Goal: Task Accomplishment & Management: Use online tool/utility

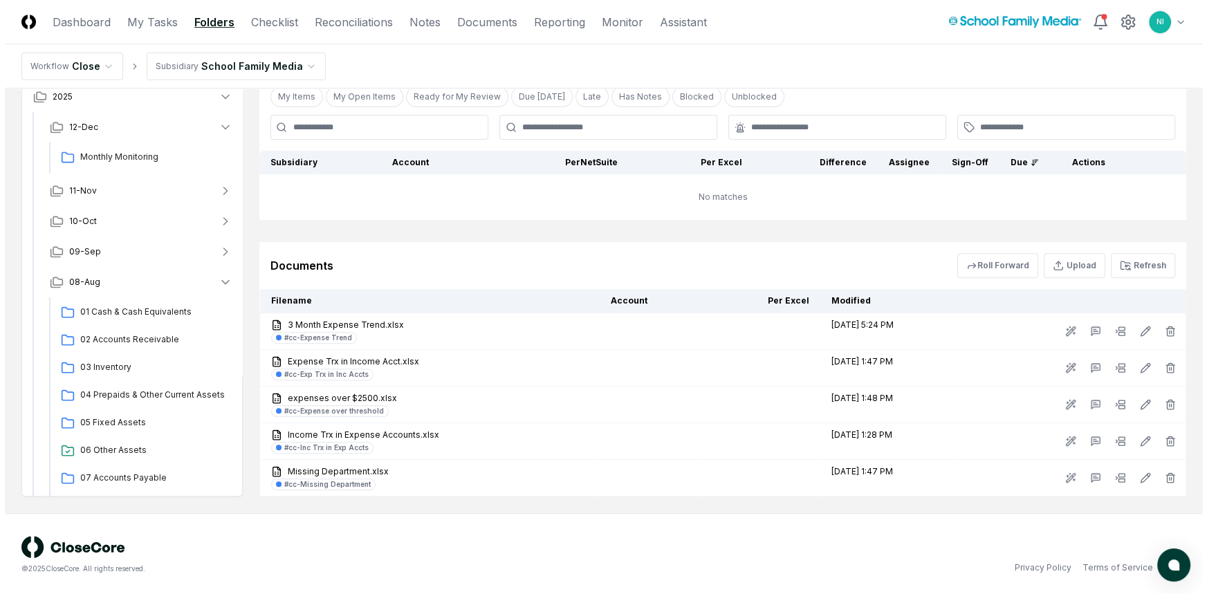
scroll to position [331, 0]
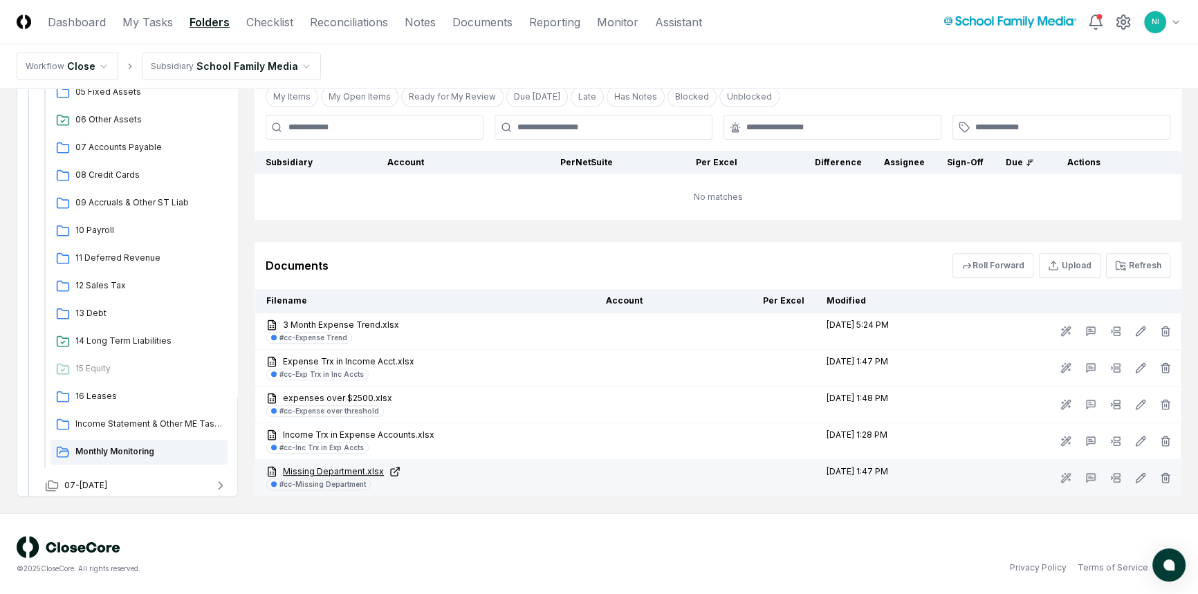
click at [310, 475] on link "Missing Department.xlsx" at bounding box center [424, 472] width 317 height 12
click at [1116, 478] on icon at bounding box center [1115, 477] width 11 height 11
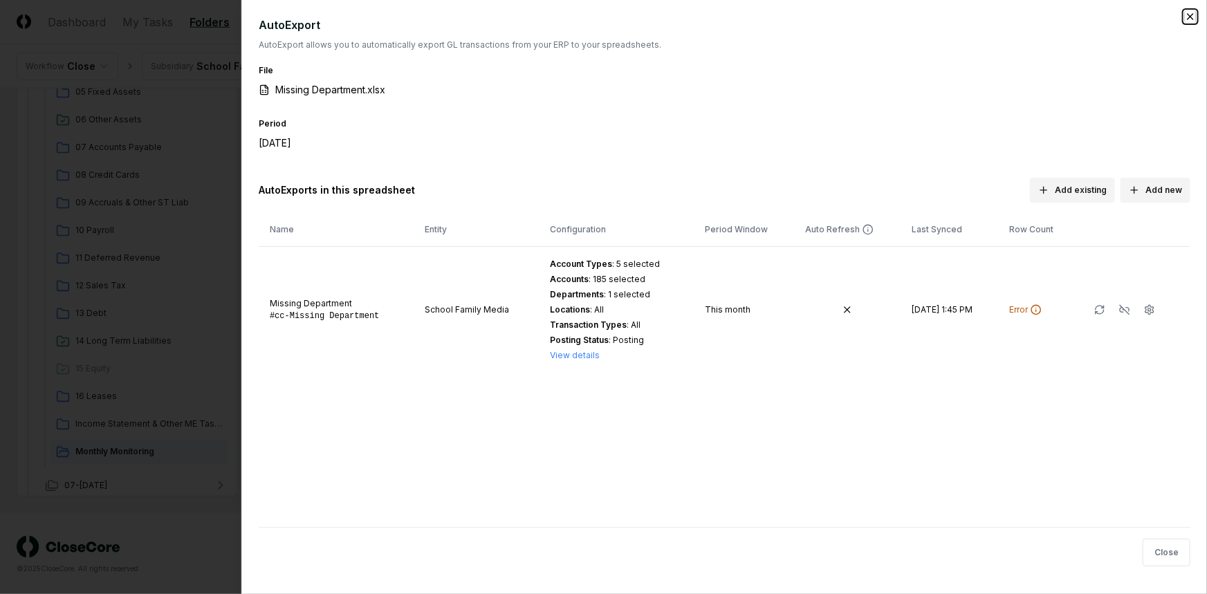
click at [1193, 12] on icon "button" at bounding box center [1190, 16] width 11 height 11
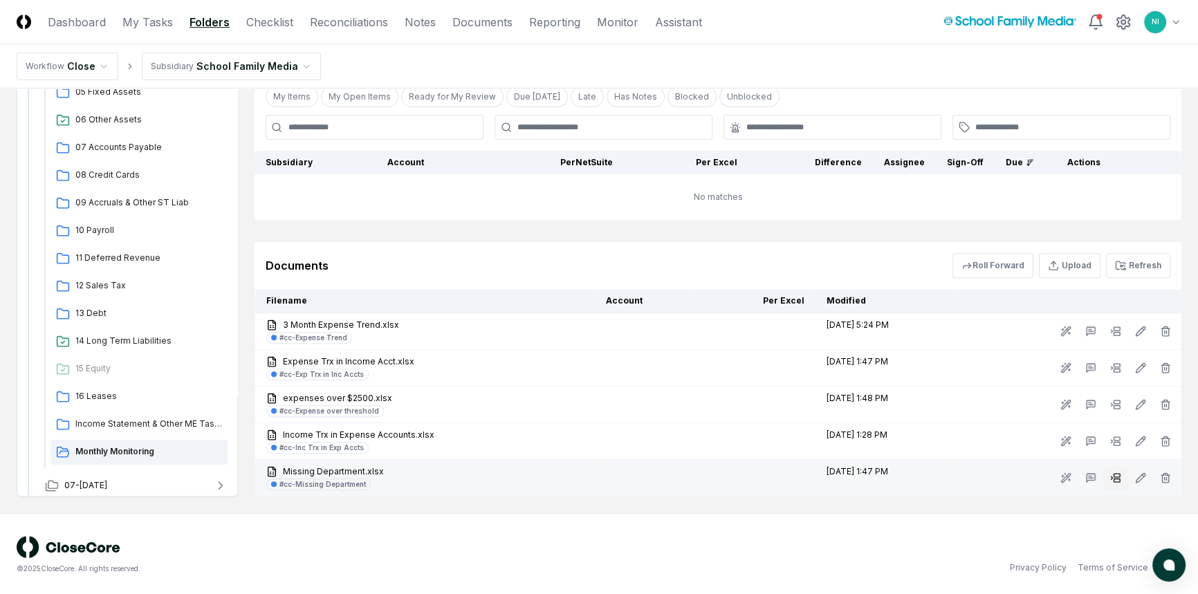
click at [1117, 479] on rect at bounding box center [1117, 480] width 6 height 3
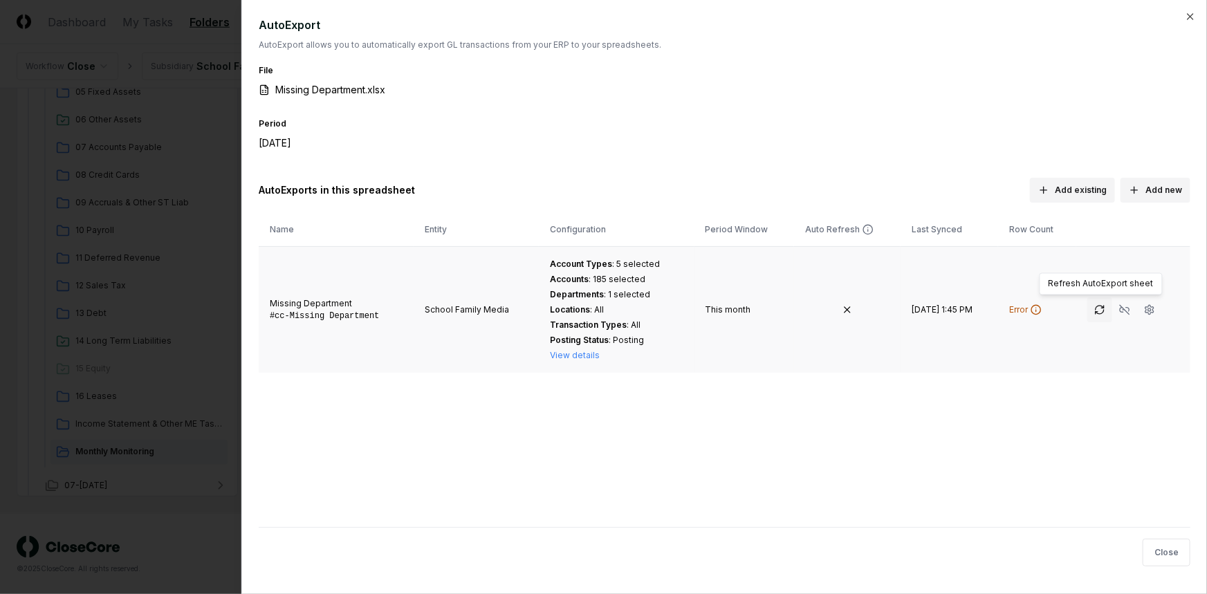
click at [1099, 310] on icon "button" at bounding box center [1099, 309] width 11 height 11
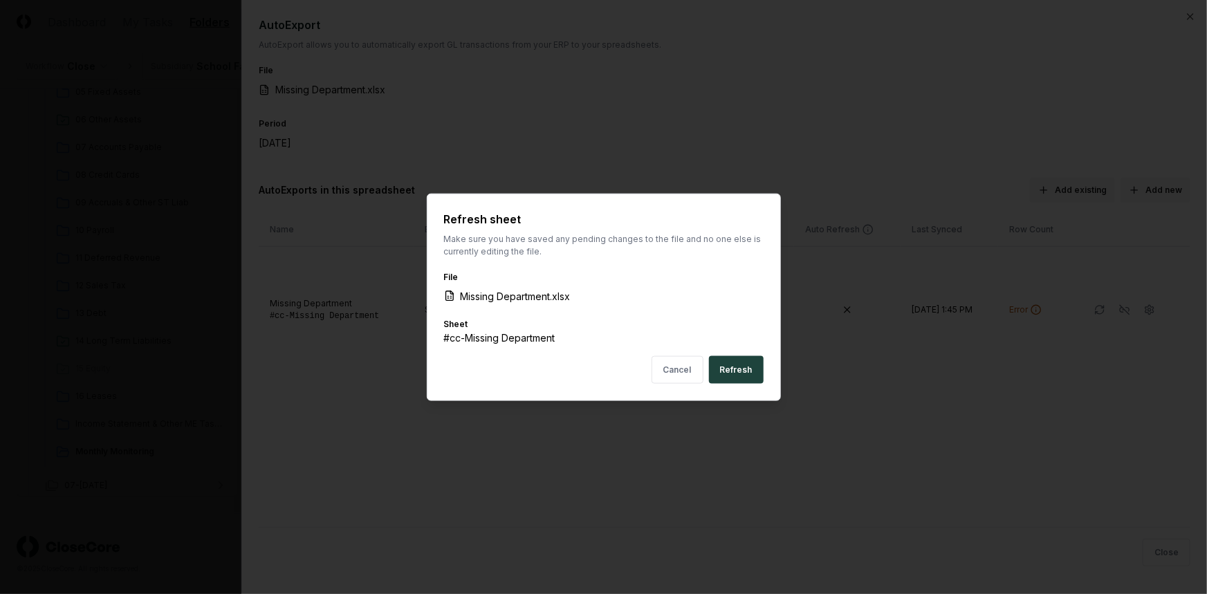
click at [740, 360] on button "Refresh" at bounding box center [736, 370] width 55 height 28
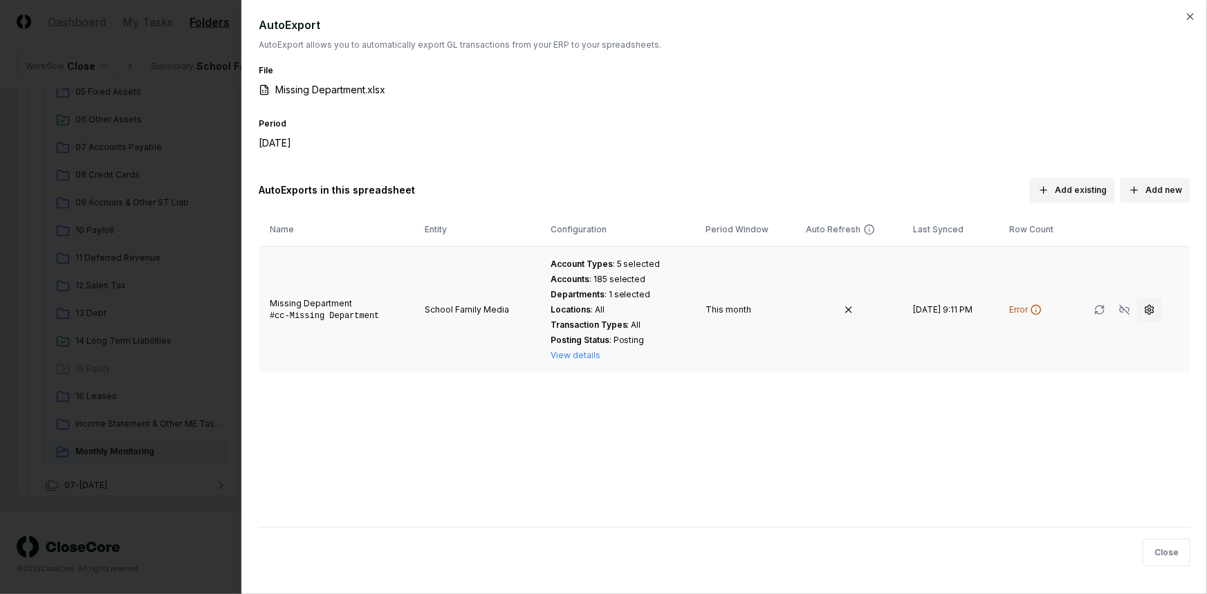
click at [1148, 309] on circle "button" at bounding box center [1149, 310] width 3 height 3
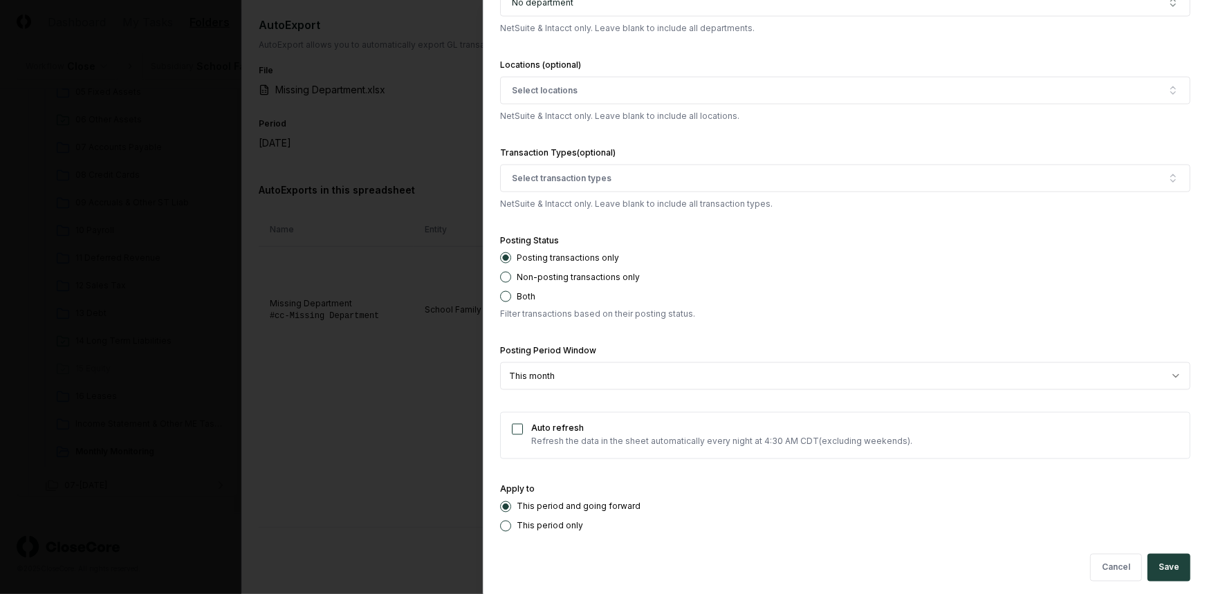
scroll to position [3542, 0]
click at [1148, 560] on button "Save" at bounding box center [1169, 567] width 43 height 28
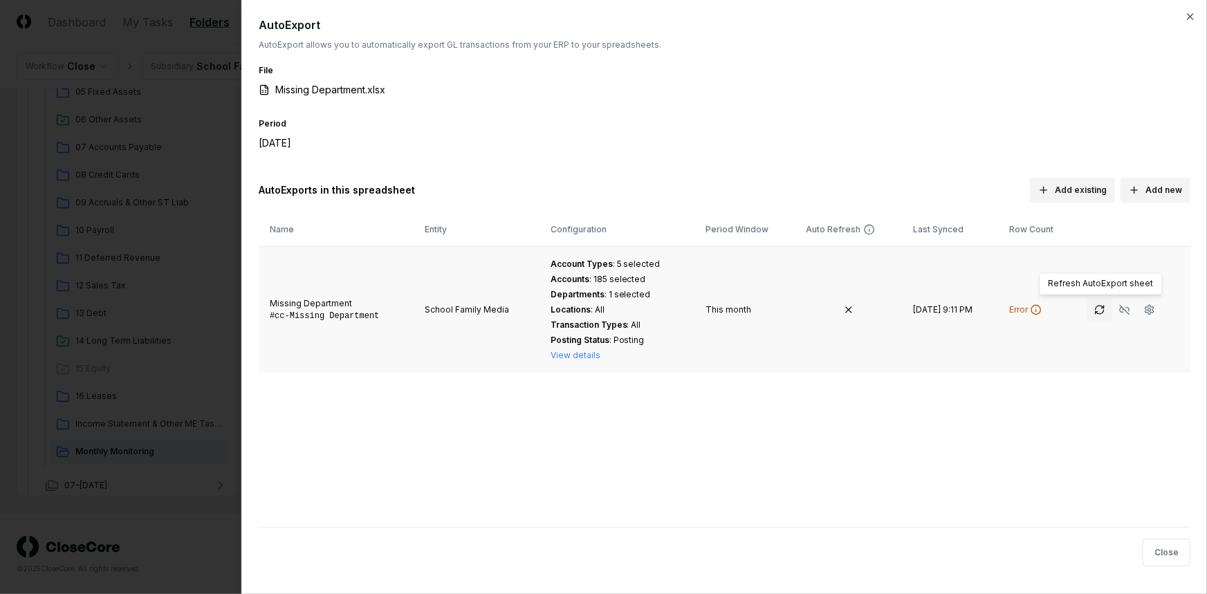
click at [1096, 312] on icon "button" at bounding box center [1097, 313] width 2 height 2
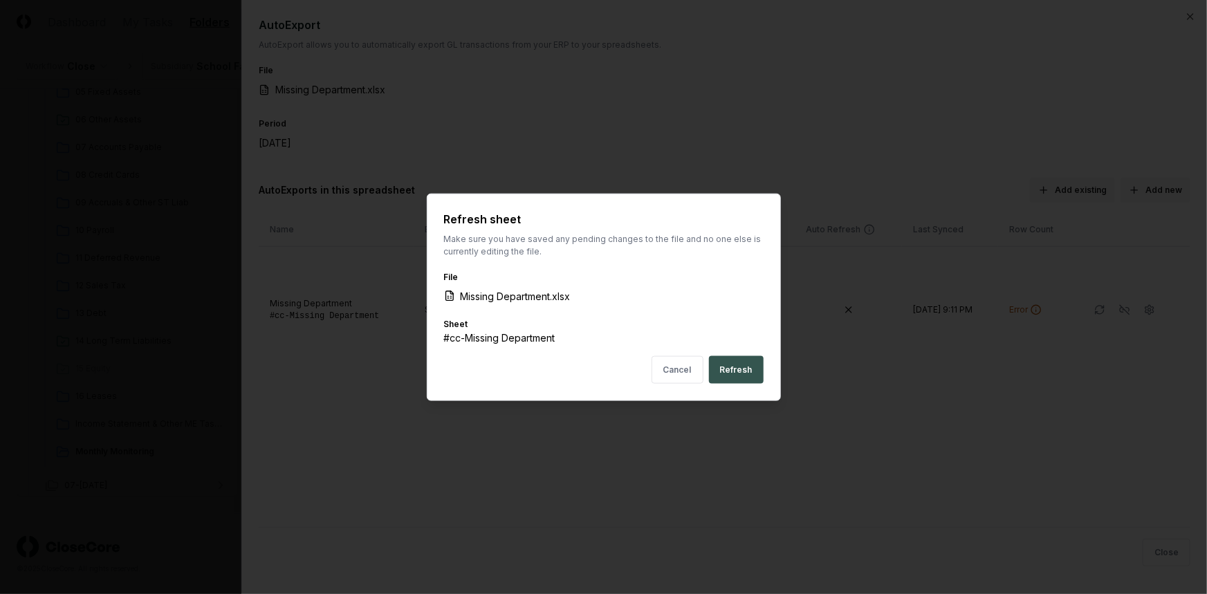
click at [756, 362] on button "Refresh" at bounding box center [736, 370] width 55 height 28
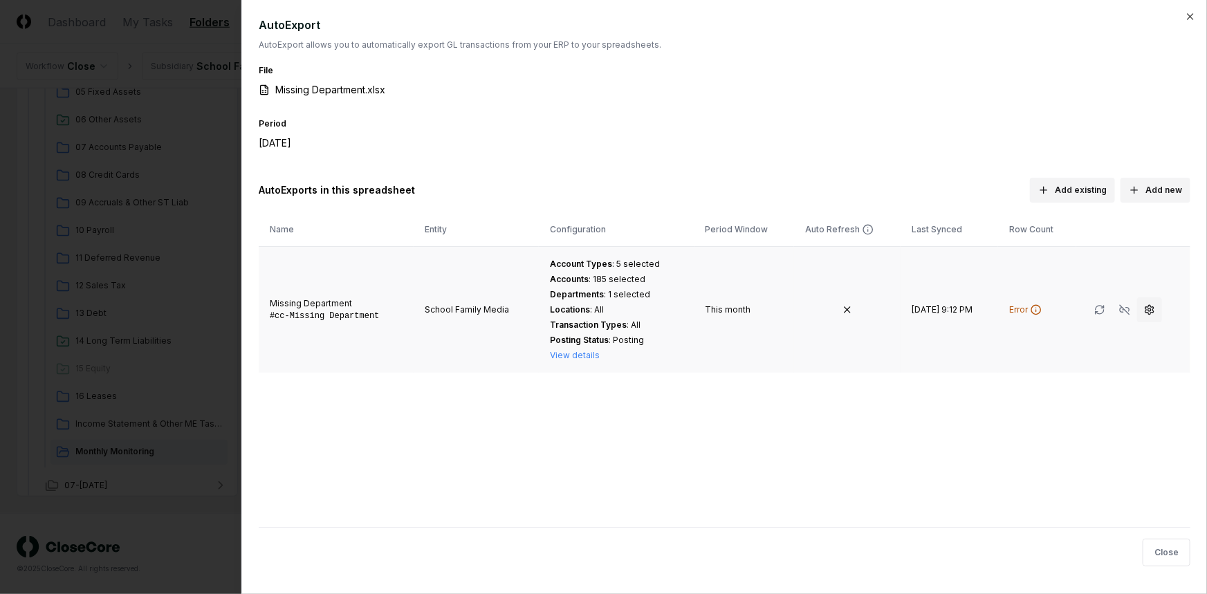
click at [1146, 309] on icon "button" at bounding box center [1149, 309] width 11 height 11
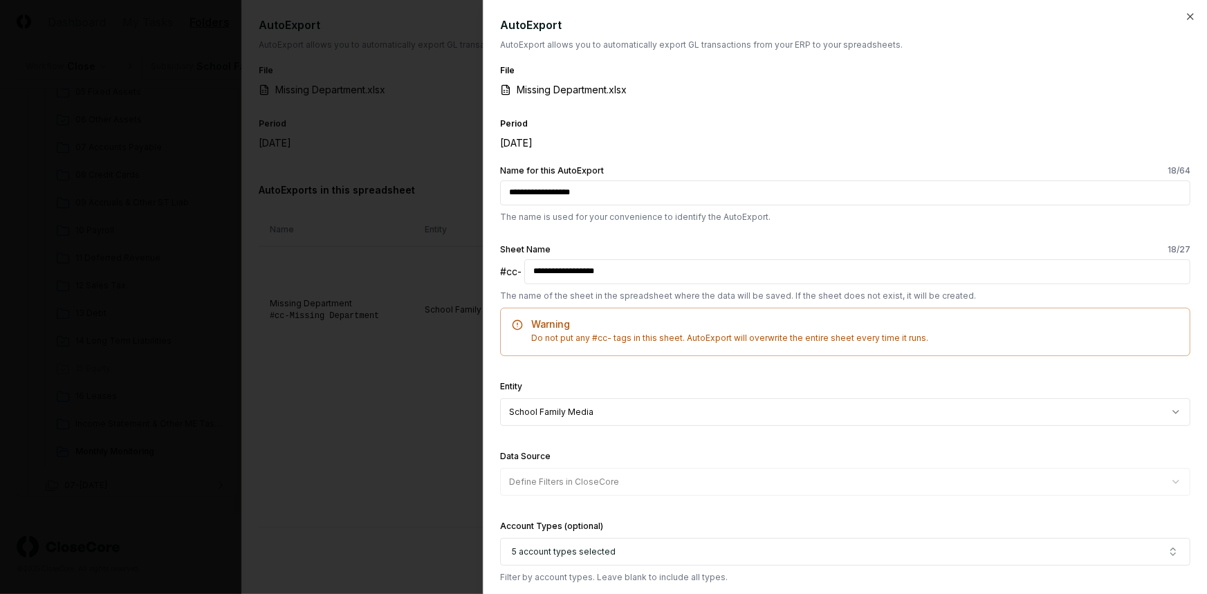
click at [614, 194] on input "**********" at bounding box center [845, 193] width 690 height 25
type input "**********"
click at [631, 279] on input "**********" at bounding box center [857, 271] width 666 height 25
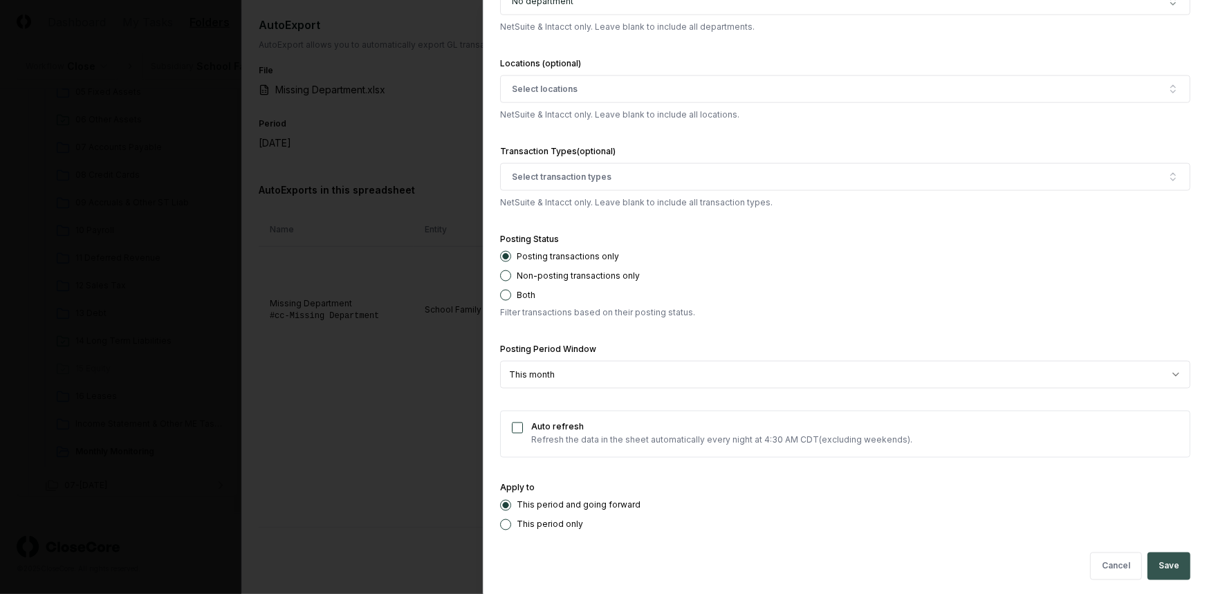
click at [1162, 562] on button "Save" at bounding box center [1169, 567] width 43 height 28
type input "**********"
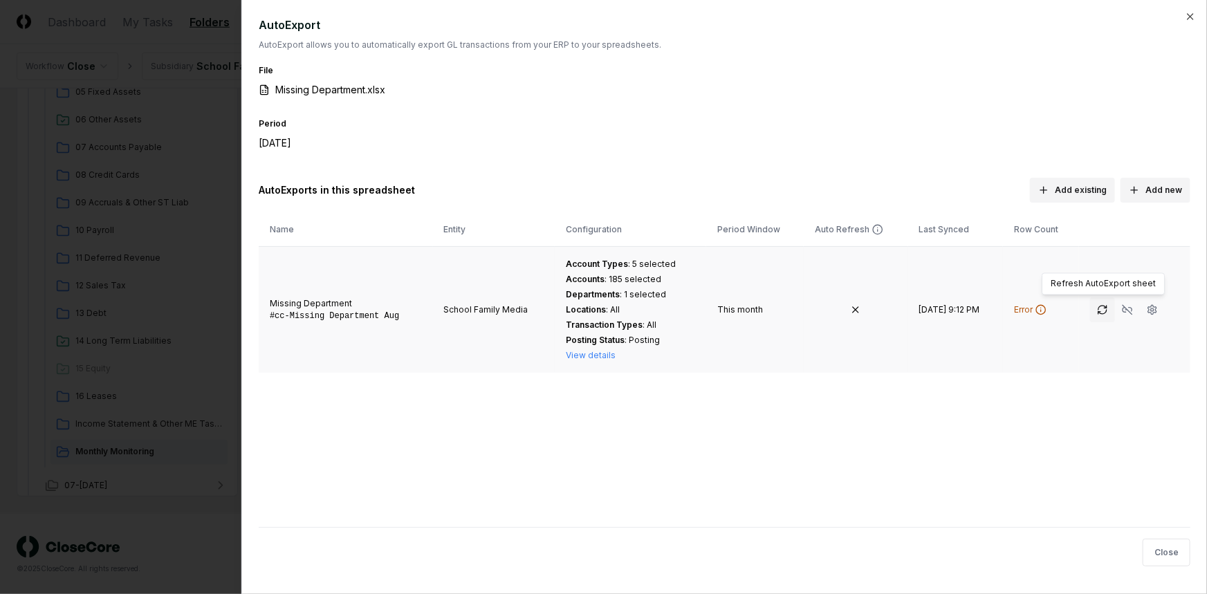
click at [1101, 310] on icon "button" at bounding box center [1102, 309] width 11 height 11
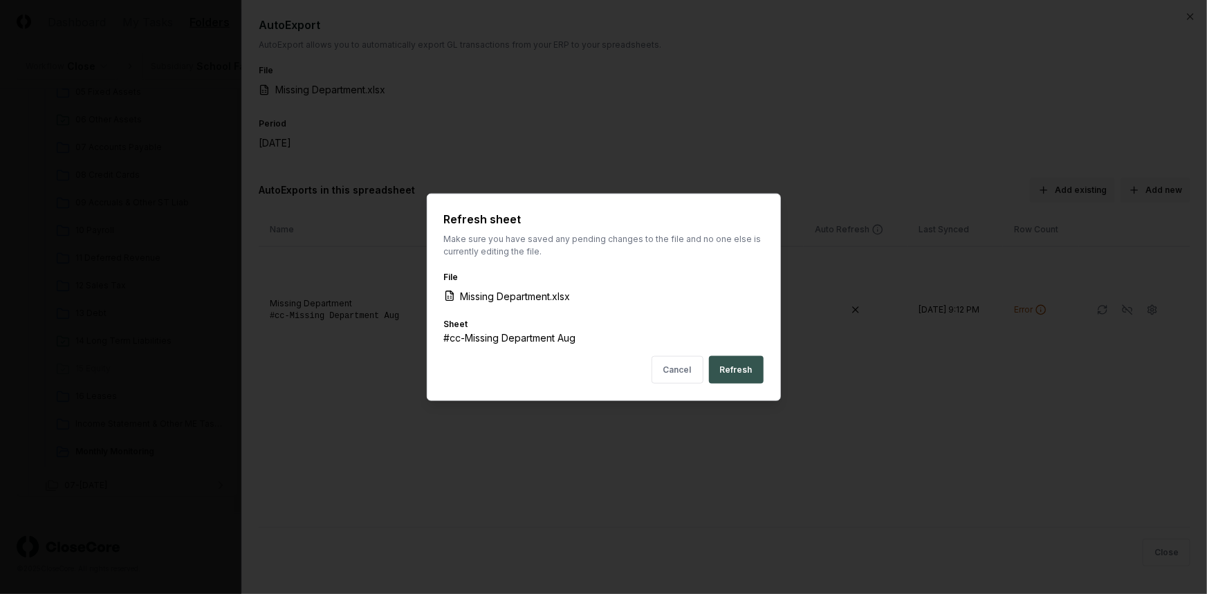
click at [762, 374] on button "Refresh" at bounding box center [736, 370] width 55 height 28
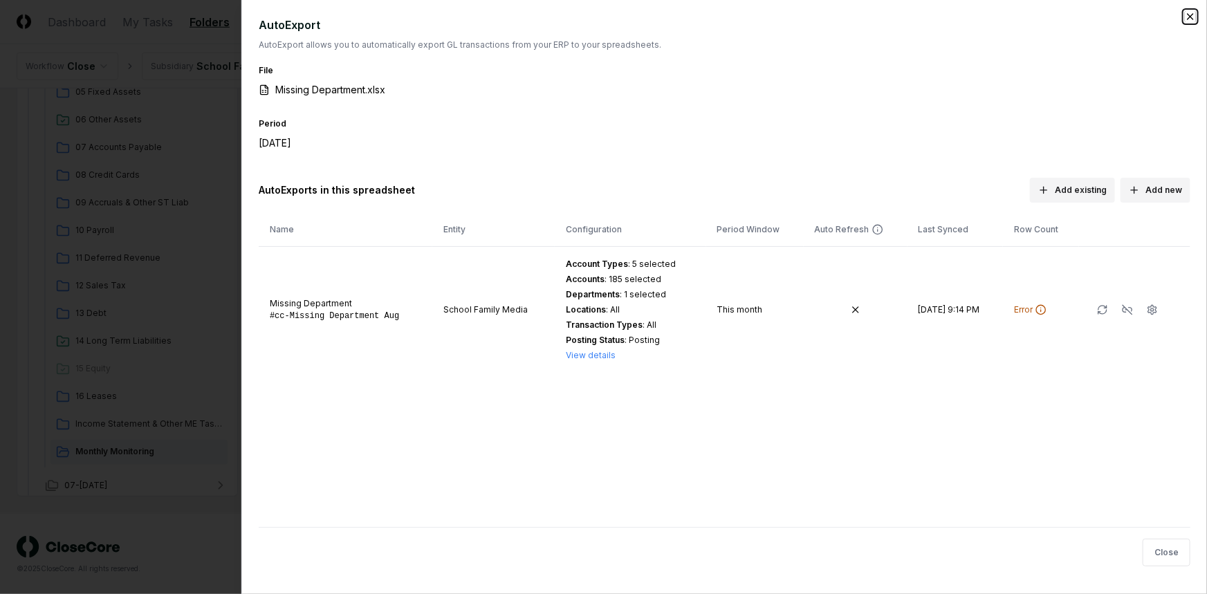
click at [1190, 18] on icon "button" at bounding box center [1190, 16] width 11 height 11
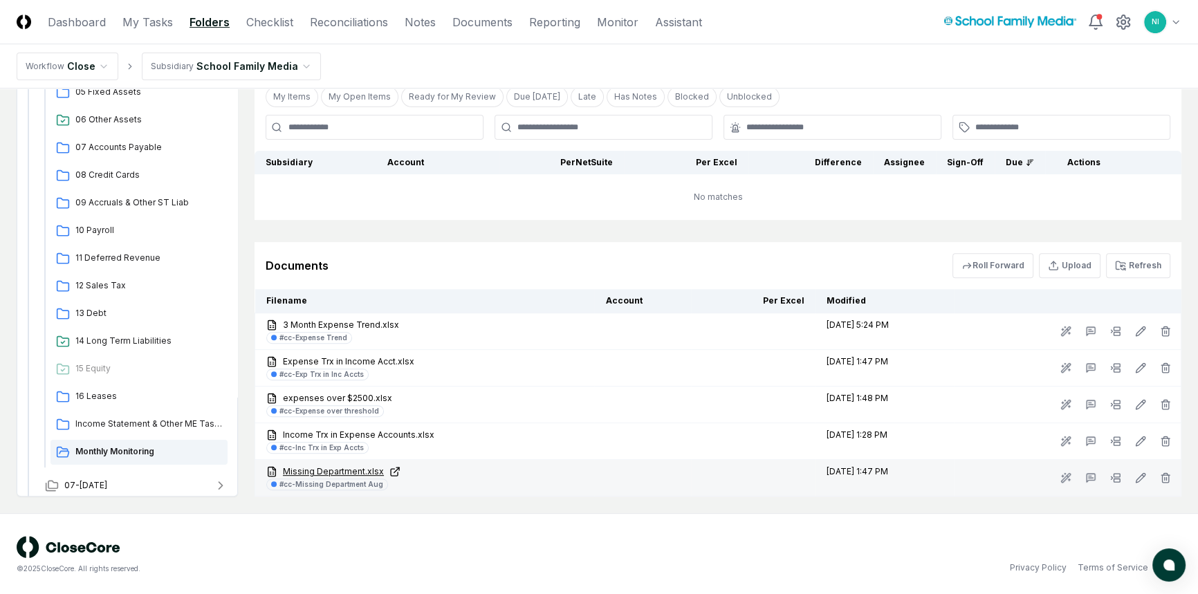
click at [332, 468] on link "Missing Department.xlsx" at bounding box center [424, 472] width 317 height 12
click at [1114, 479] on rect at bounding box center [1117, 480] width 6 height 3
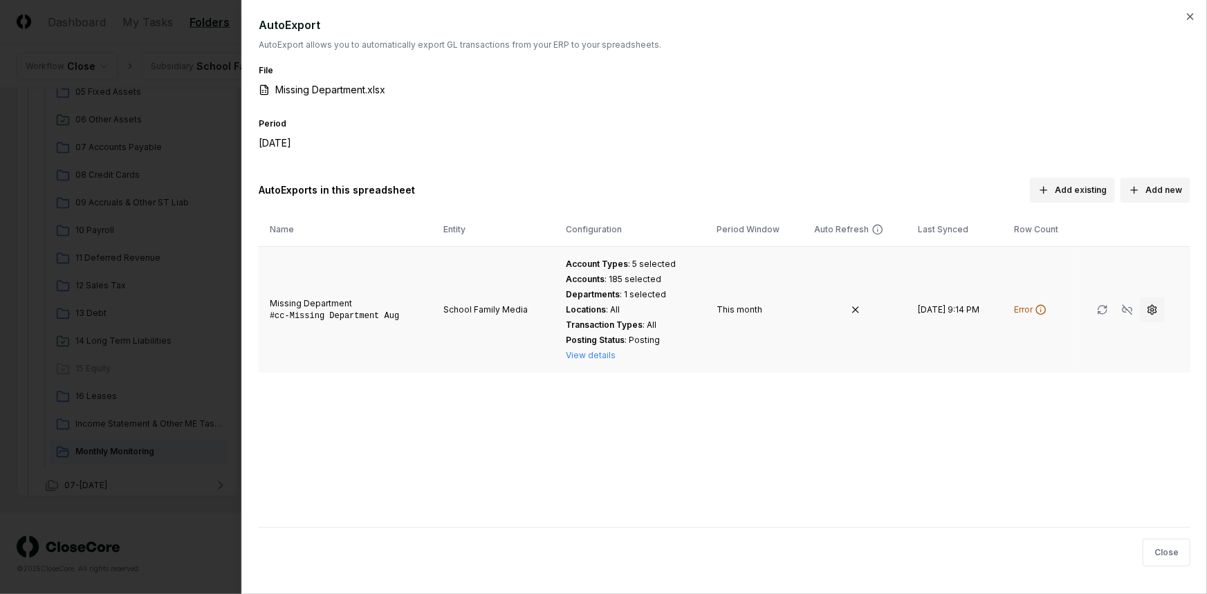
click at [1150, 308] on icon "button" at bounding box center [1152, 309] width 11 height 11
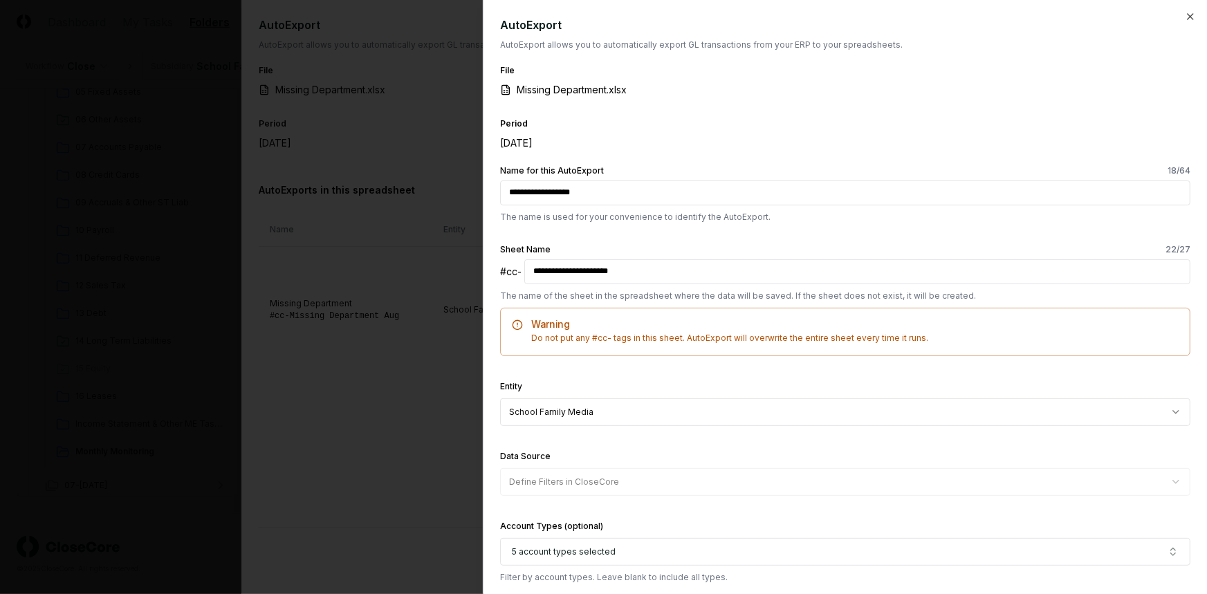
click at [700, 194] on input "**********" at bounding box center [845, 193] width 690 height 25
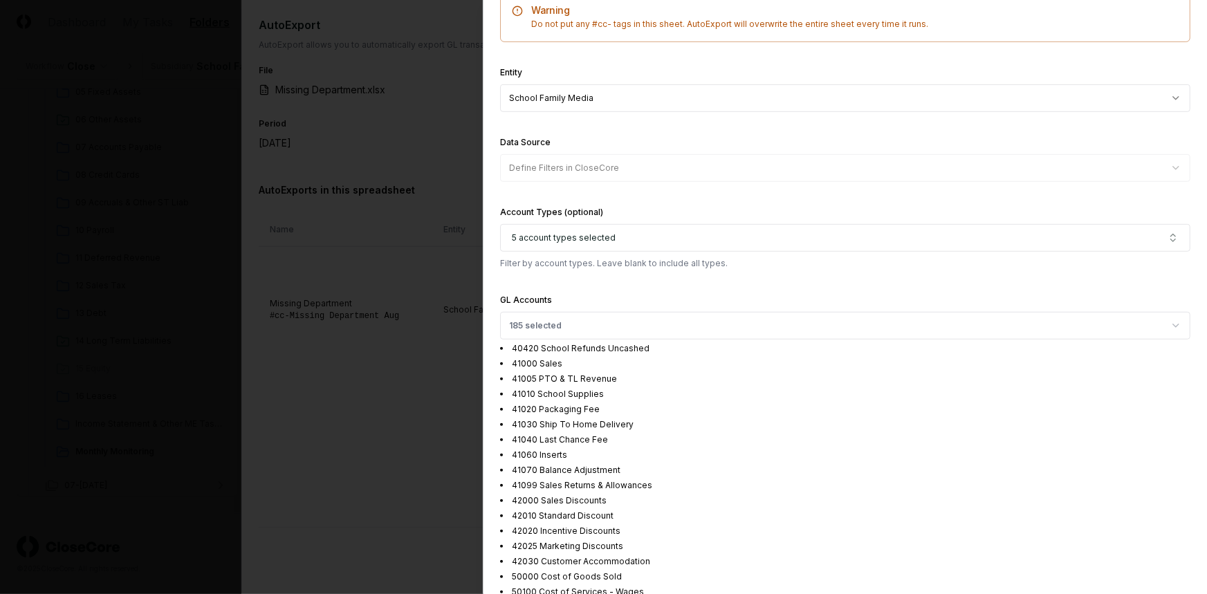
scroll to position [0, 0]
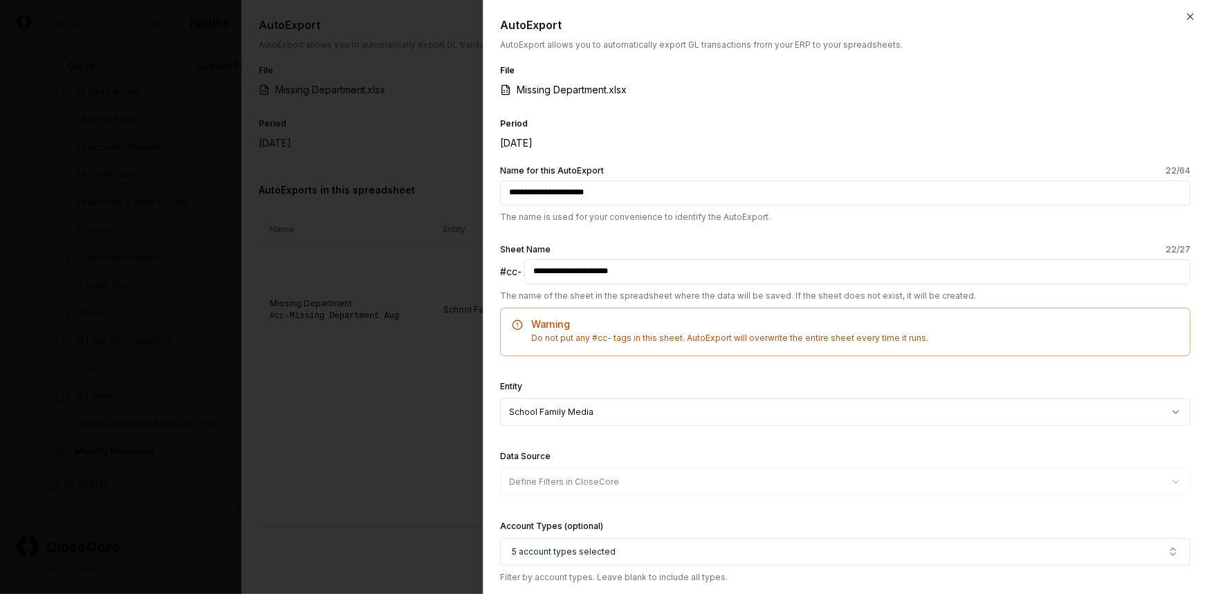
type input "**********"
click at [659, 277] on input "**********" at bounding box center [857, 271] width 666 height 25
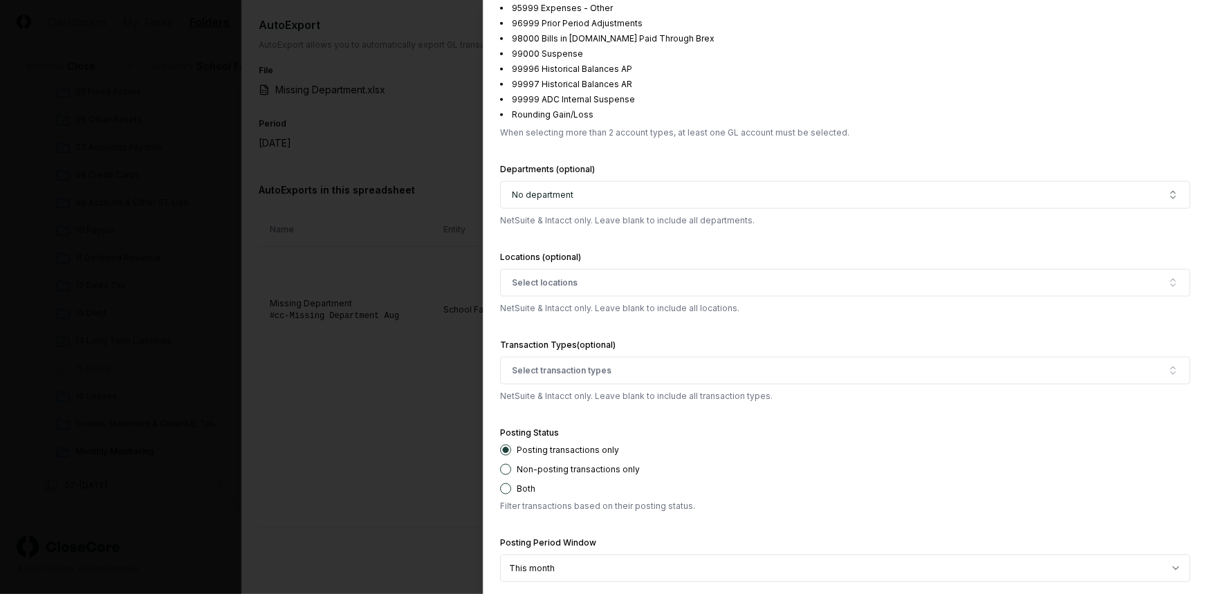
scroll to position [3542, 0]
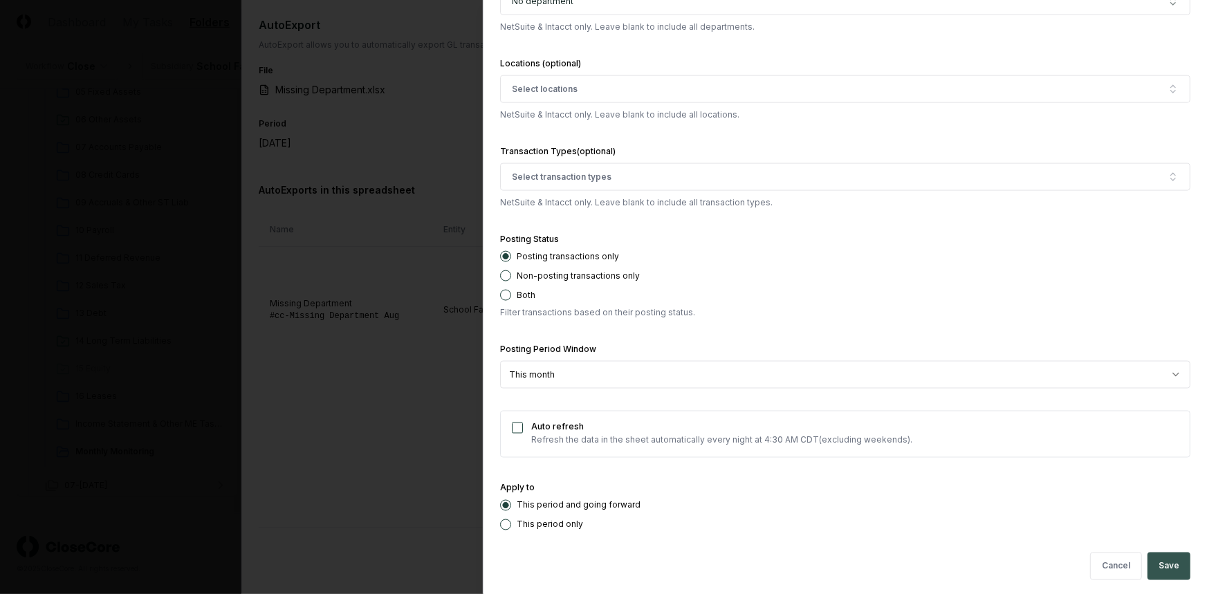
type input "**********"
click at [1162, 560] on button "Save" at bounding box center [1169, 567] width 43 height 28
type input "**********"
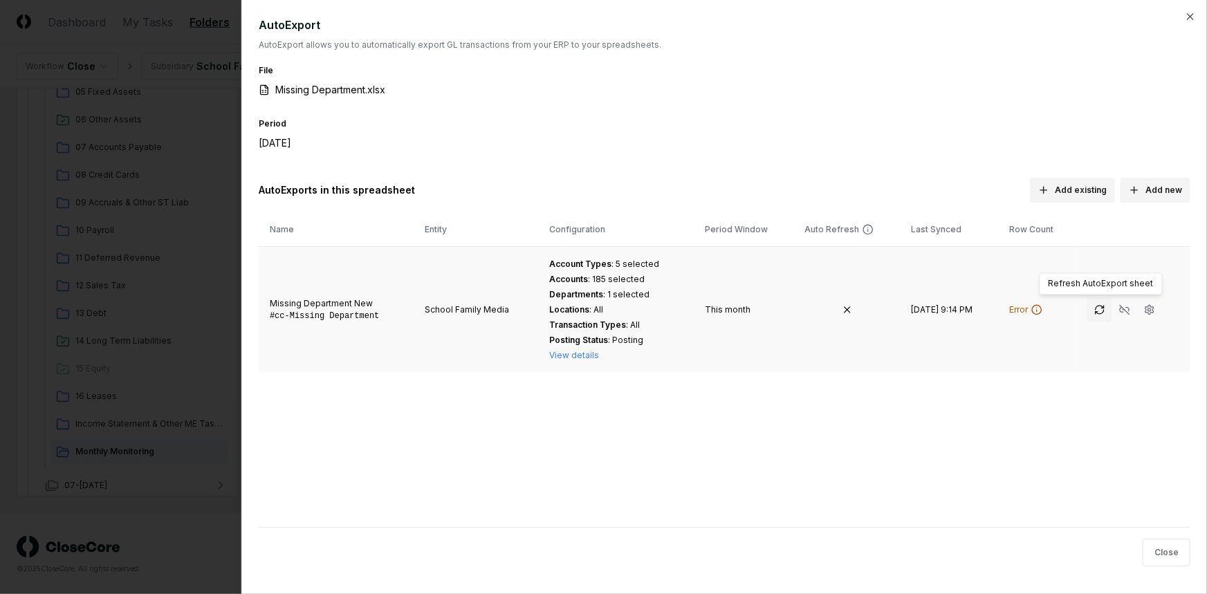
click at [1100, 309] on icon "button" at bounding box center [1099, 309] width 11 height 11
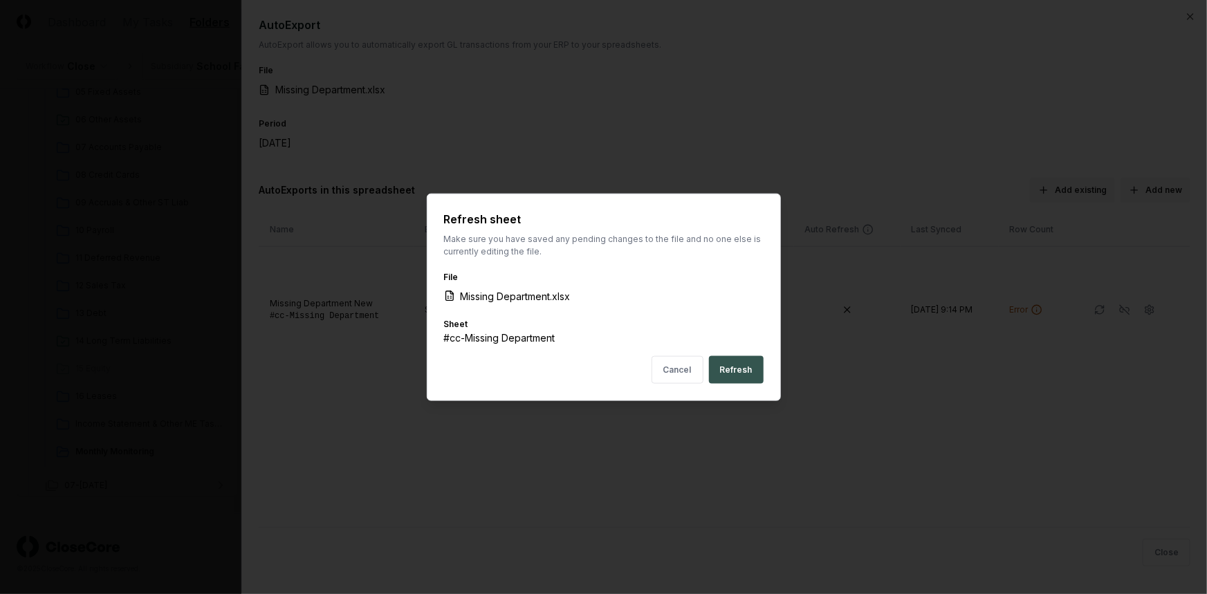
click at [733, 369] on button "Refresh" at bounding box center [736, 370] width 55 height 28
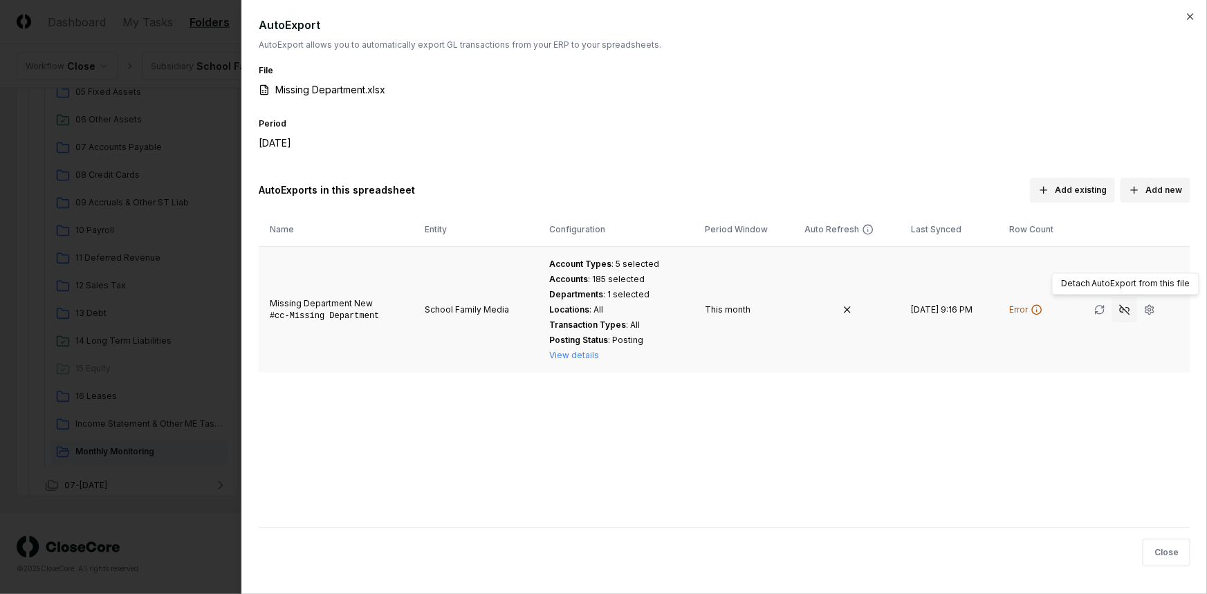
click at [1124, 306] on icon "button" at bounding box center [1124, 309] width 11 height 11
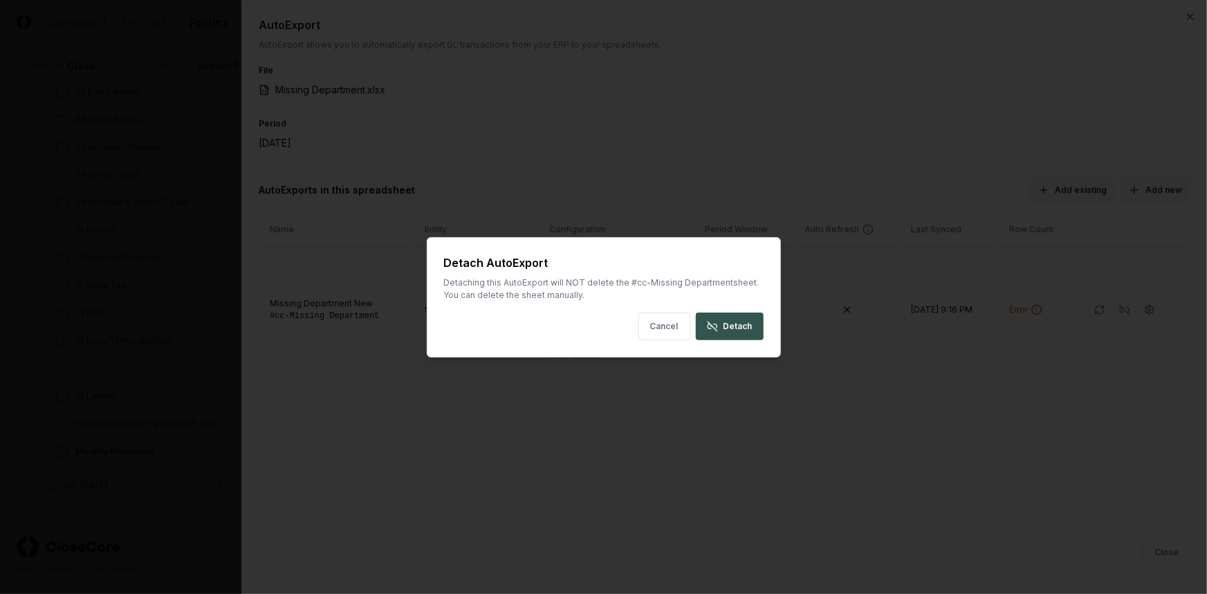
click at [721, 324] on button "Detach" at bounding box center [730, 327] width 68 height 28
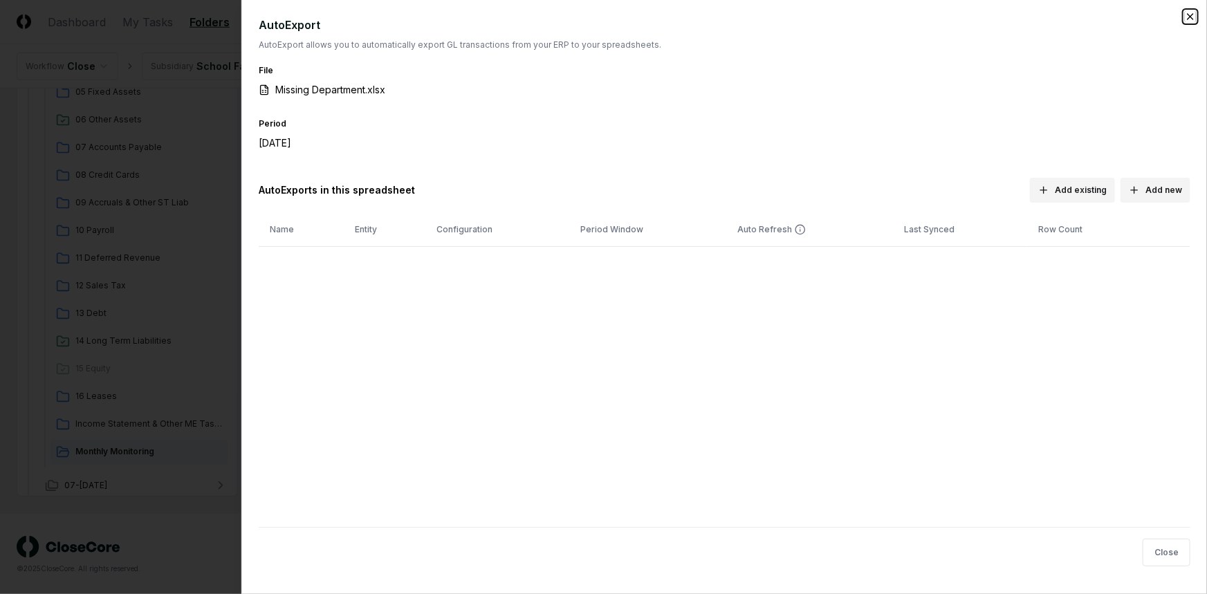
click at [1186, 17] on icon "button" at bounding box center [1190, 16] width 11 height 11
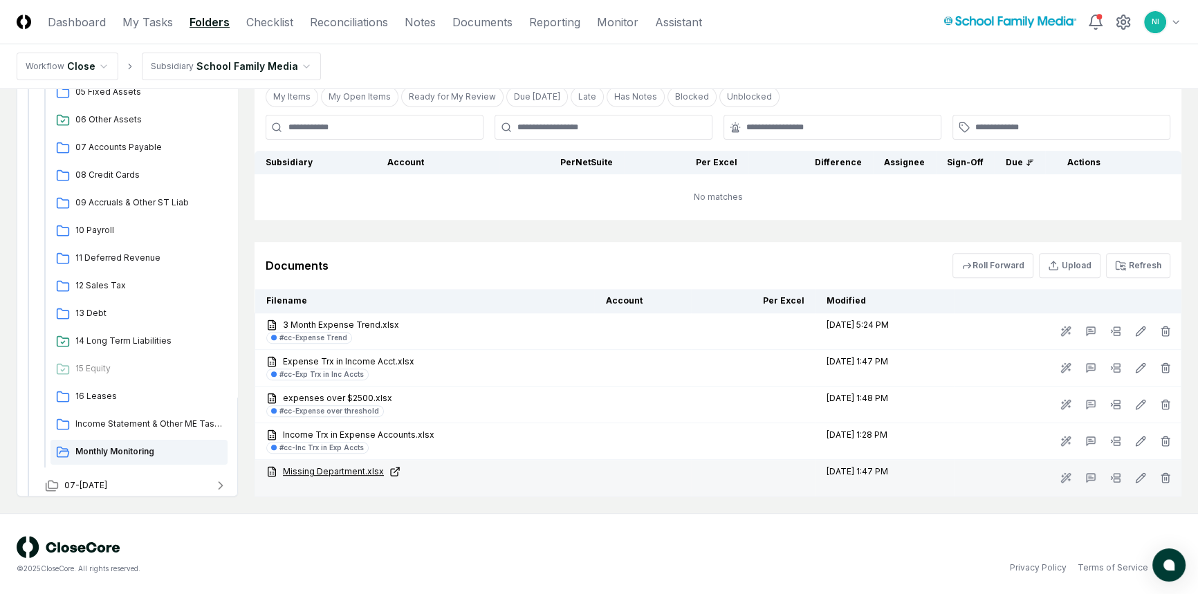
click at [333, 468] on link "Missing Department.xlsx" at bounding box center [424, 472] width 317 height 12
click at [1116, 477] on icon at bounding box center [1115, 477] width 11 height 11
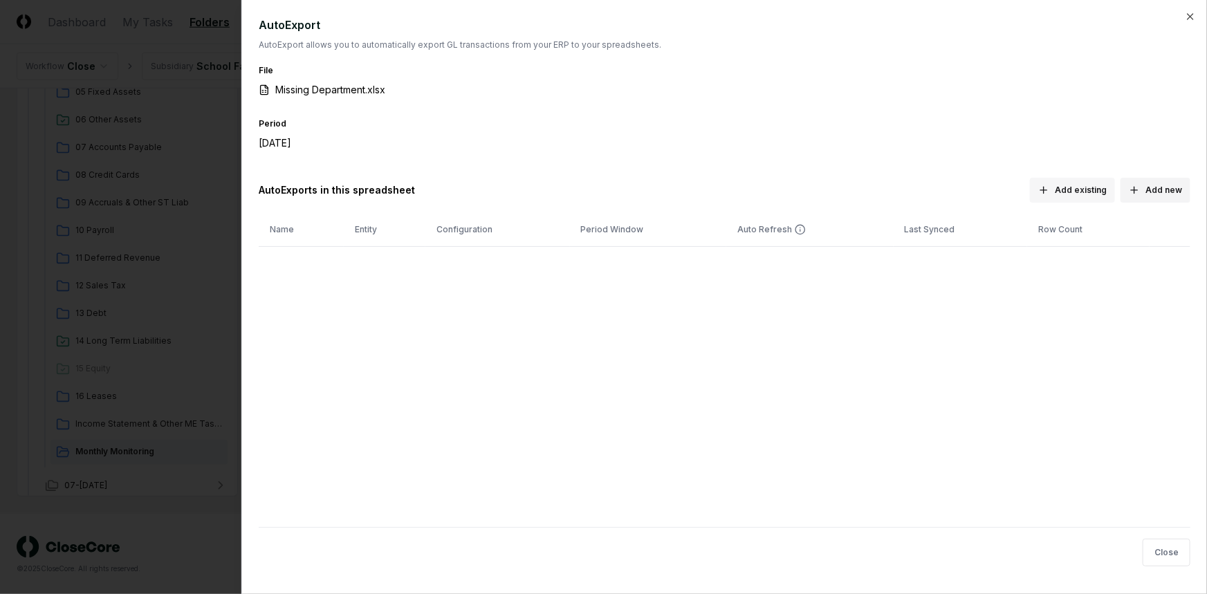
click at [1092, 184] on button "Add existing" at bounding box center [1072, 190] width 85 height 25
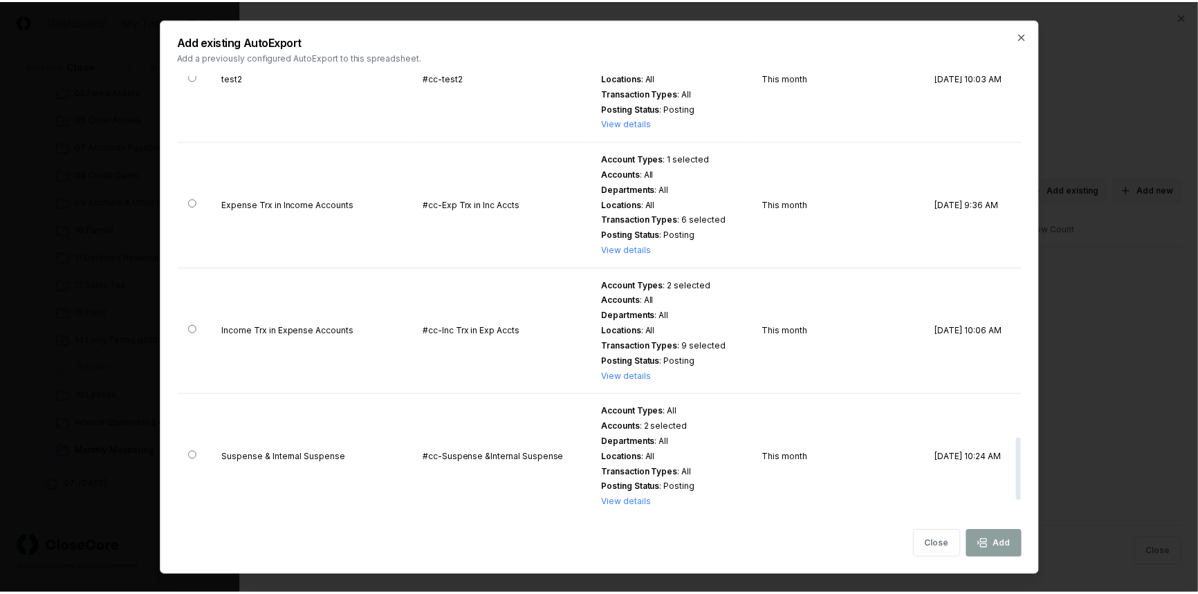
scroll to position [2692, 0]
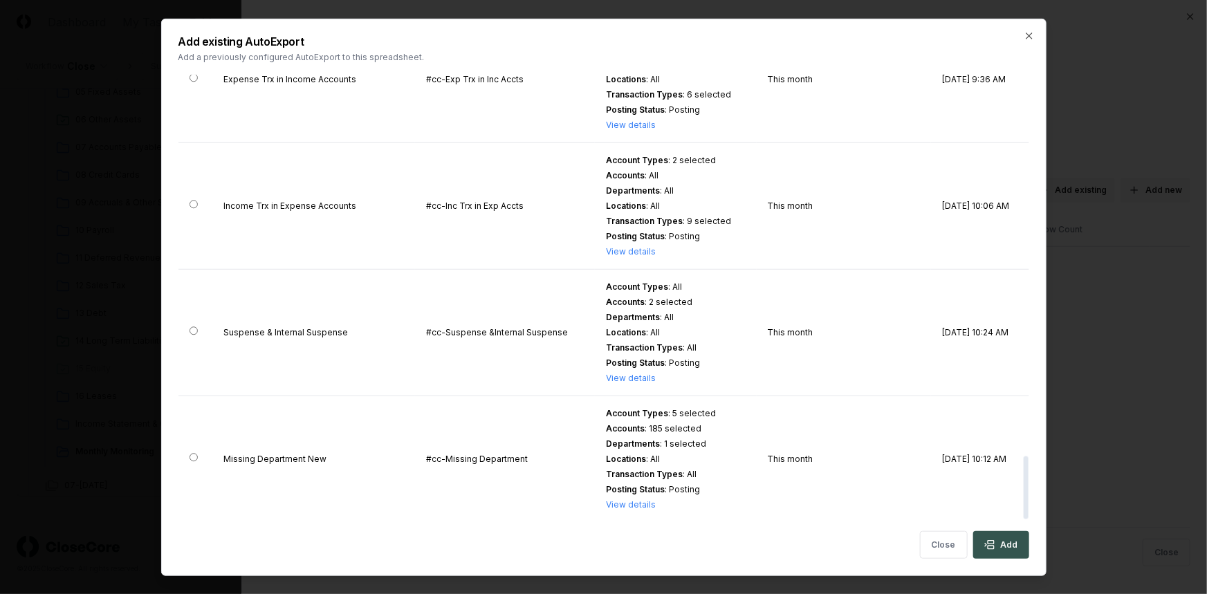
click at [992, 545] on icon "button" at bounding box center [989, 545] width 11 height 11
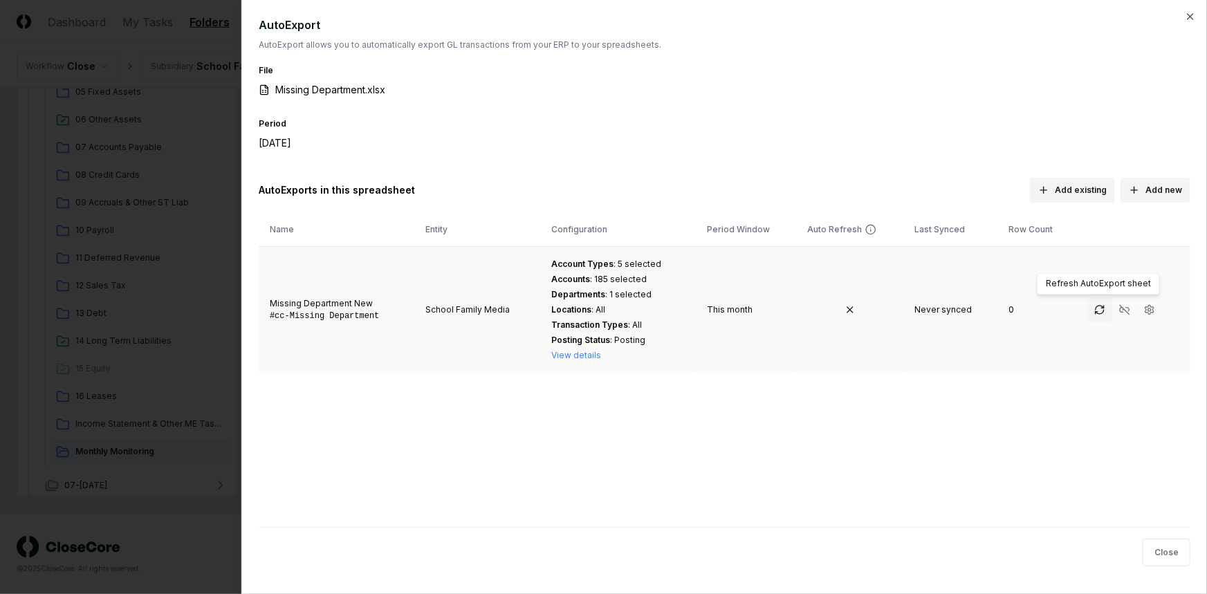
click at [1100, 309] on icon "button" at bounding box center [1099, 309] width 11 height 11
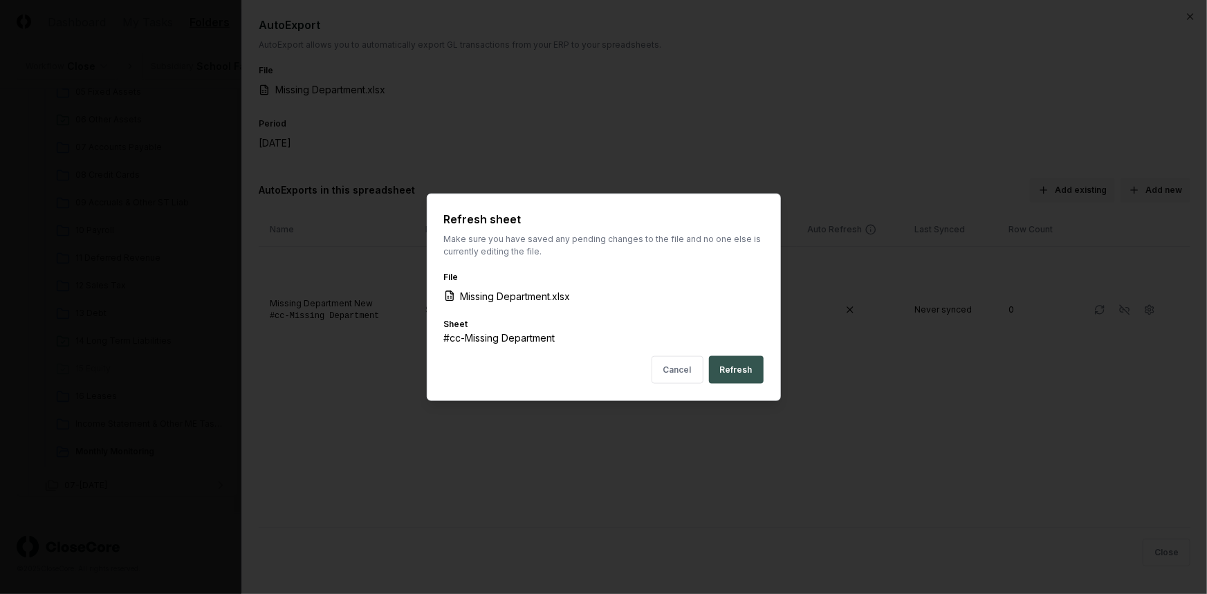
click at [733, 367] on button "Refresh" at bounding box center [736, 370] width 55 height 28
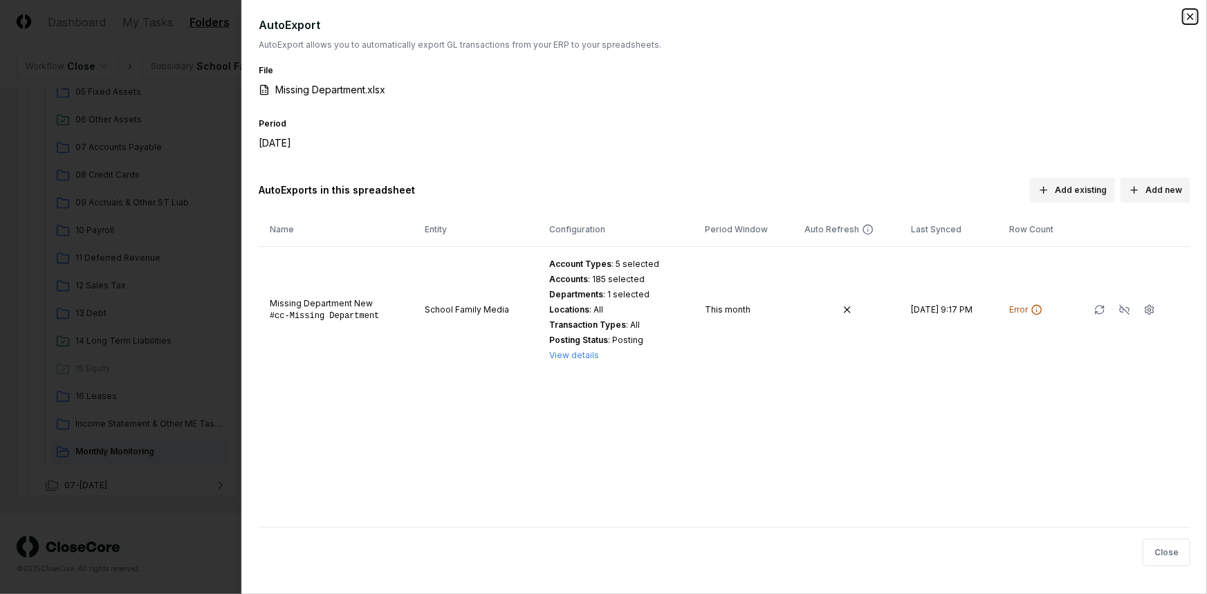
click at [1189, 17] on icon "button" at bounding box center [1190, 16] width 11 height 11
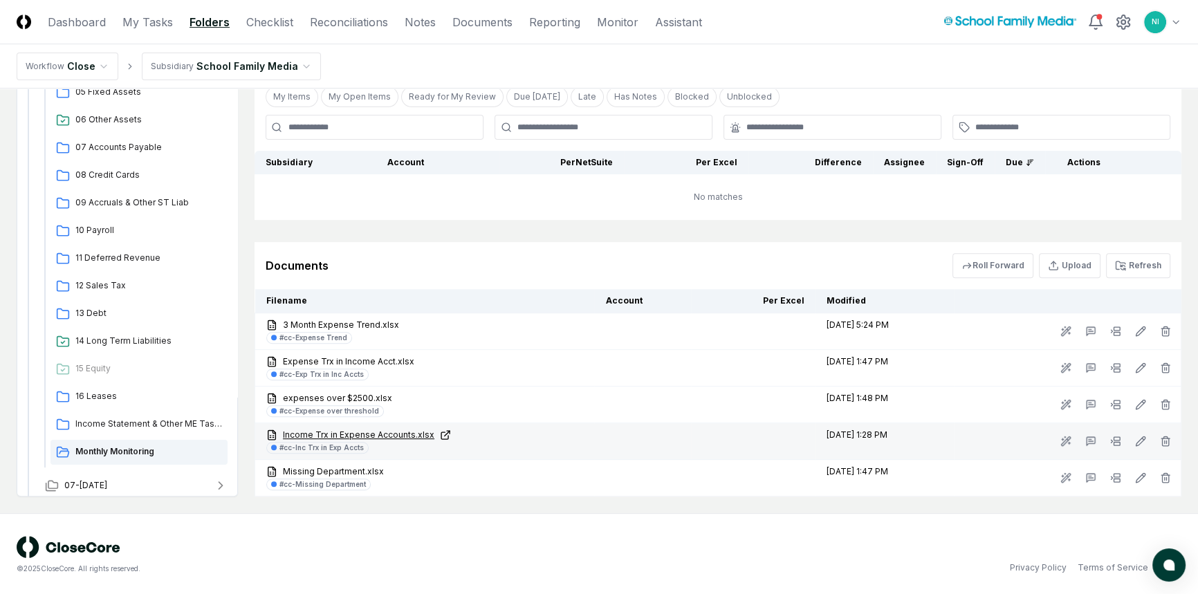
click at [334, 434] on link "Income Trx in Expense Accounts.xlsx" at bounding box center [424, 435] width 317 height 12
click at [1123, 443] on button at bounding box center [1115, 441] width 25 height 25
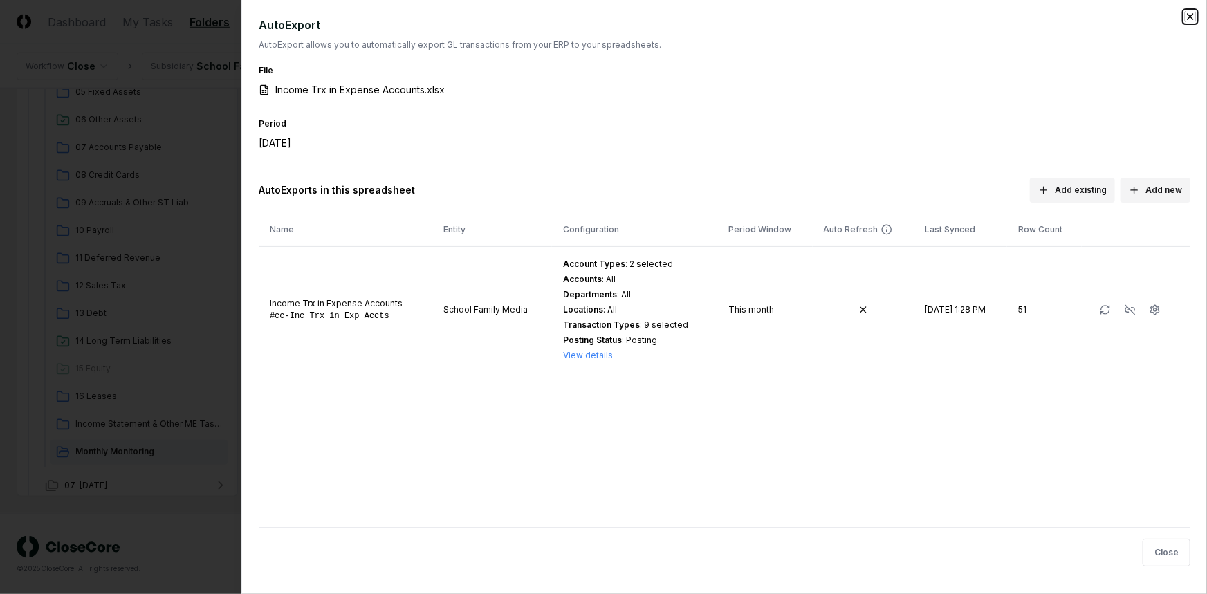
click at [1193, 17] on icon "button" at bounding box center [1190, 16] width 11 height 11
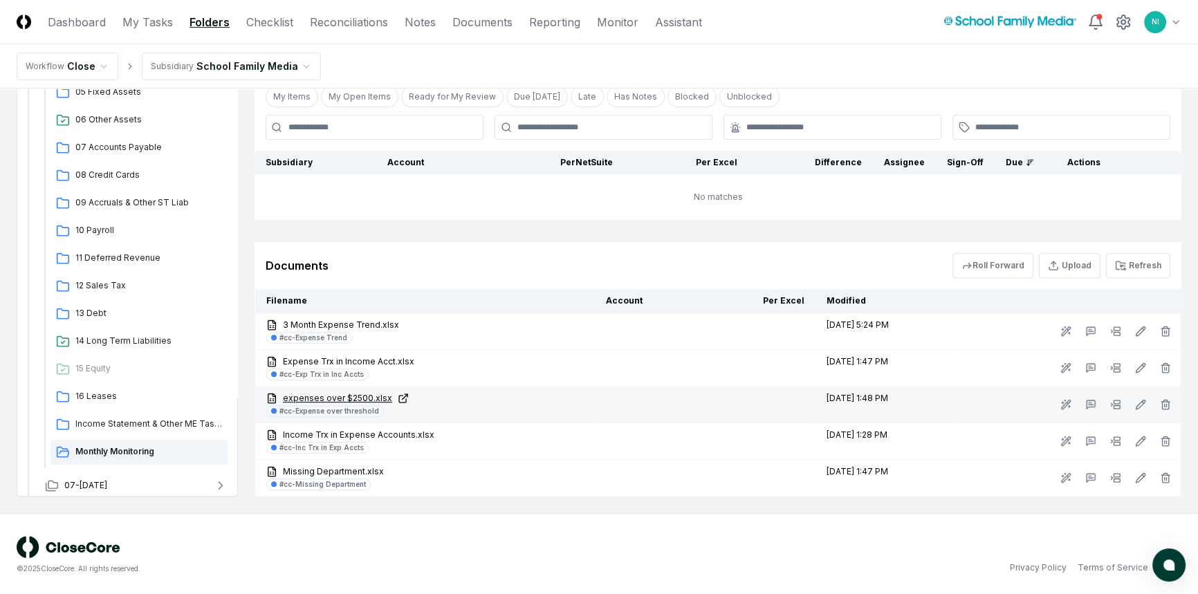
click at [356, 400] on link "expenses over $2500.xlsx" at bounding box center [424, 398] width 317 height 12
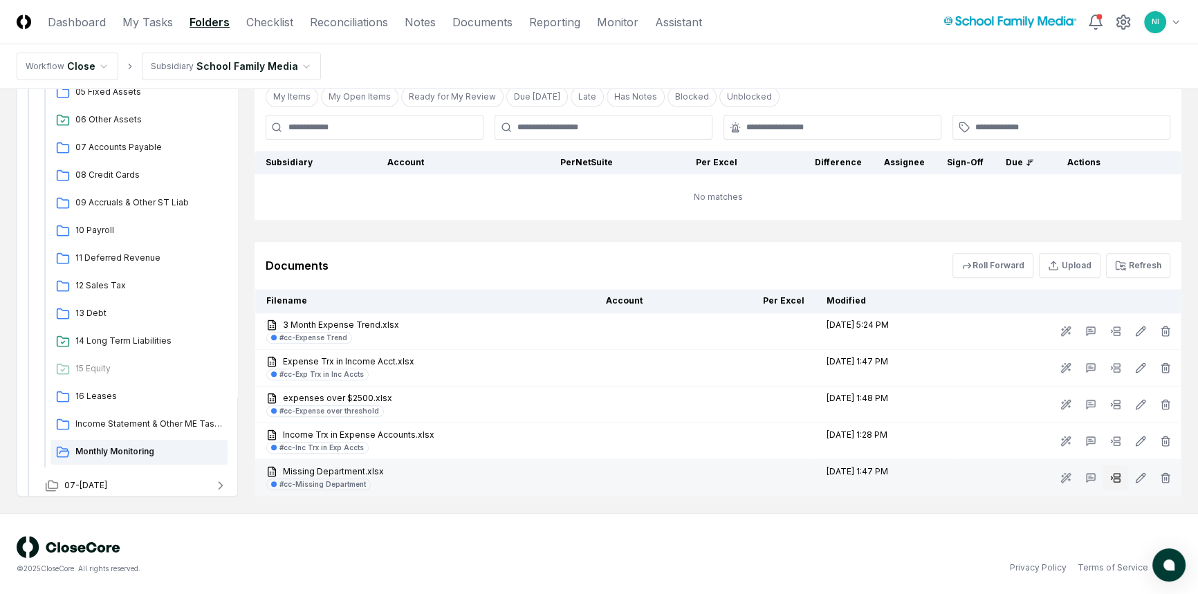
click at [1110, 476] on icon at bounding box center [1115, 477] width 11 height 11
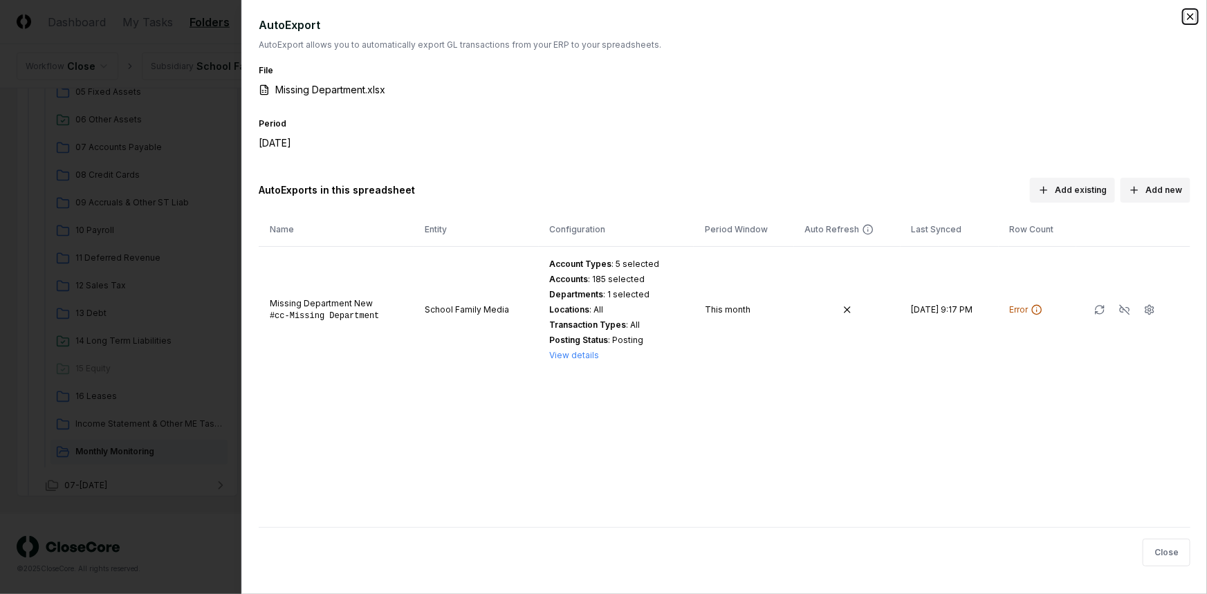
click at [1189, 19] on icon "button" at bounding box center [1190, 16] width 11 height 11
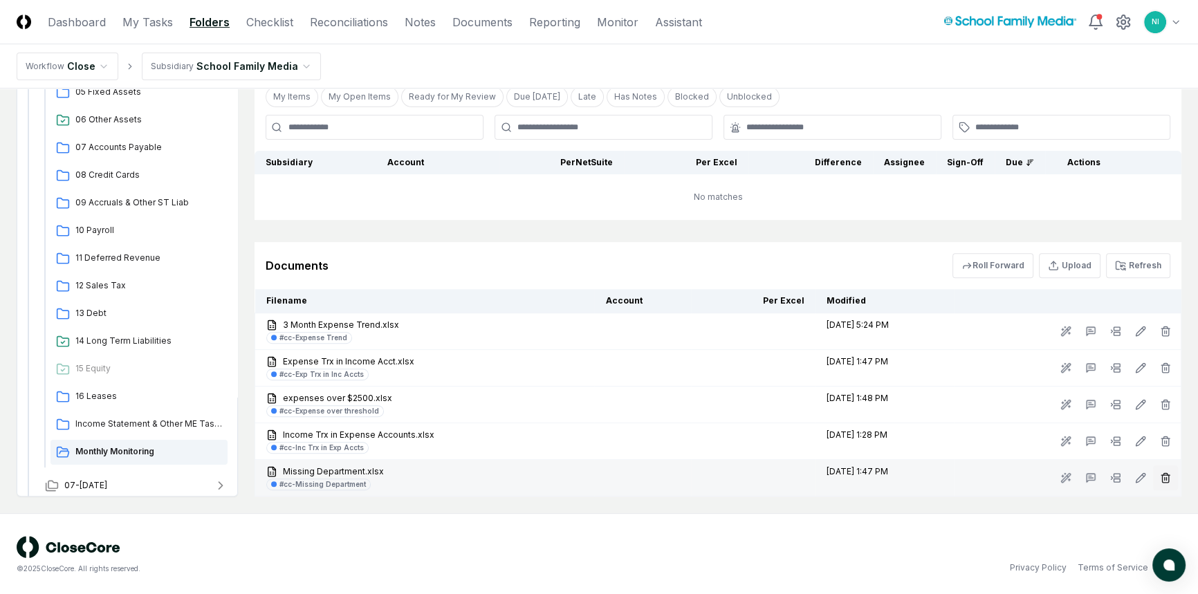
click at [1160, 477] on icon "button" at bounding box center [1165, 477] width 11 height 11
click at [1141, 553] on button "Delete" at bounding box center [1162, 555] width 50 height 28
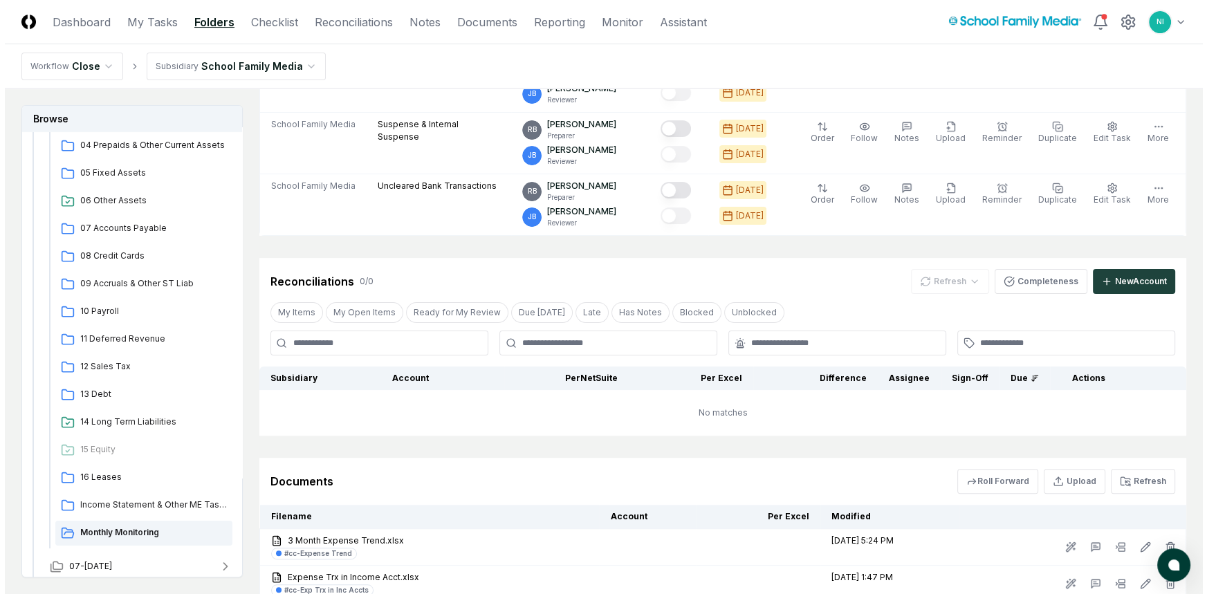
scroll to position [635, 0]
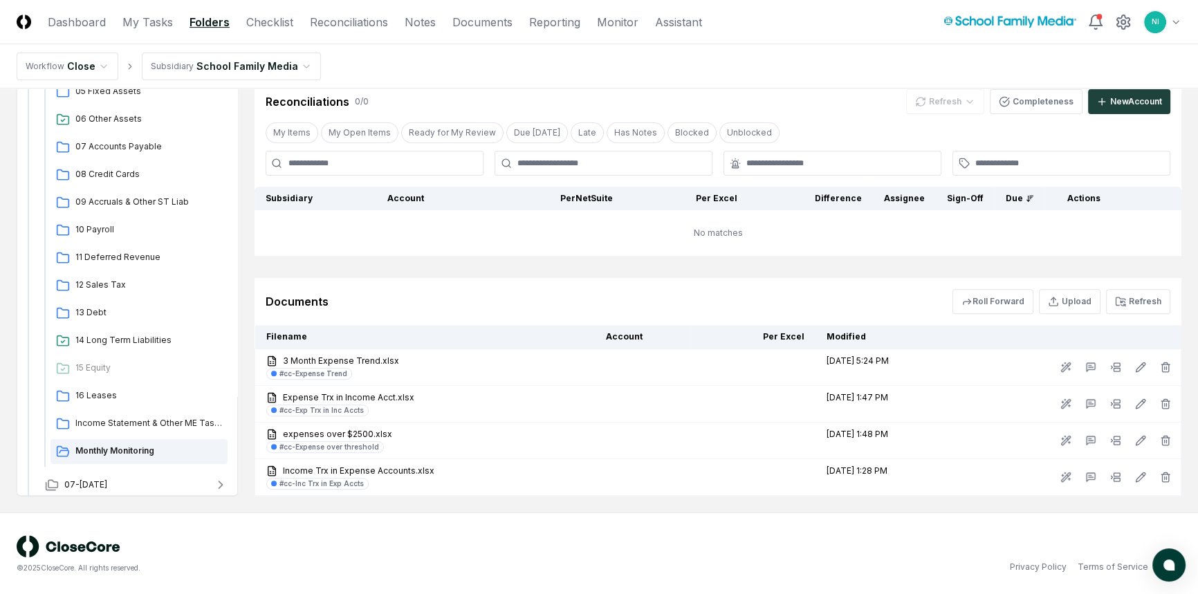
click at [1120, 299] on icon at bounding box center [1120, 301] width 11 height 11
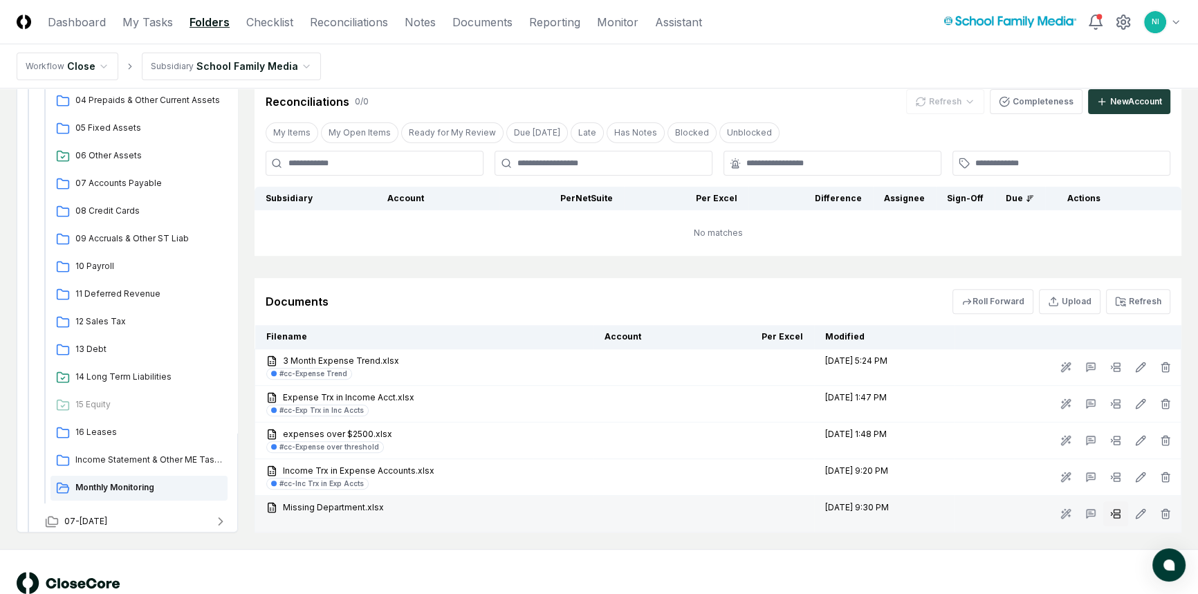
click at [1117, 510] on icon at bounding box center [1115, 513] width 11 height 11
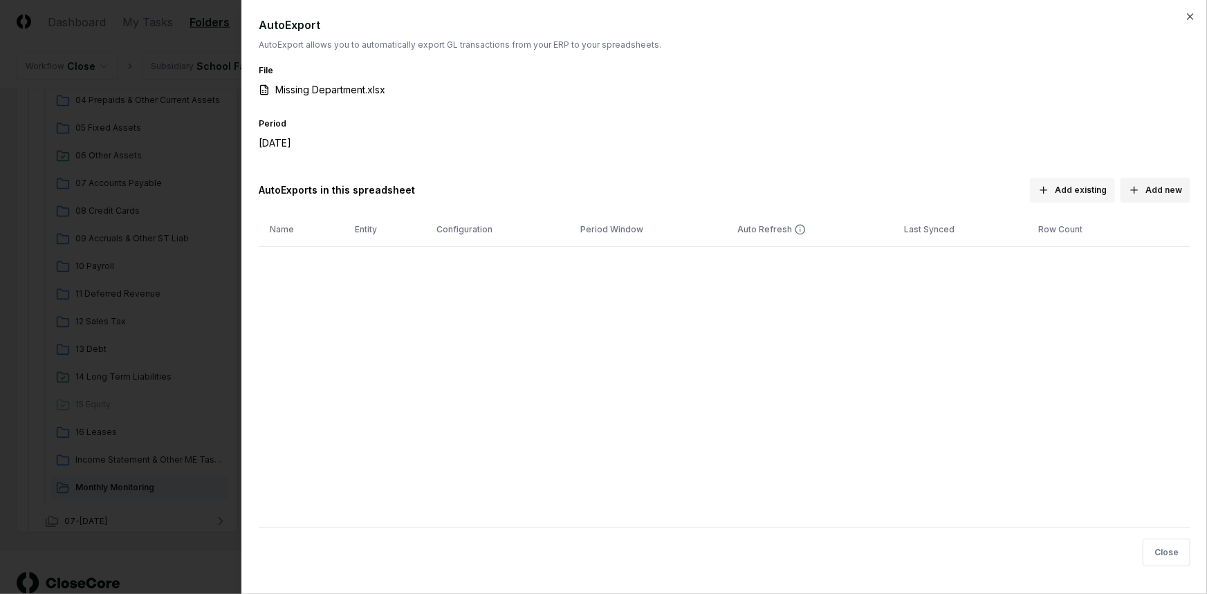
click at [1094, 194] on button "Add existing" at bounding box center [1072, 190] width 85 height 25
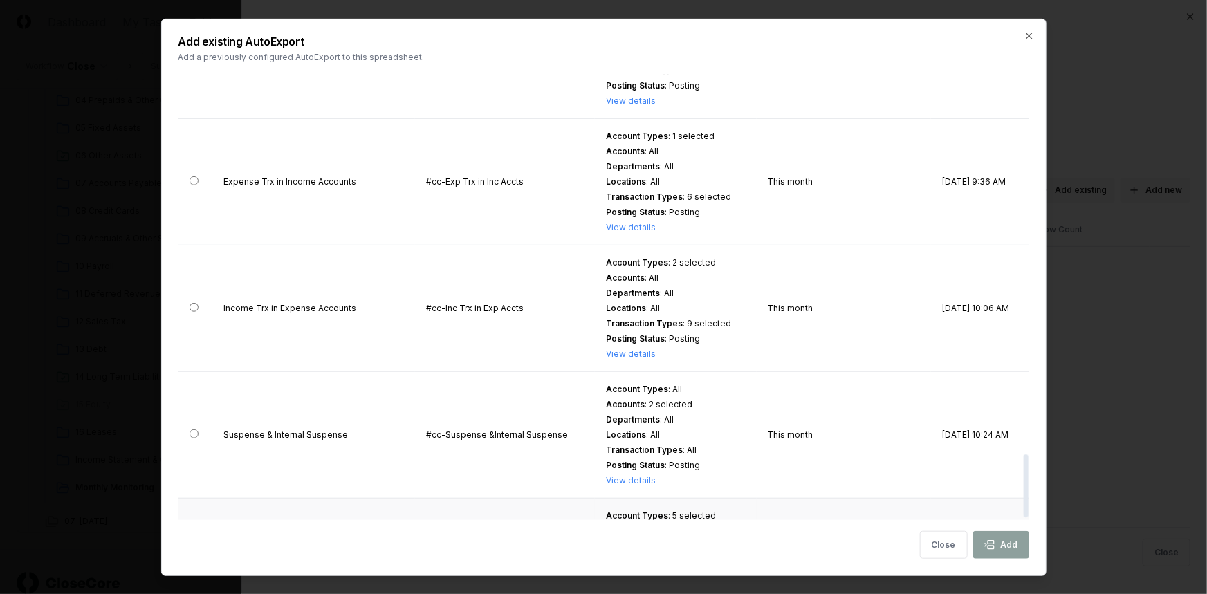
scroll to position [2692, 0]
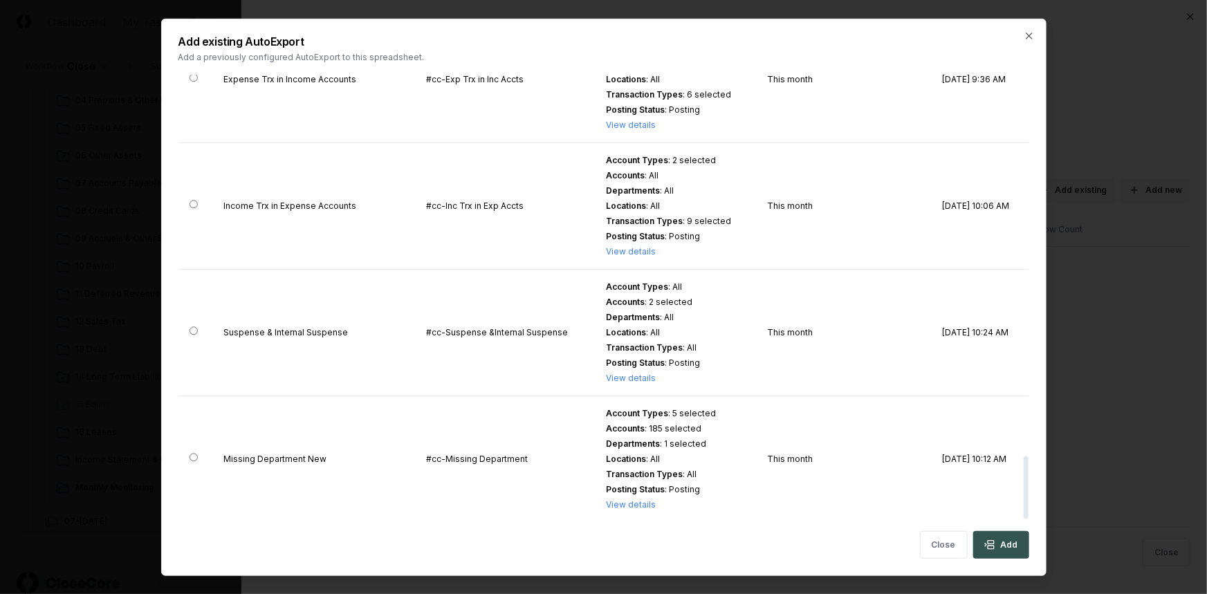
click at [995, 542] on icon "button" at bounding box center [989, 545] width 11 height 11
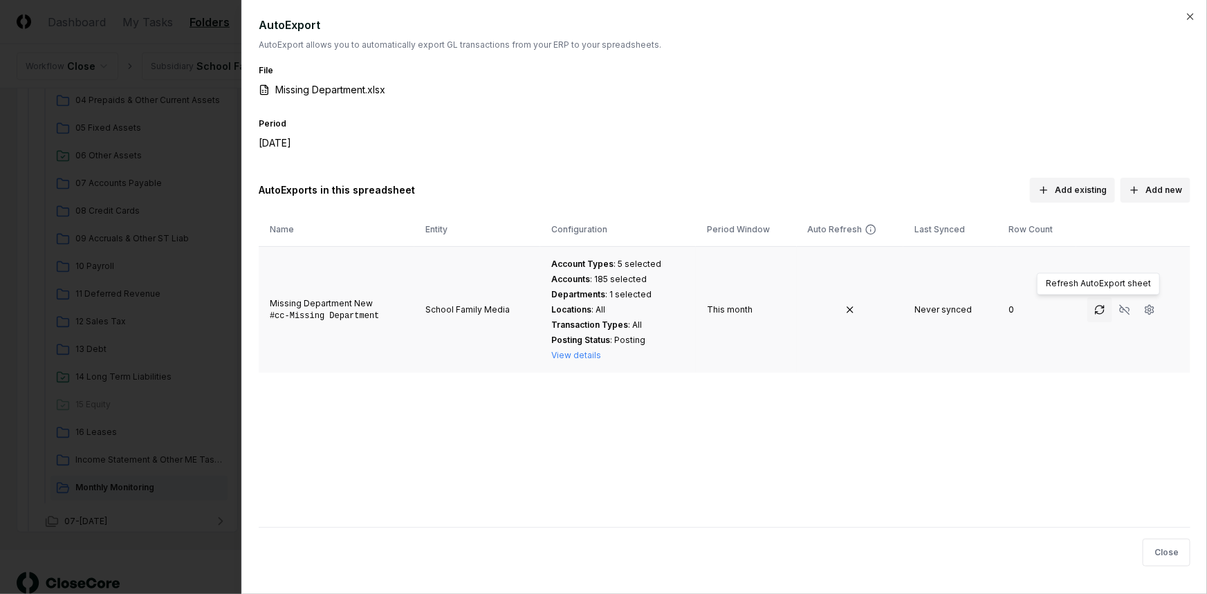
click at [1094, 313] on icon "button" at bounding box center [1099, 309] width 11 height 11
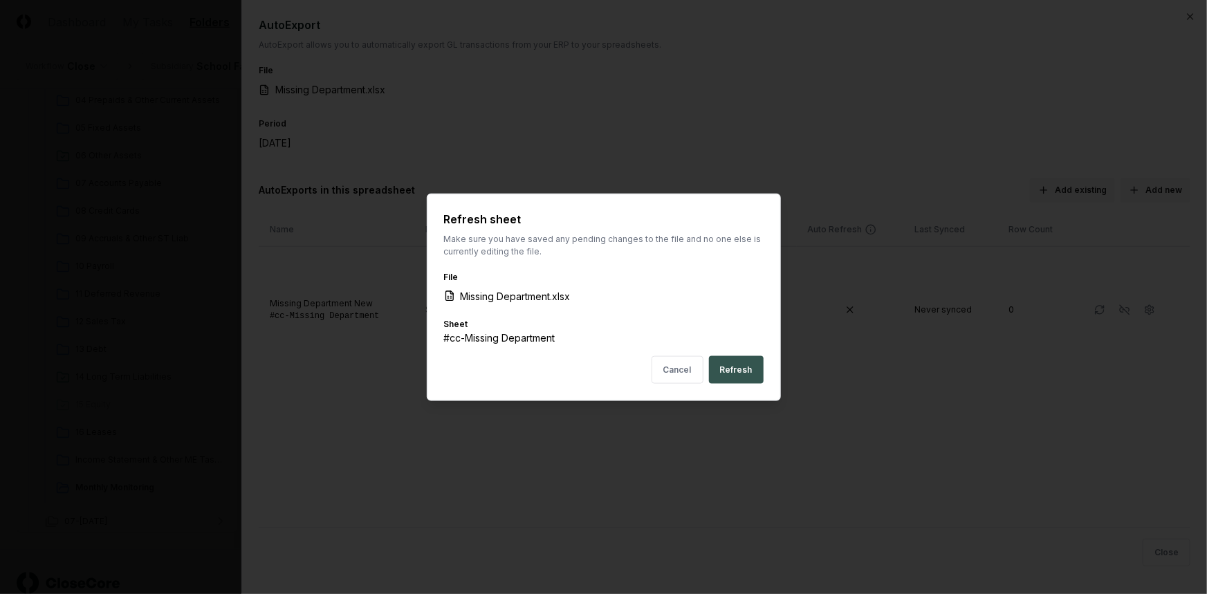
click at [739, 380] on button "Refresh" at bounding box center [736, 370] width 55 height 28
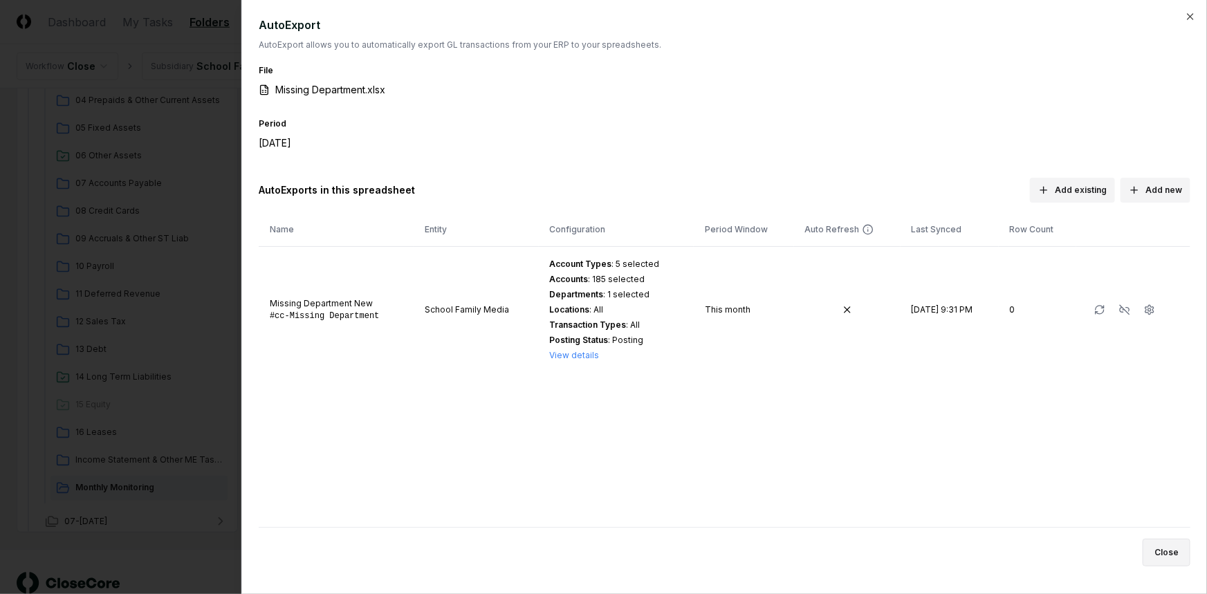
click at [1153, 553] on button "Close" at bounding box center [1167, 553] width 48 height 28
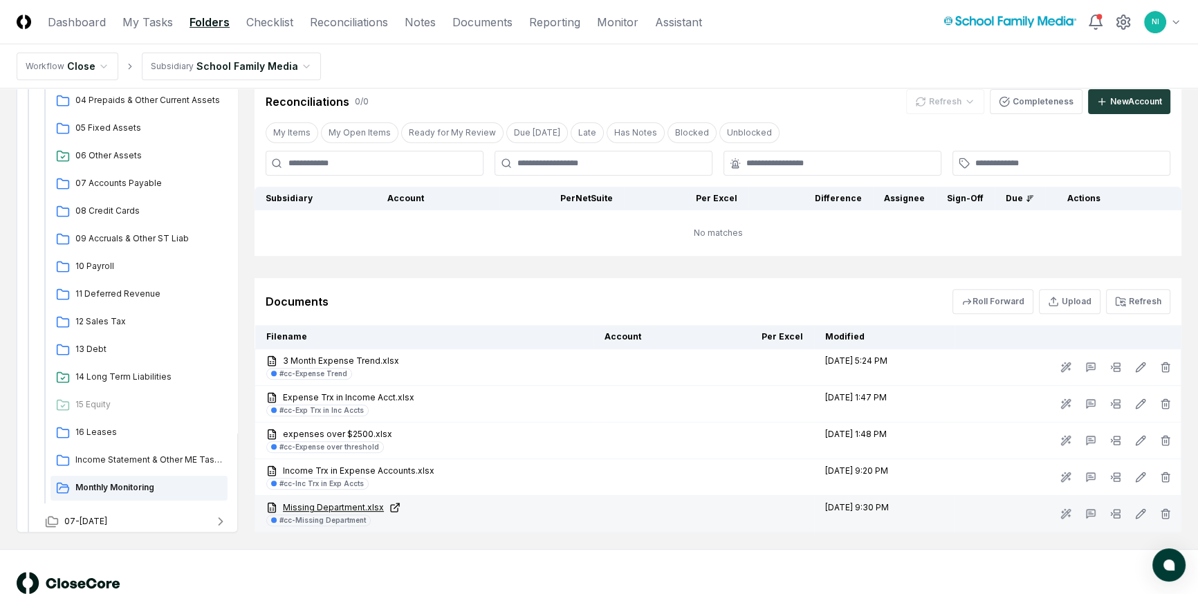
click at [301, 505] on link "Missing Department.xlsx" at bounding box center [424, 508] width 316 height 12
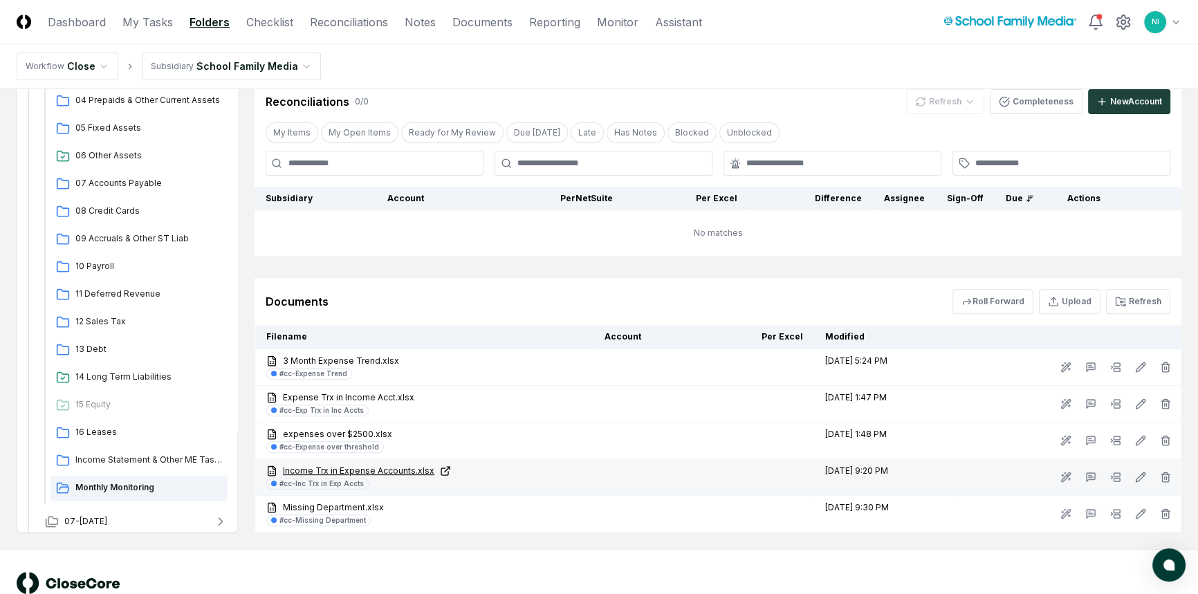
click at [326, 471] on link "Income Trx in Expense Accounts.xlsx" at bounding box center [424, 471] width 316 height 12
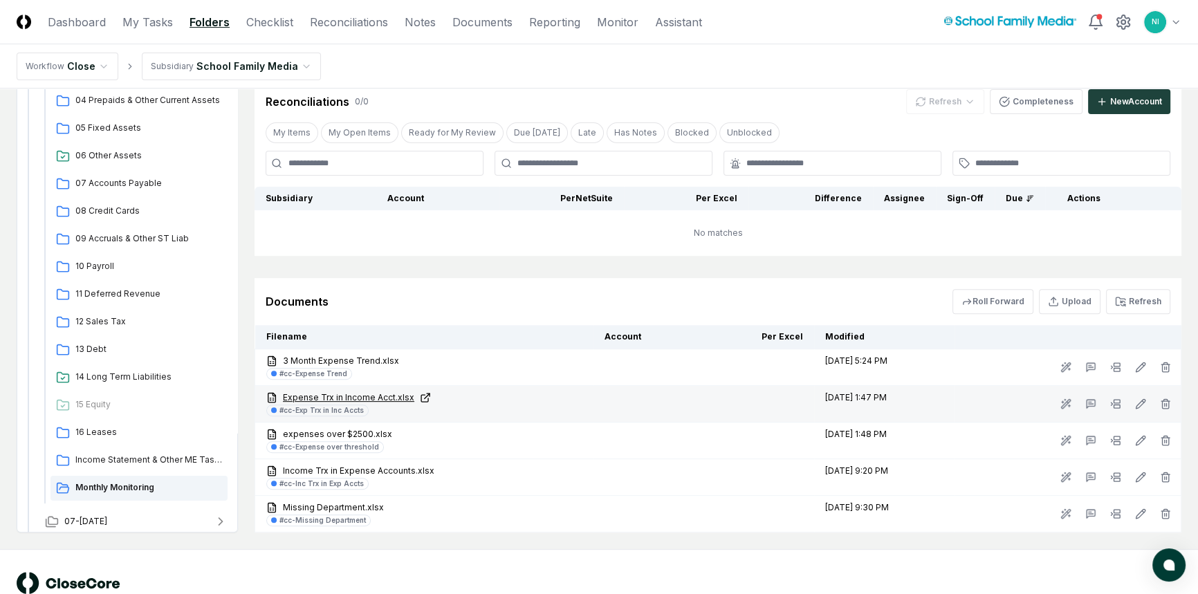
click at [365, 392] on link "Expense Trx in Income Acct.xlsx" at bounding box center [424, 398] width 316 height 12
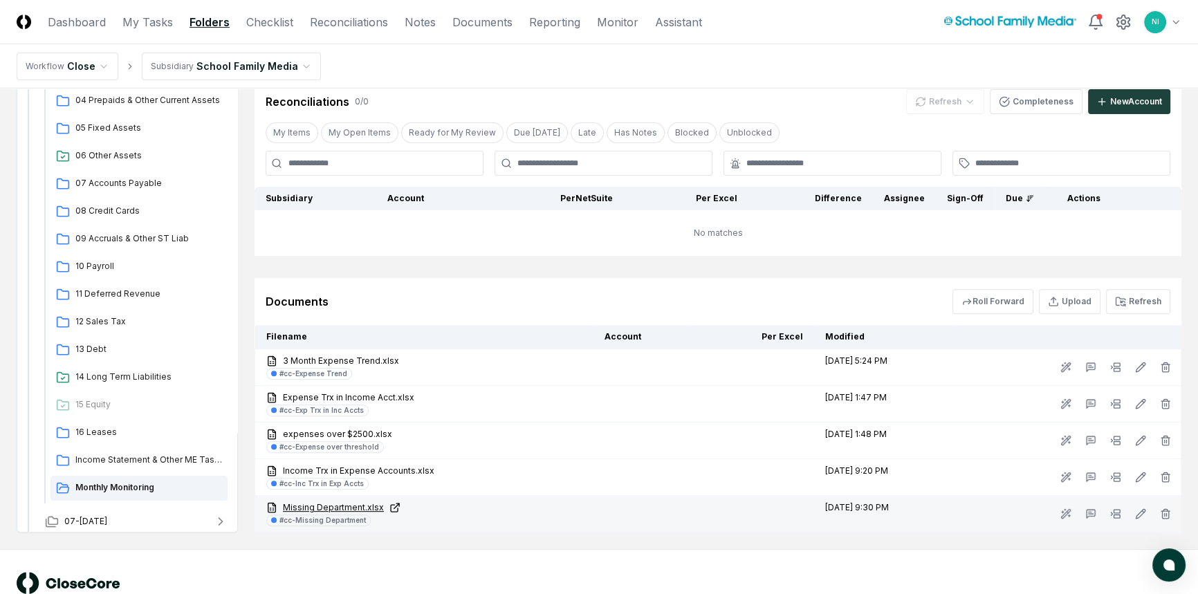
click at [331, 508] on link "Missing Department.xlsx" at bounding box center [424, 508] width 316 height 12
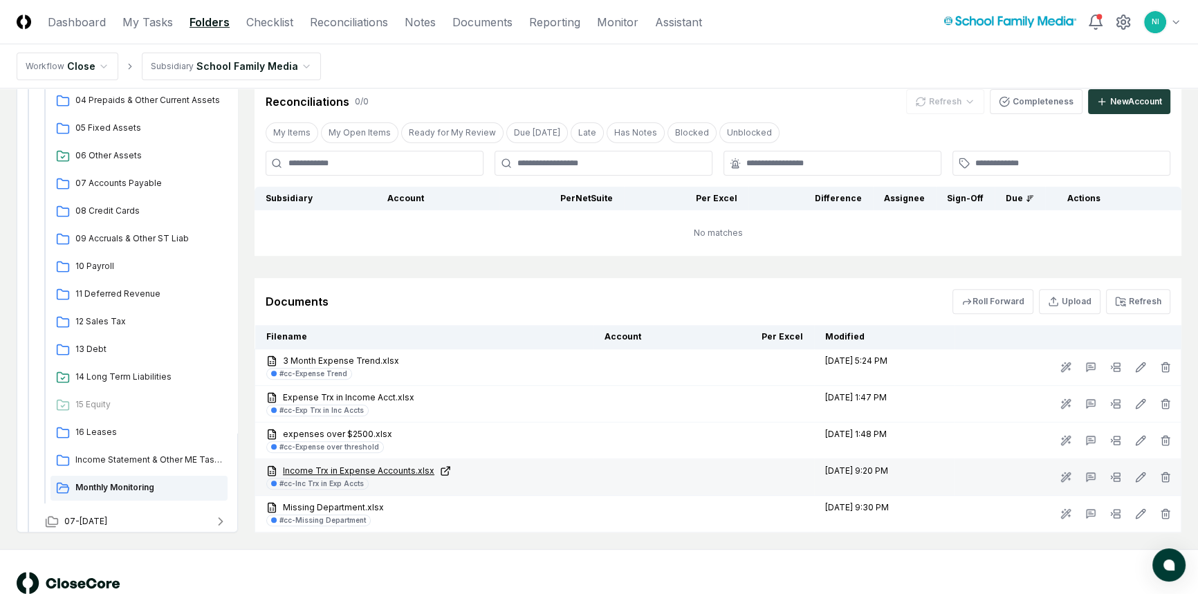
click at [380, 468] on link "Income Trx in Expense Accounts.xlsx" at bounding box center [424, 471] width 316 height 12
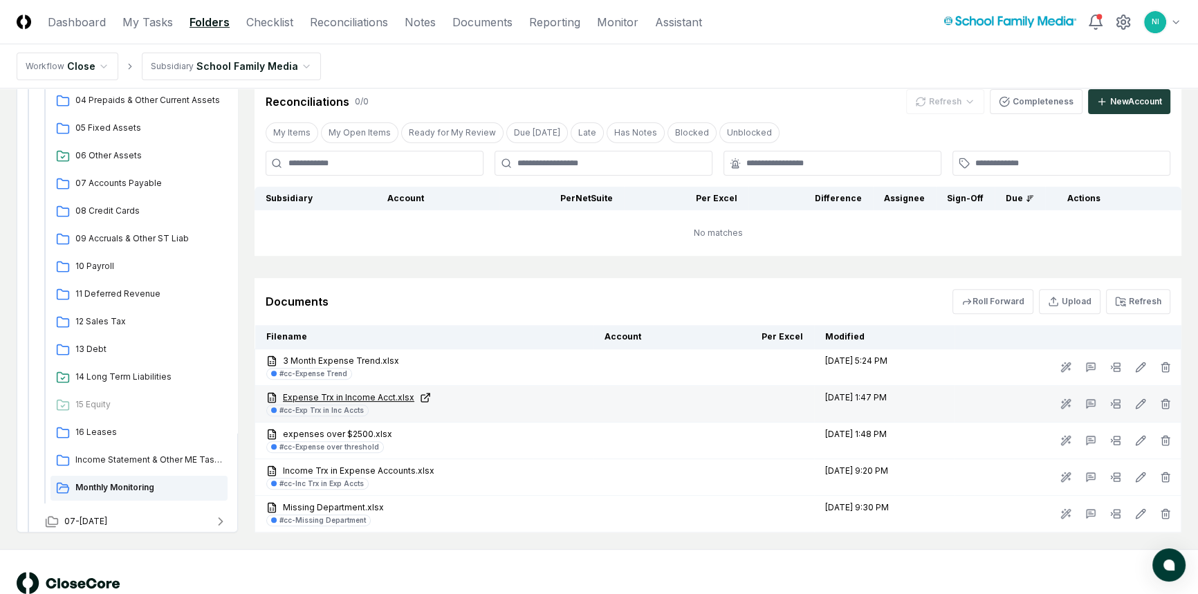
click at [354, 396] on link "Expense Trx in Income Acct.xlsx" at bounding box center [424, 398] width 316 height 12
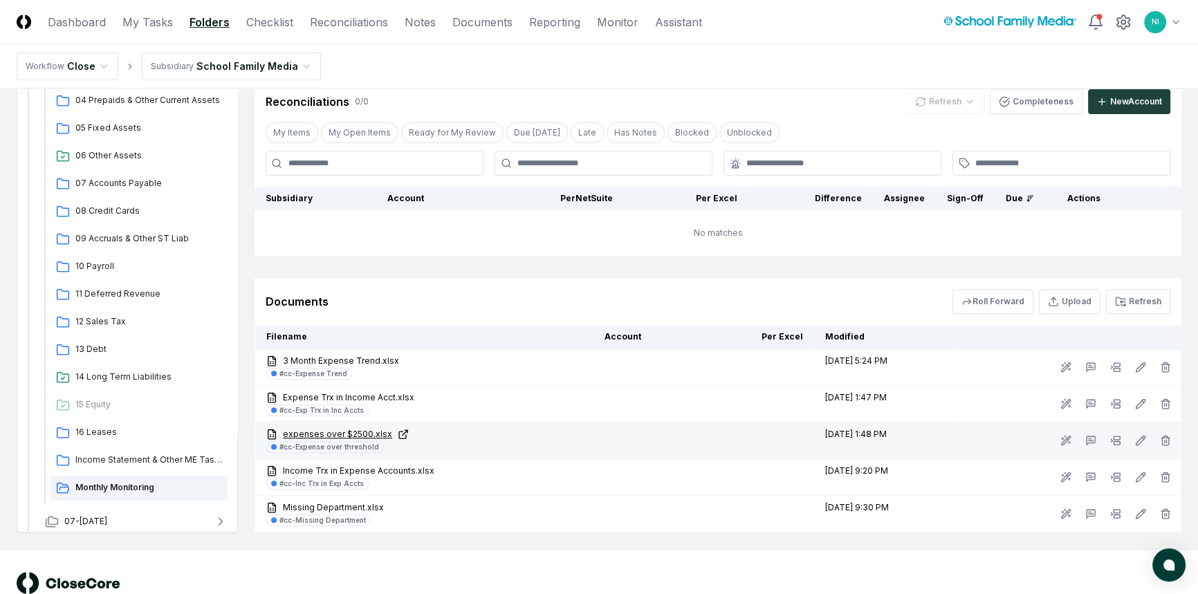
click at [352, 429] on link "expenses over $2500.xlsx" at bounding box center [424, 434] width 316 height 12
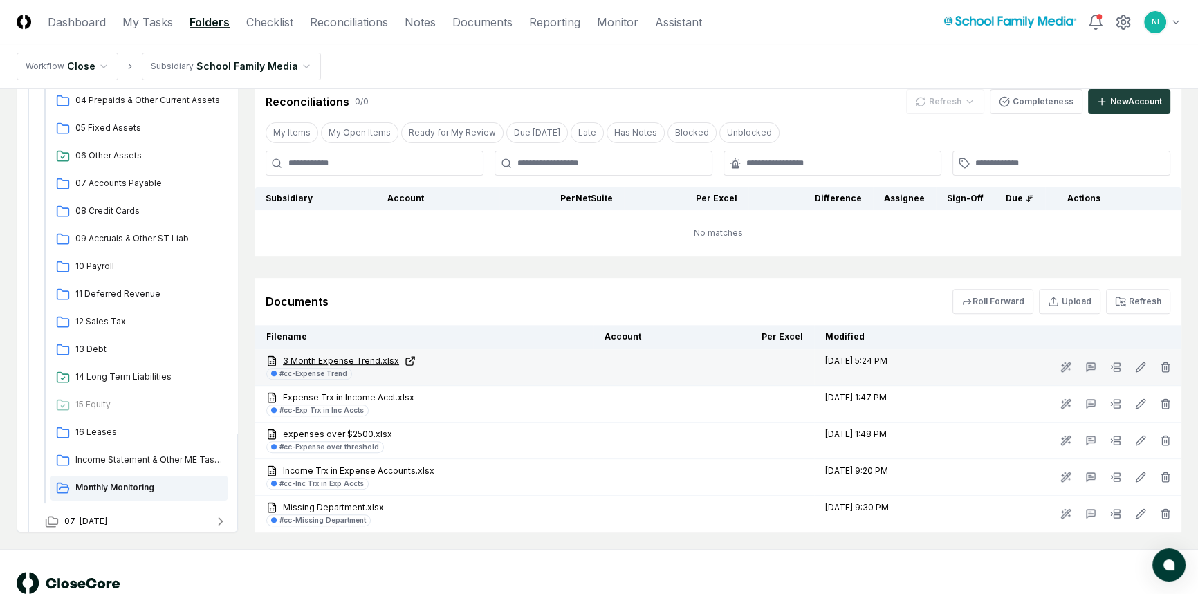
click at [360, 360] on link "3 Month Expense Trend.xlsx" at bounding box center [424, 361] width 316 height 12
click at [1114, 364] on icon at bounding box center [1115, 367] width 11 height 11
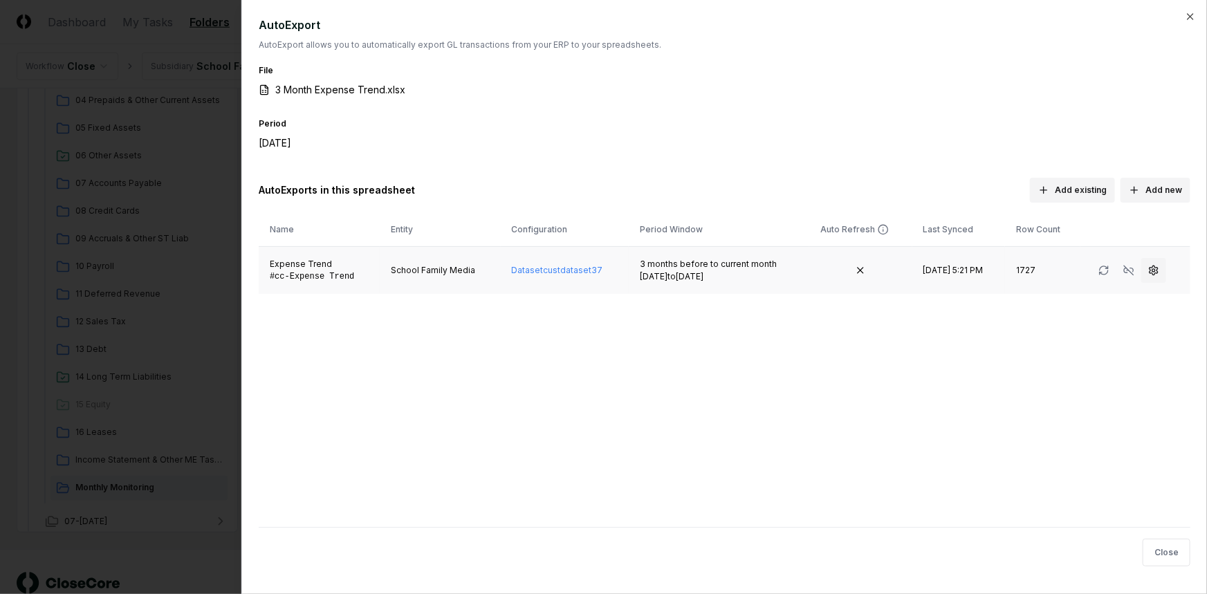
click at [1158, 268] on icon "button" at bounding box center [1153, 270] width 11 height 11
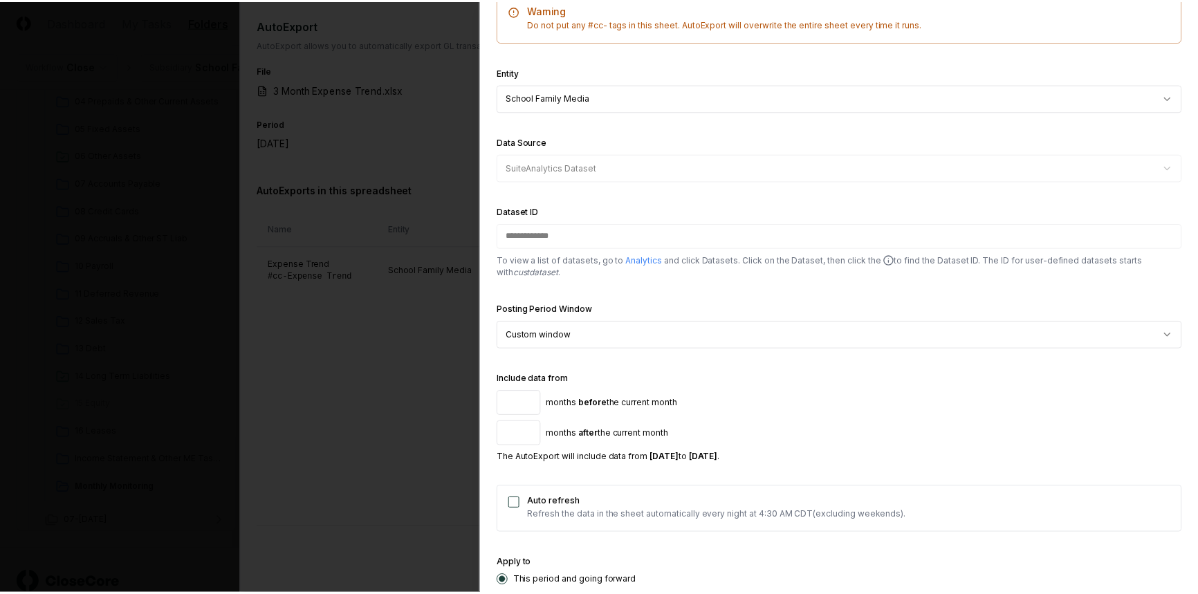
scroll to position [377, 0]
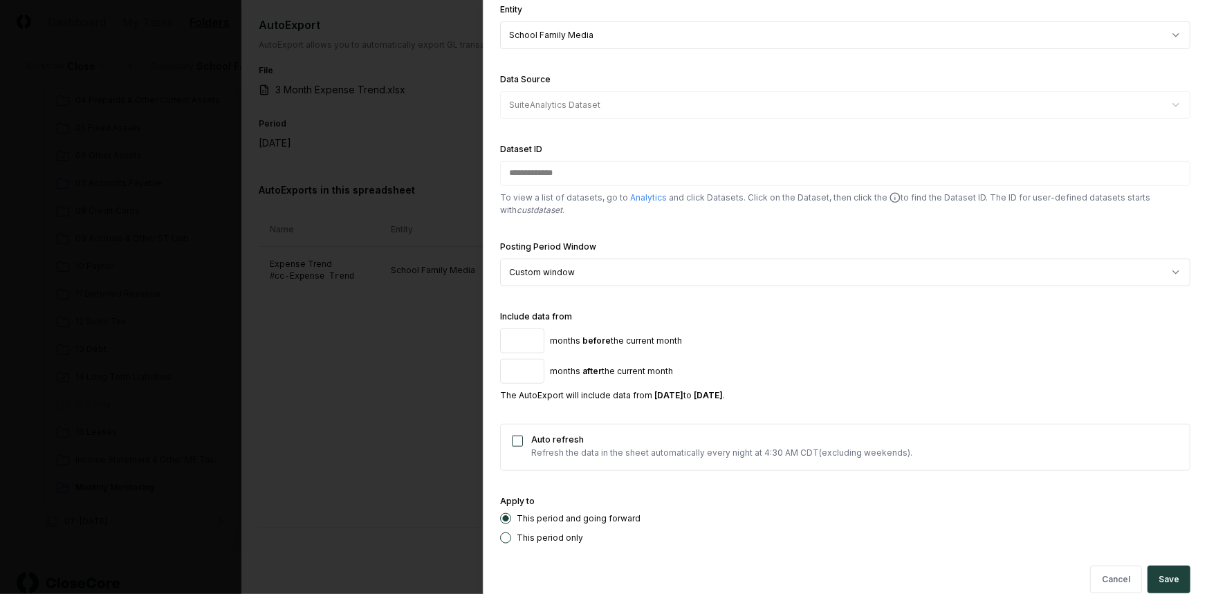
drag, startPoint x: 510, startPoint y: 340, endPoint x: 501, endPoint y: 340, distance: 9.7
click at [501, 340] on input "*" at bounding box center [522, 341] width 44 height 25
drag, startPoint x: 1154, startPoint y: 575, endPoint x: 1094, endPoint y: 550, distance: 65.1
click at [1154, 576] on button "Save" at bounding box center [1169, 580] width 43 height 28
type input "*"
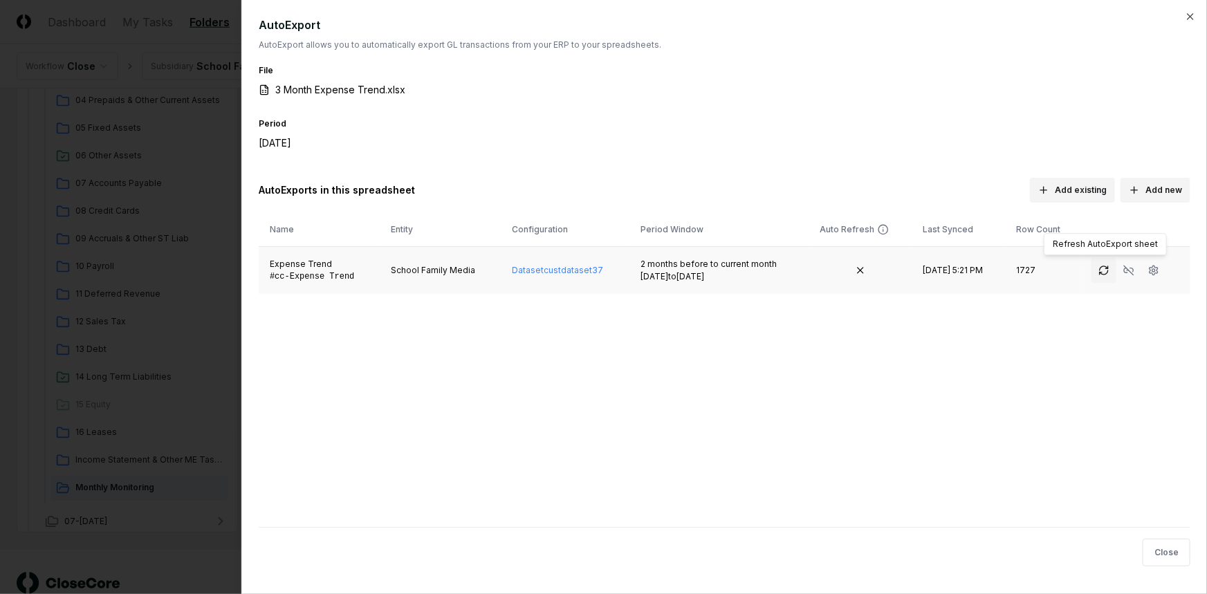
click at [1101, 272] on icon "button" at bounding box center [1103, 270] width 11 height 11
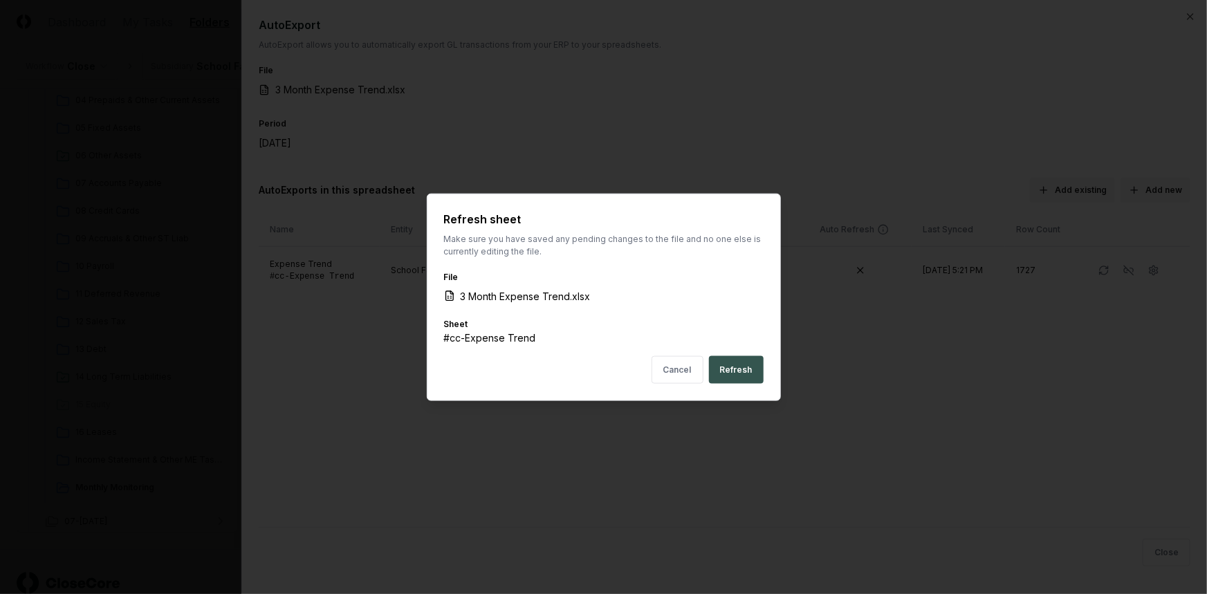
click at [734, 365] on button "Refresh" at bounding box center [736, 370] width 55 height 28
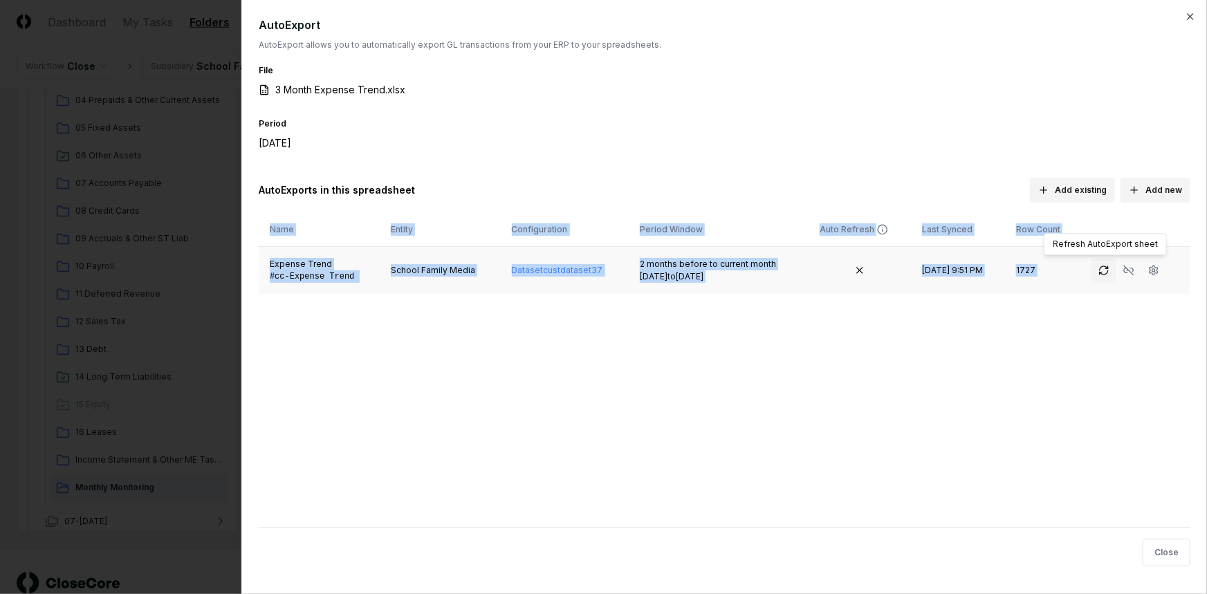
drag, startPoint x: 1080, startPoint y: 259, endPoint x: 1114, endPoint y: 277, distance: 38.7
click at [1114, 277] on td "Refresh AutoExport sheet Refresh AutoExport sheet" at bounding box center [1135, 271] width 110 height 48
click at [1166, 551] on button "Close" at bounding box center [1167, 553] width 48 height 28
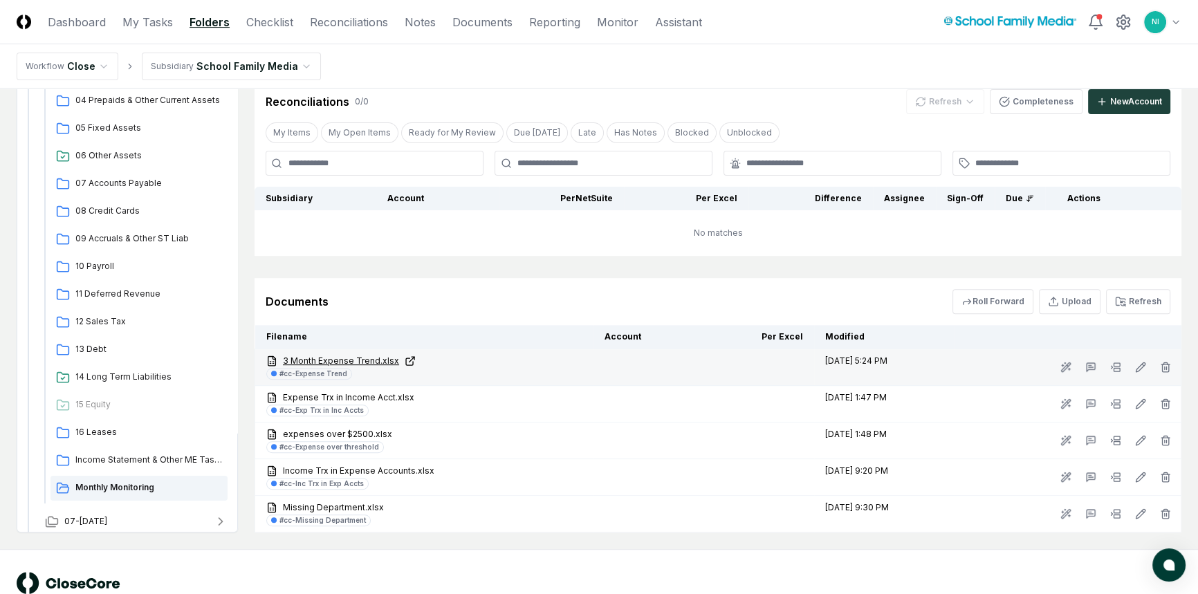
click at [327, 357] on link "3 Month Expense Trend.xlsx" at bounding box center [424, 361] width 316 height 12
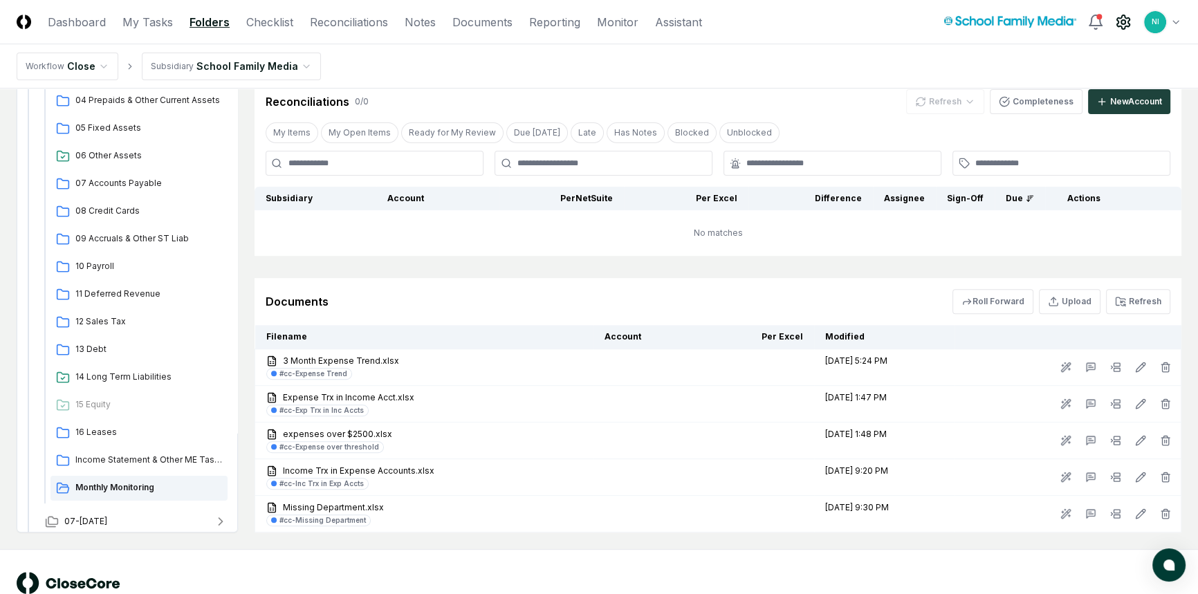
click at [1117, 23] on icon at bounding box center [1123, 22] width 12 height 14
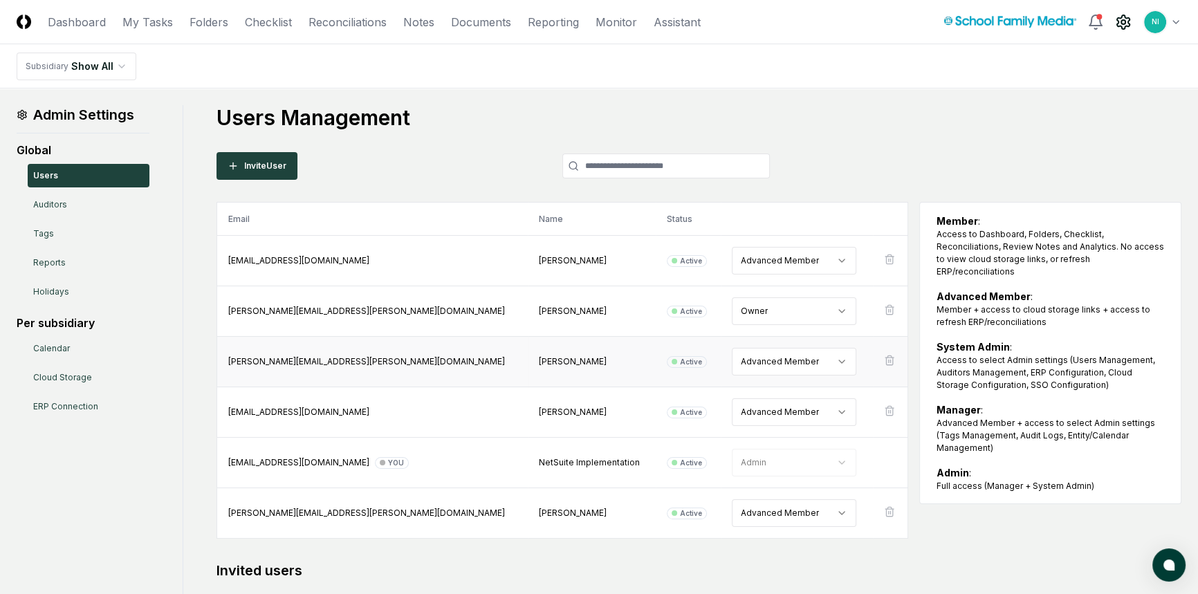
click at [827, 362] on html "CloseCore Dashboard My Tasks Folders Checklist Reconciliations Notes Documents …" at bounding box center [599, 385] width 1198 height 771
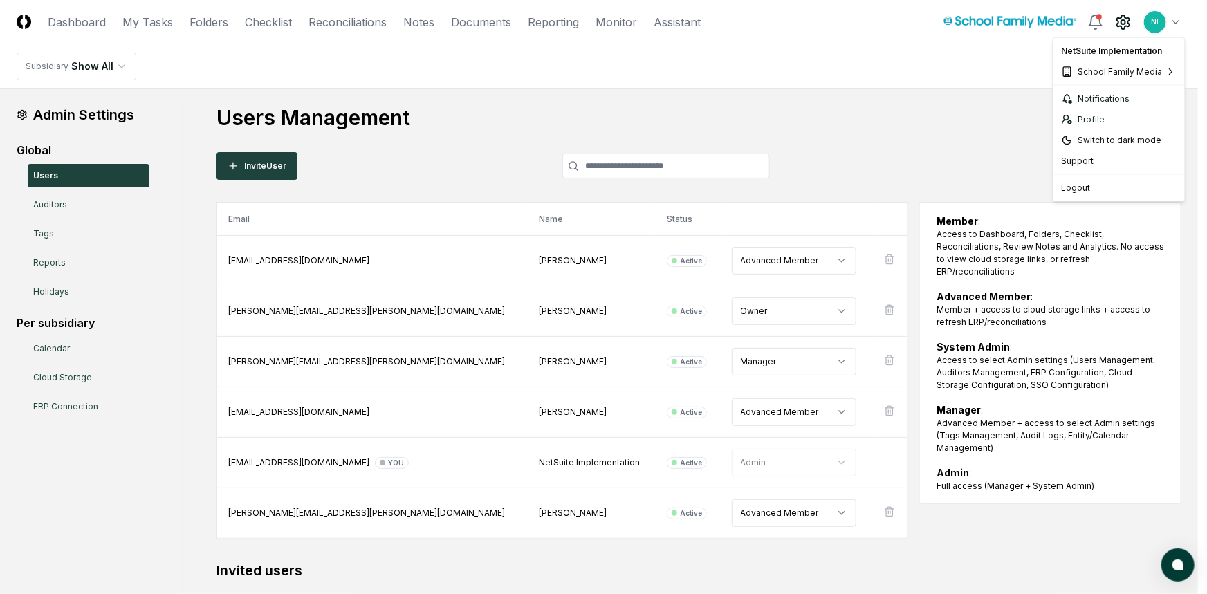
click at [1176, 26] on html "CloseCore Dashboard My Tasks Folders Checklist Reconciliations Notes Documents …" at bounding box center [603, 385] width 1207 height 771
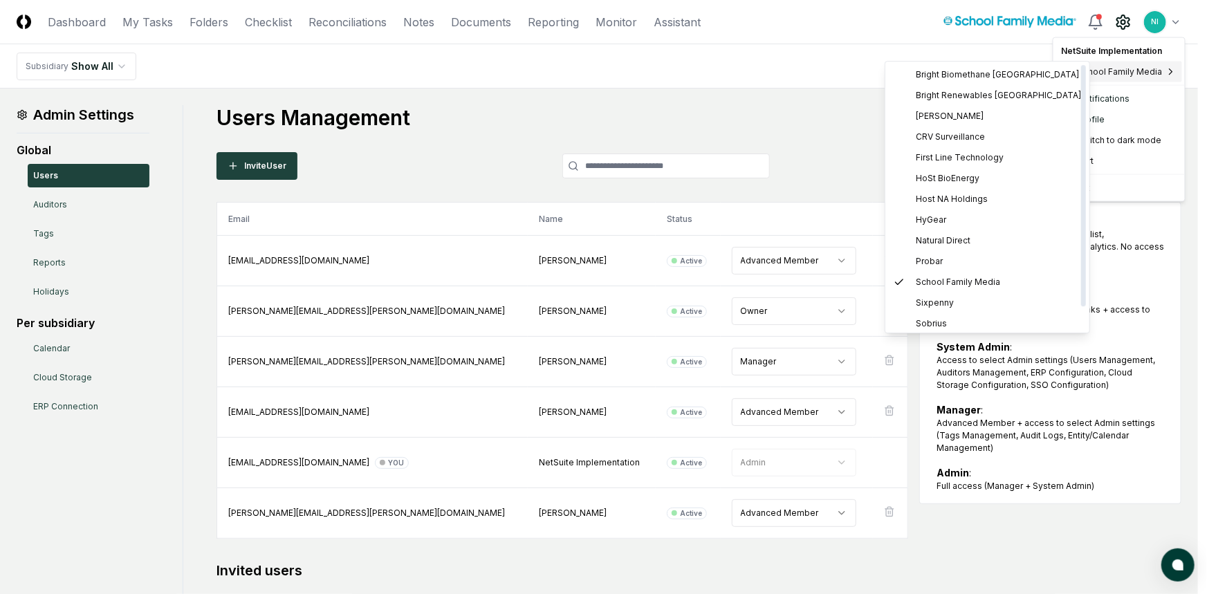
drag, startPoint x: 941, startPoint y: 137, endPoint x: 870, endPoint y: 142, distance: 70.8
click at [870, 142] on html "CloseCore Dashboard My Tasks Folders Checklist Reconciliations Notes Documents …" at bounding box center [603, 385] width 1207 height 771
click at [928, 152] on span "First Line Technology" at bounding box center [960, 157] width 88 height 12
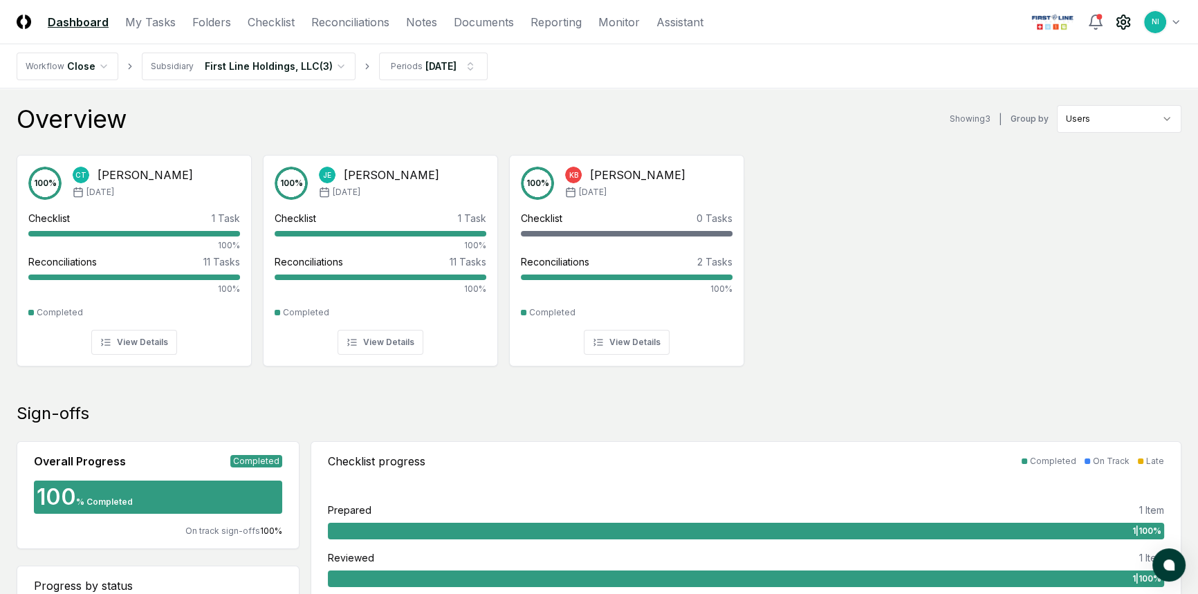
click at [1116, 25] on icon at bounding box center [1123, 22] width 17 height 17
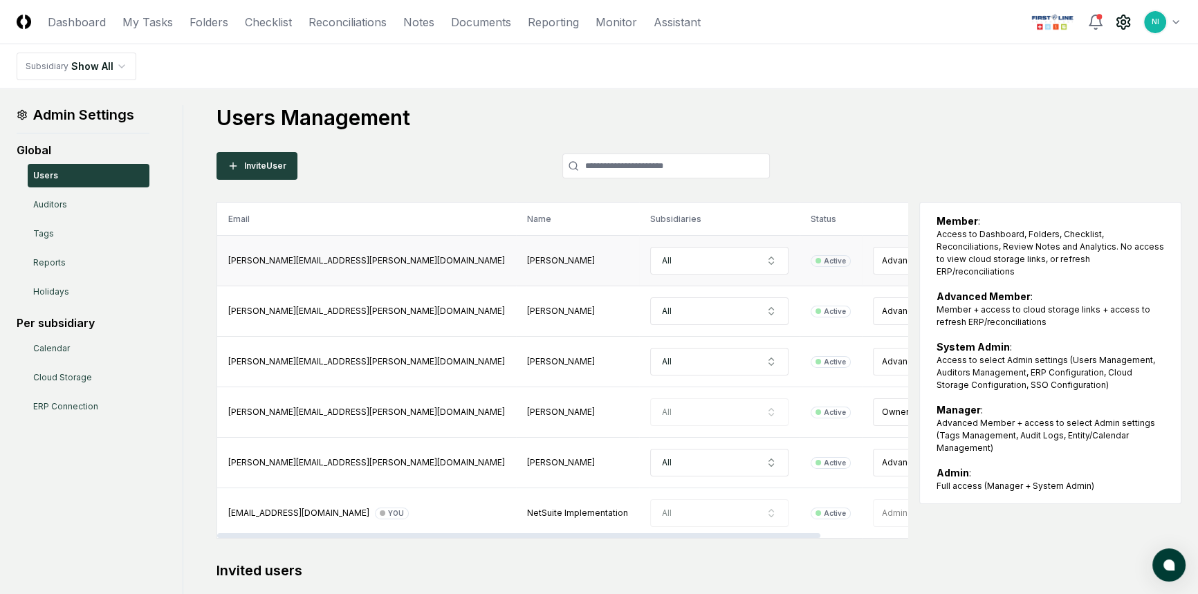
click at [848, 261] on html "CloseCore Dashboard My Tasks Folders Checklist Reconciliations Notes Documents …" at bounding box center [599, 385] width 1198 height 771
click at [881, 362] on html "CloseCore Dashboard My Tasks Folders Checklist Reconciliations Notes Documents …" at bounding box center [599, 385] width 1198 height 771
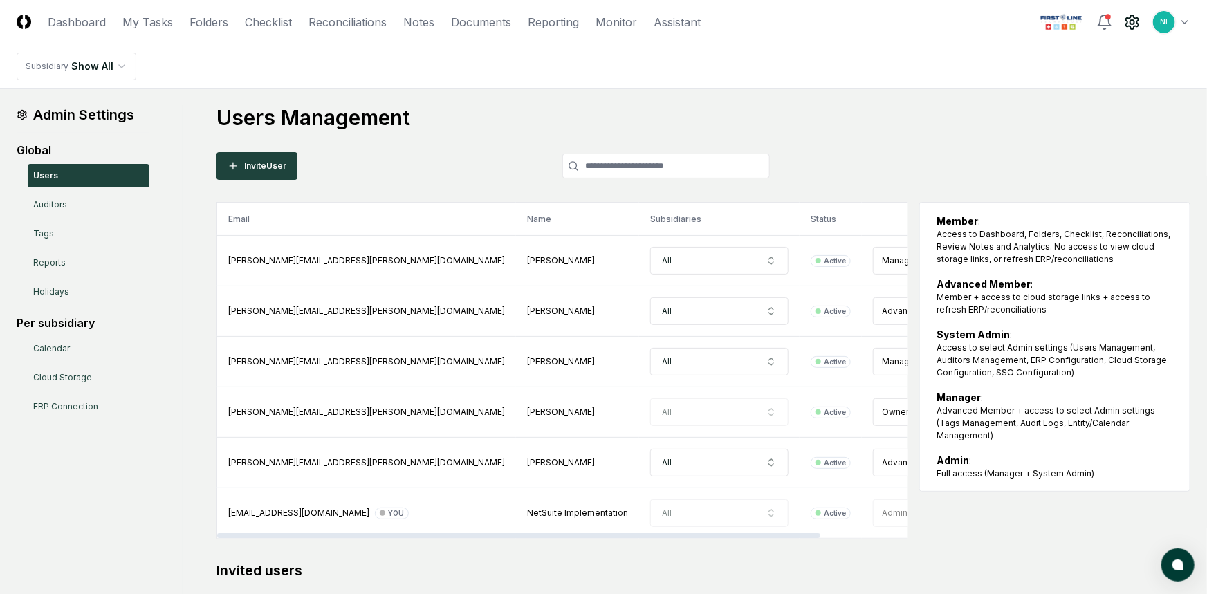
click at [1175, 22] on html "CloseCore Dashboard My Tasks Folders Checklist Reconciliations Notes Documents …" at bounding box center [603, 385] width 1207 height 771
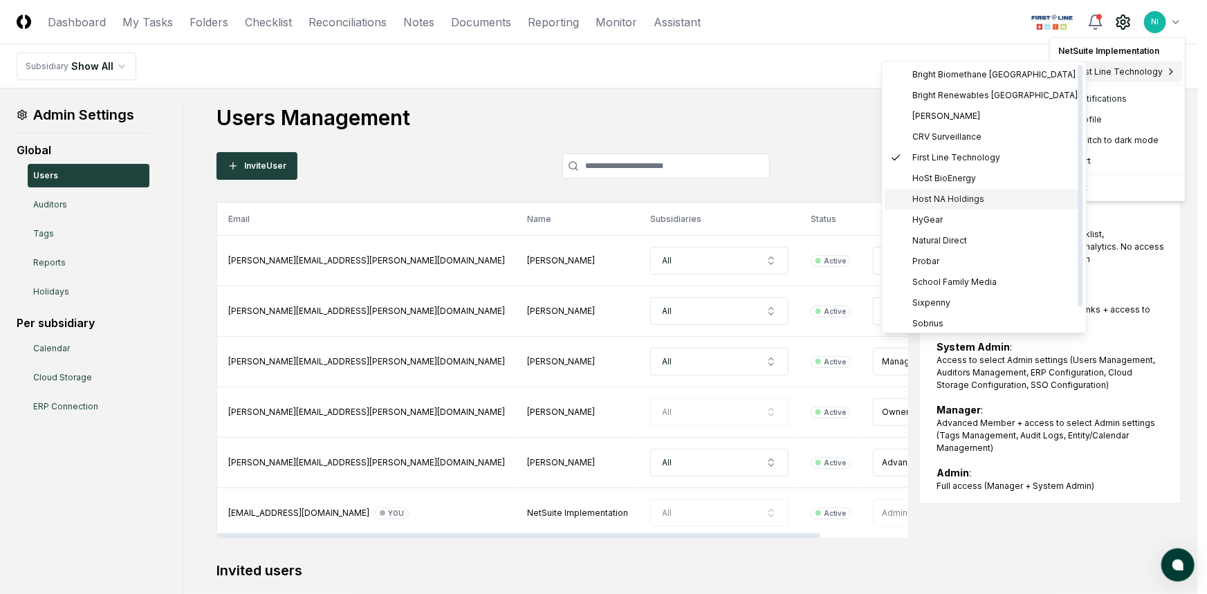
click at [949, 200] on span "Host NA Holdings" at bounding box center [949, 199] width 72 height 12
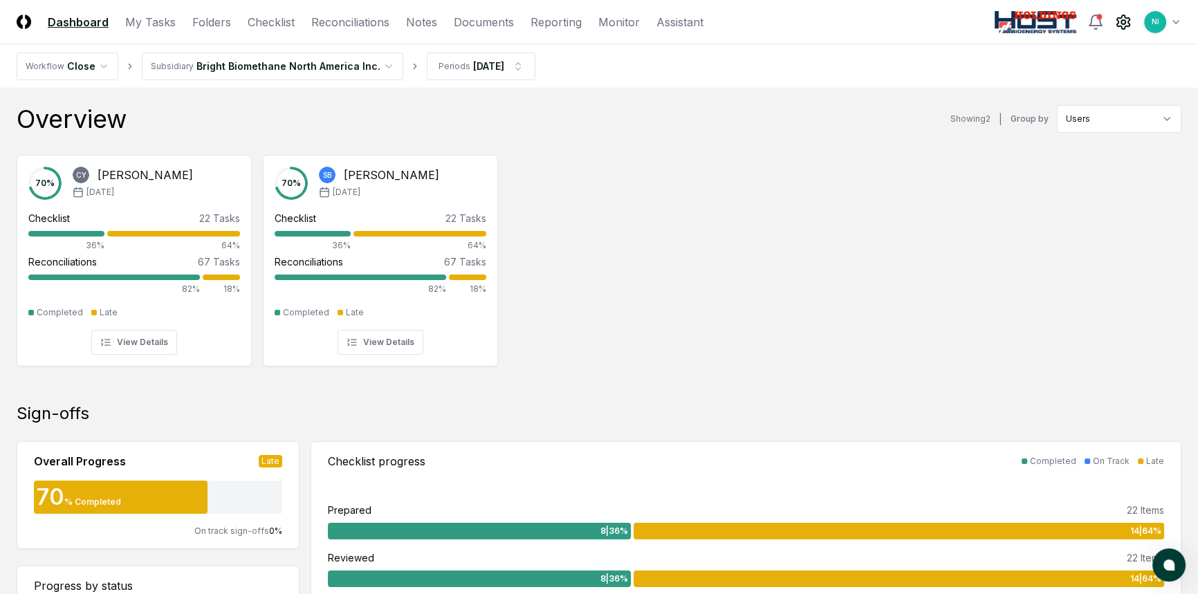
click at [1121, 26] on icon at bounding box center [1123, 22] width 12 height 14
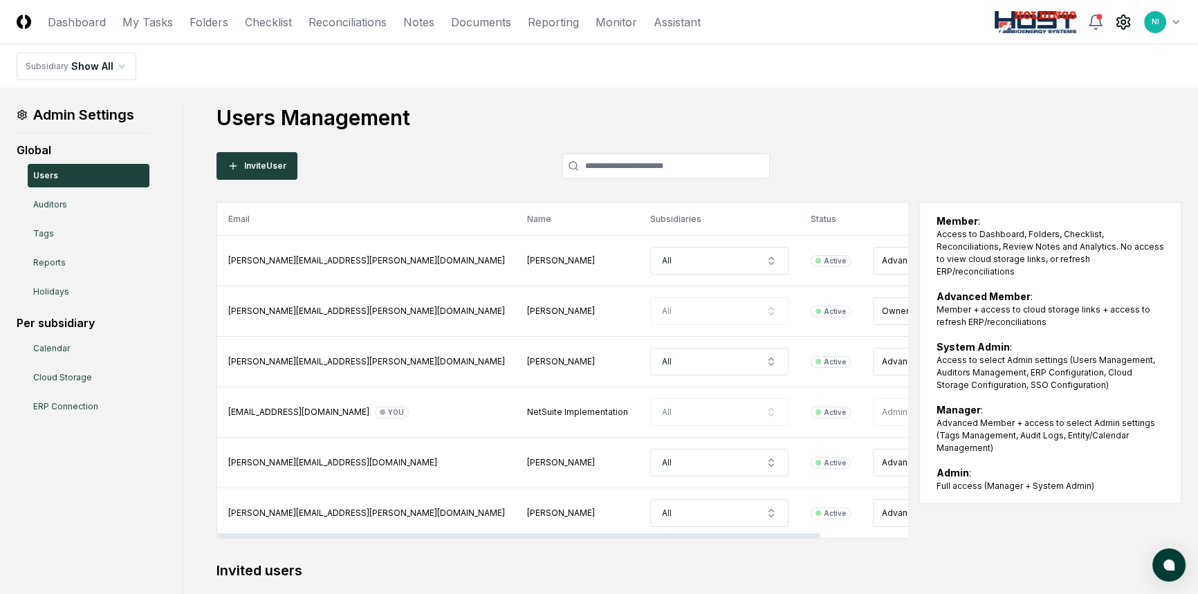
click at [1129, 16] on icon at bounding box center [1123, 22] width 17 height 17
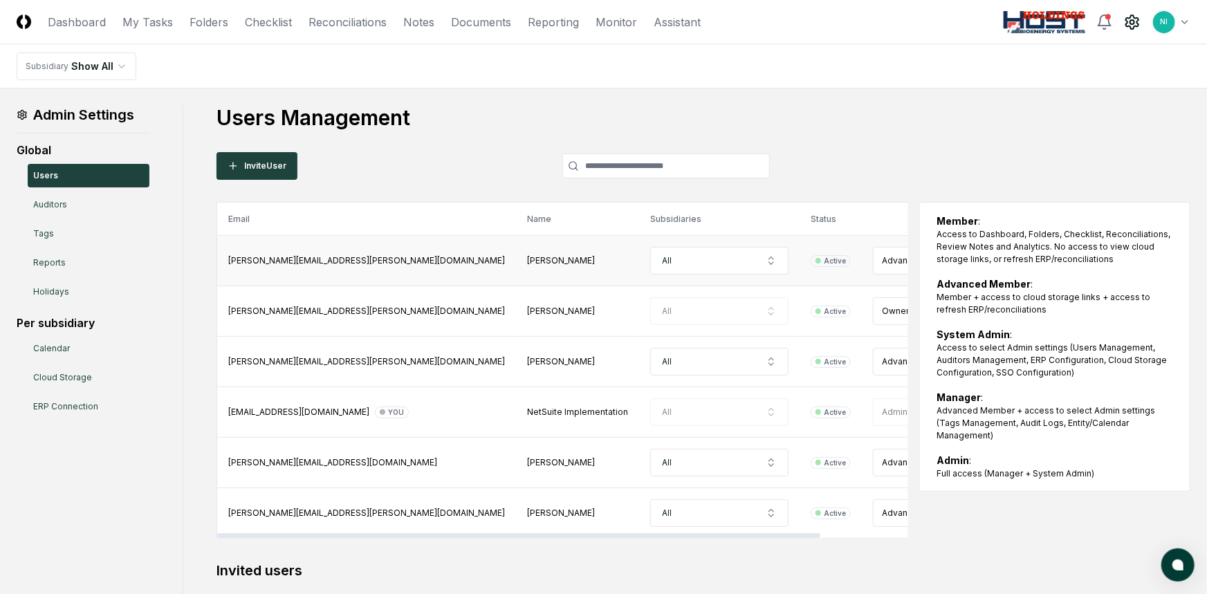
click at [852, 259] on html "CloseCore Dashboard My Tasks Folders Checklist Reconciliations Notes Documents …" at bounding box center [603, 385] width 1207 height 771
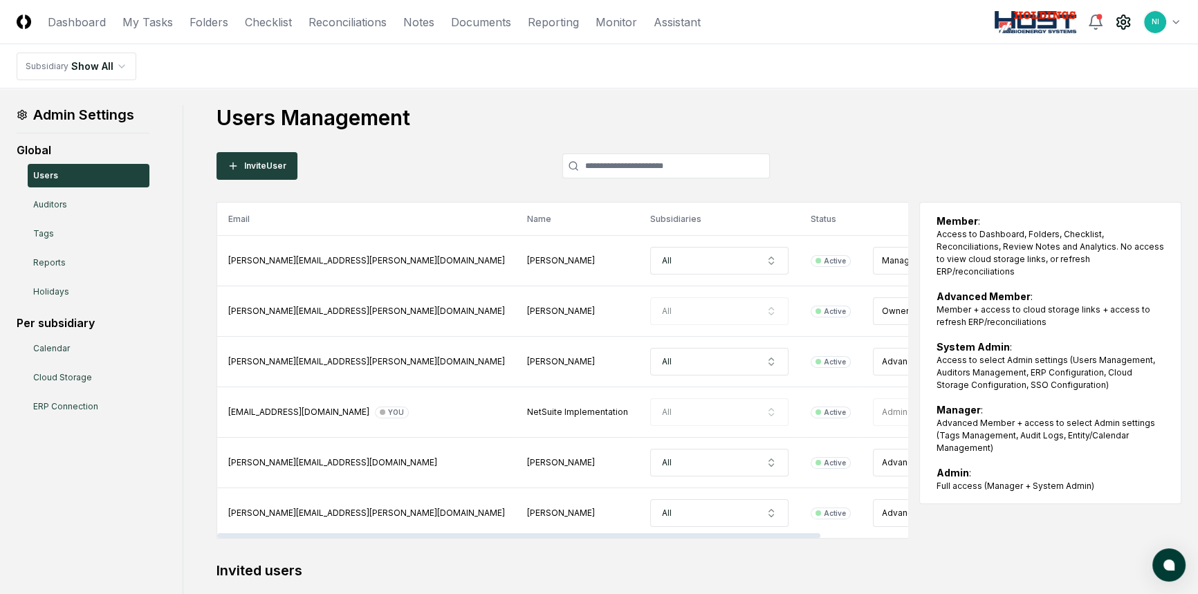
click at [1170, 20] on html "CloseCore Dashboard My Tasks Folders Checklist Reconciliations Notes Documents …" at bounding box center [599, 385] width 1198 height 771
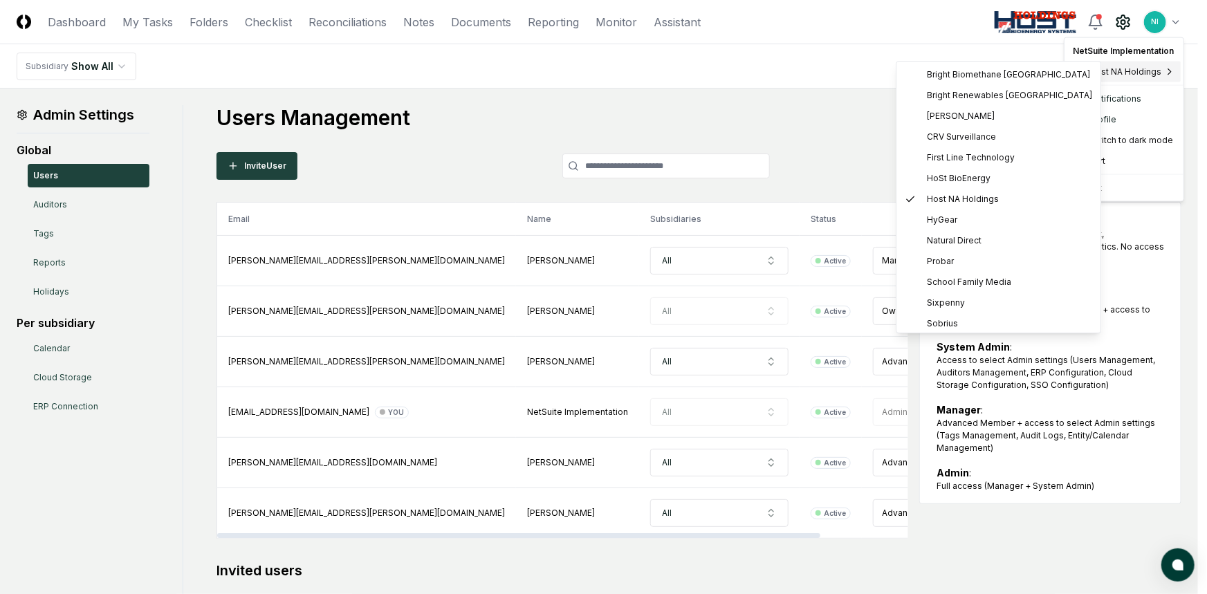
click at [1107, 62] on div "Host NA Holdings" at bounding box center [1123, 72] width 113 height 21
click at [944, 243] on span "Natural Direct" at bounding box center [954, 240] width 55 height 12
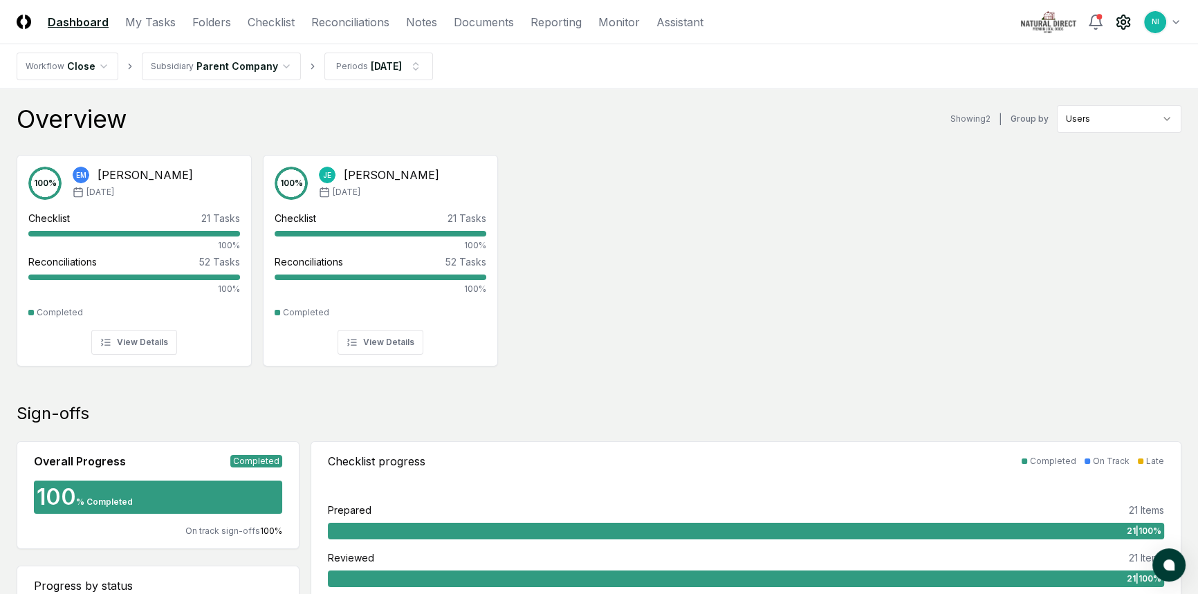
click at [1117, 20] on icon at bounding box center [1123, 22] width 12 height 14
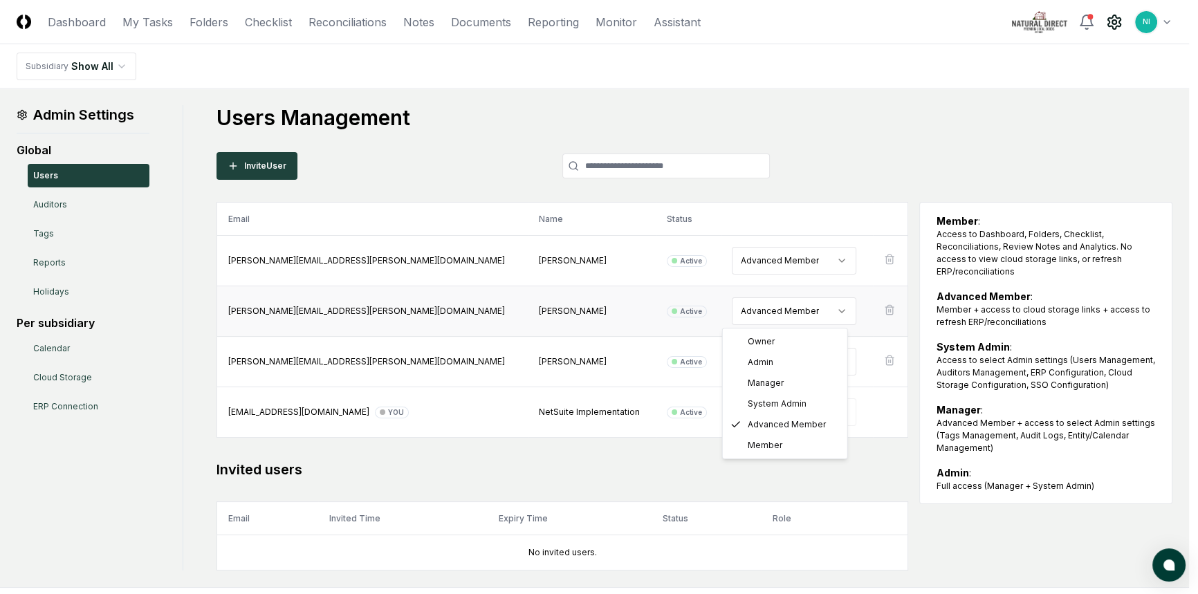
click at [783, 318] on html "CloseCore Dashboard My Tasks Folders Checklist Reconciliations Notes Documents …" at bounding box center [599, 335] width 1198 height 670
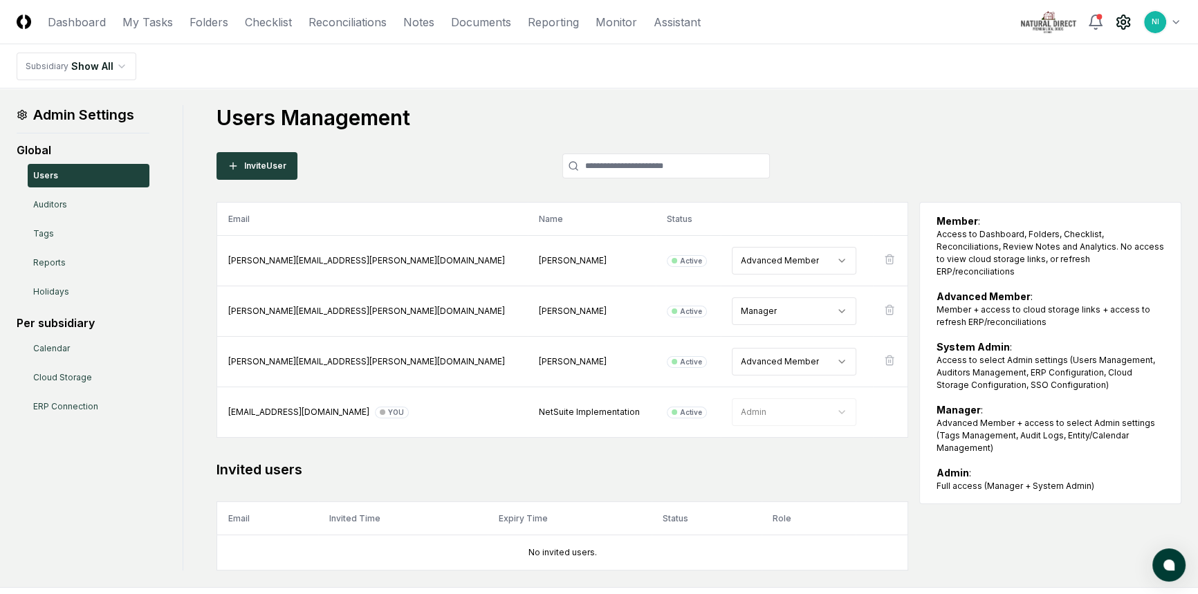
click at [1170, 20] on html "CloseCore Dashboard My Tasks Folders Checklist Reconciliations Notes Documents …" at bounding box center [599, 335] width 1198 height 670
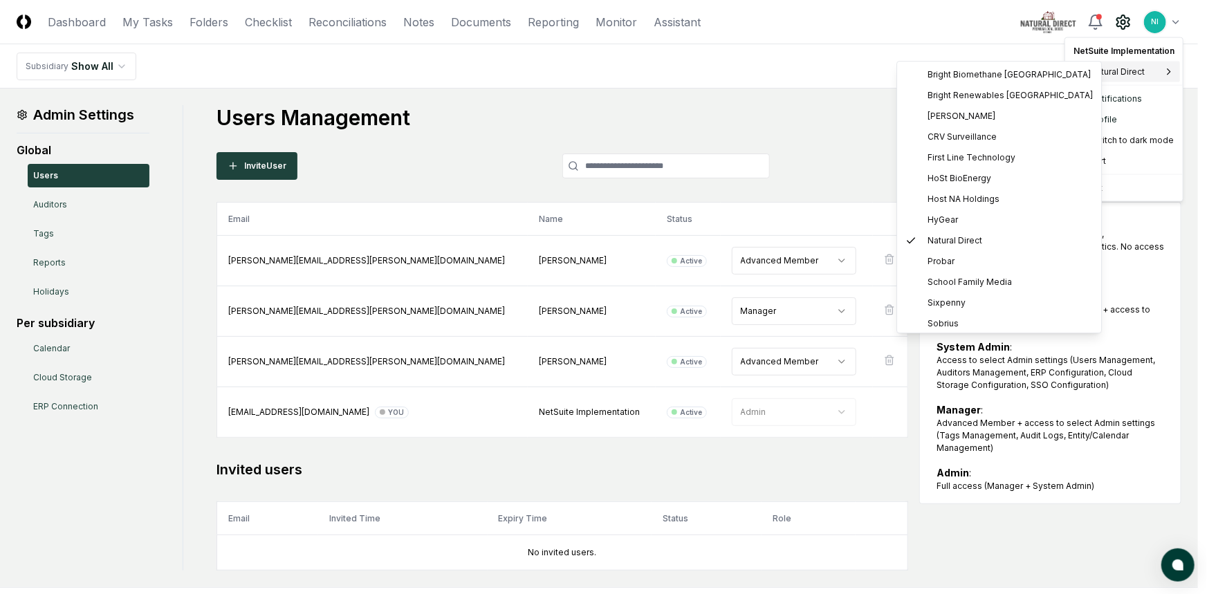
click at [1127, 62] on div "Natural Direct" at bounding box center [1124, 72] width 112 height 21
click at [950, 262] on span "Probar" at bounding box center [941, 261] width 27 height 12
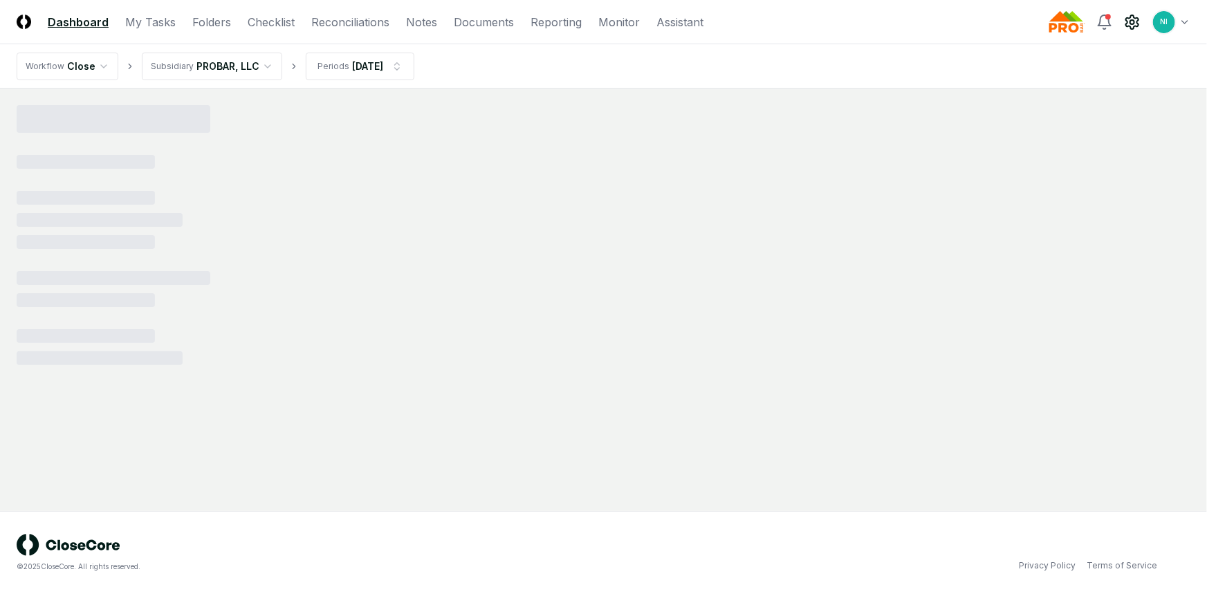
click at [1126, 22] on icon at bounding box center [1132, 22] width 17 height 17
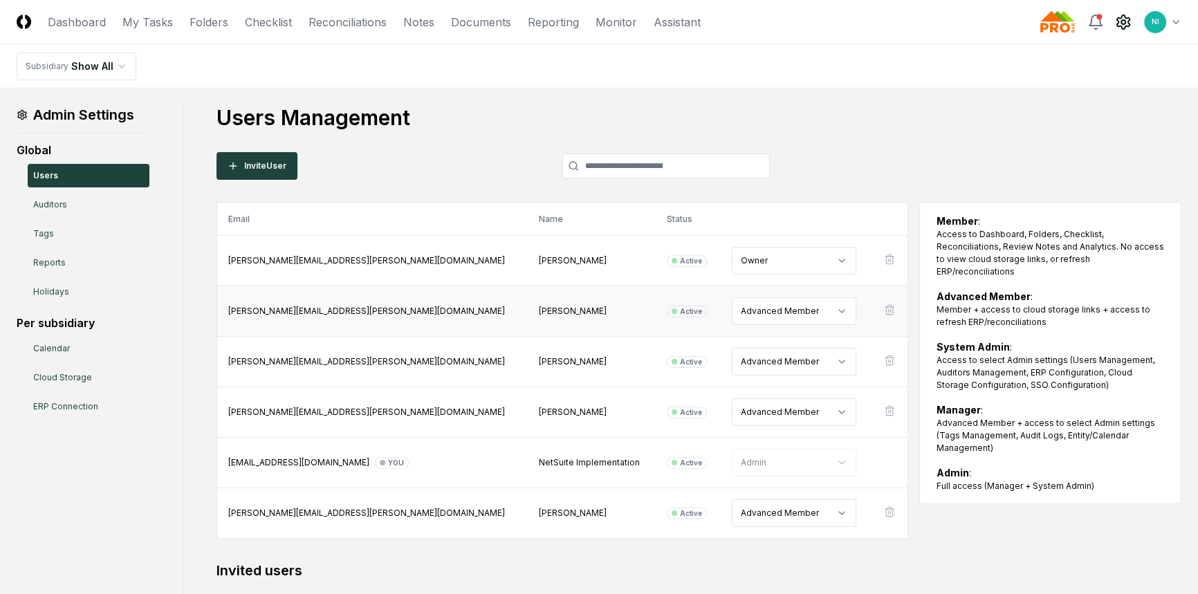
click at [775, 309] on html "CloseCore Dashboard My Tasks Folders Checklist Reconciliations Notes Documents …" at bounding box center [599, 385] width 1198 height 771
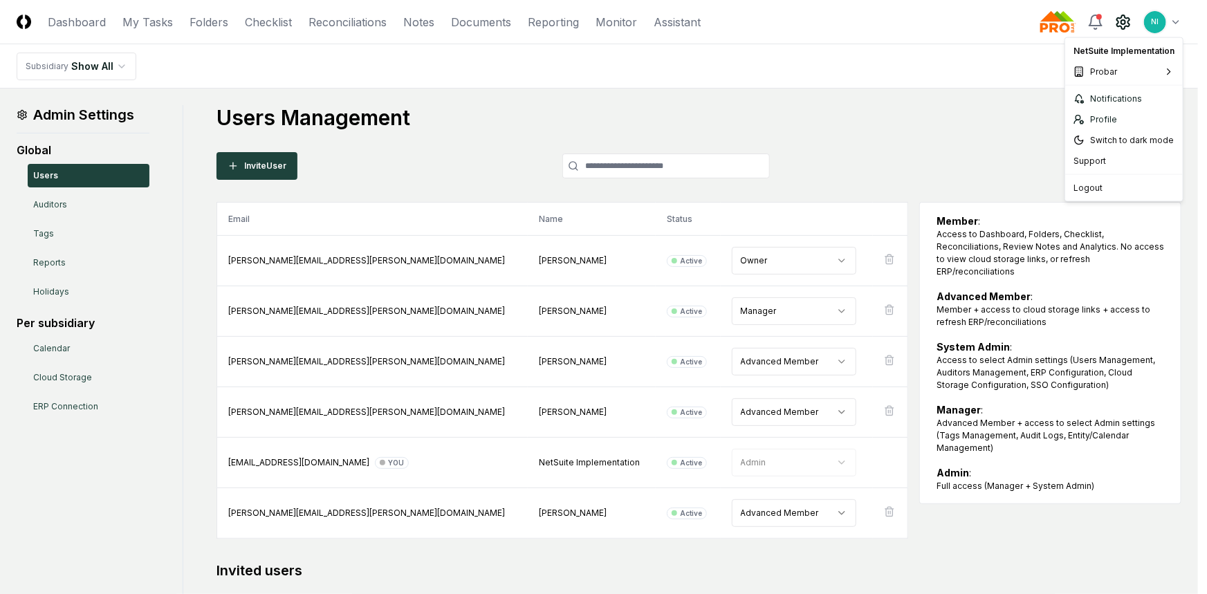
click at [1168, 23] on html "CloseCore Dashboard My Tasks Folders Checklist Reconciliations Notes Documents …" at bounding box center [603, 385] width 1207 height 771
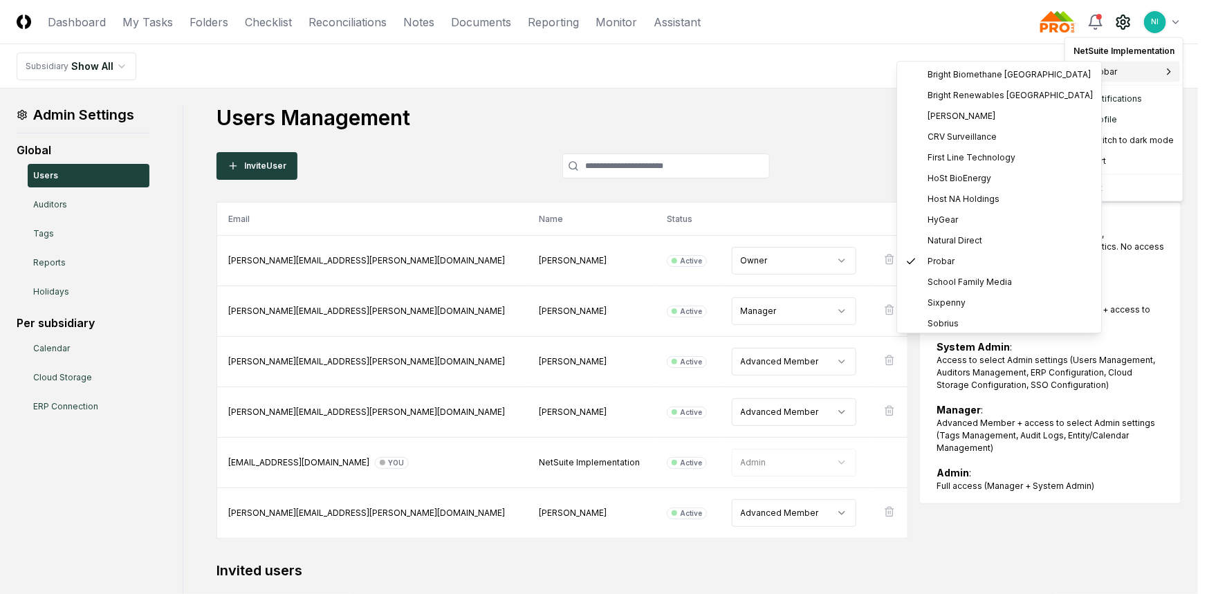
click at [1116, 74] on span "Probar" at bounding box center [1103, 72] width 27 height 12
click at [964, 284] on span "School Family Media" at bounding box center [970, 282] width 84 height 12
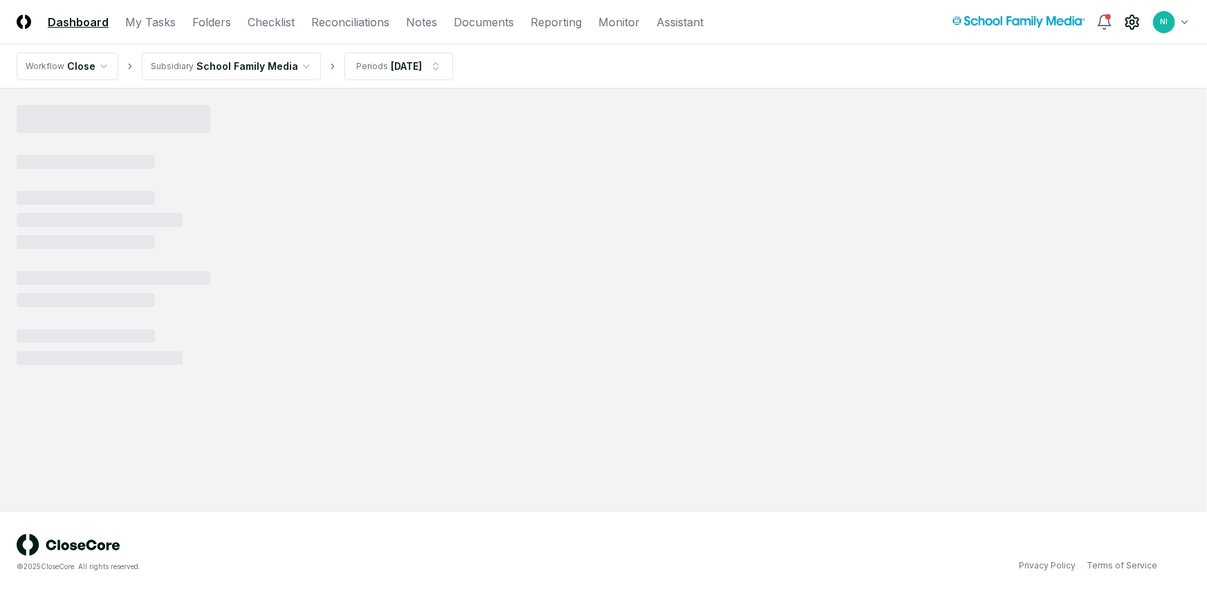
click at [1133, 21] on icon at bounding box center [1132, 22] width 17 height 17
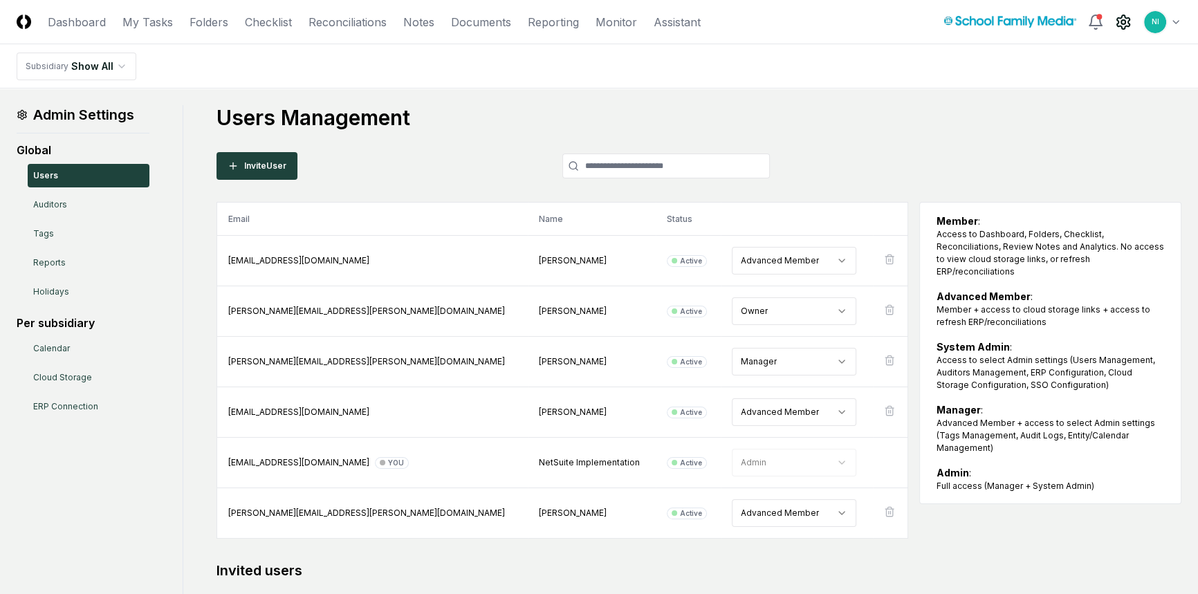
click at [1176, 22] on html "CloseCore Dashboard My Tasks Folders Checklist Reconciliations Notes Documents …" at bounding box center [599, 385] width 1198 height 771
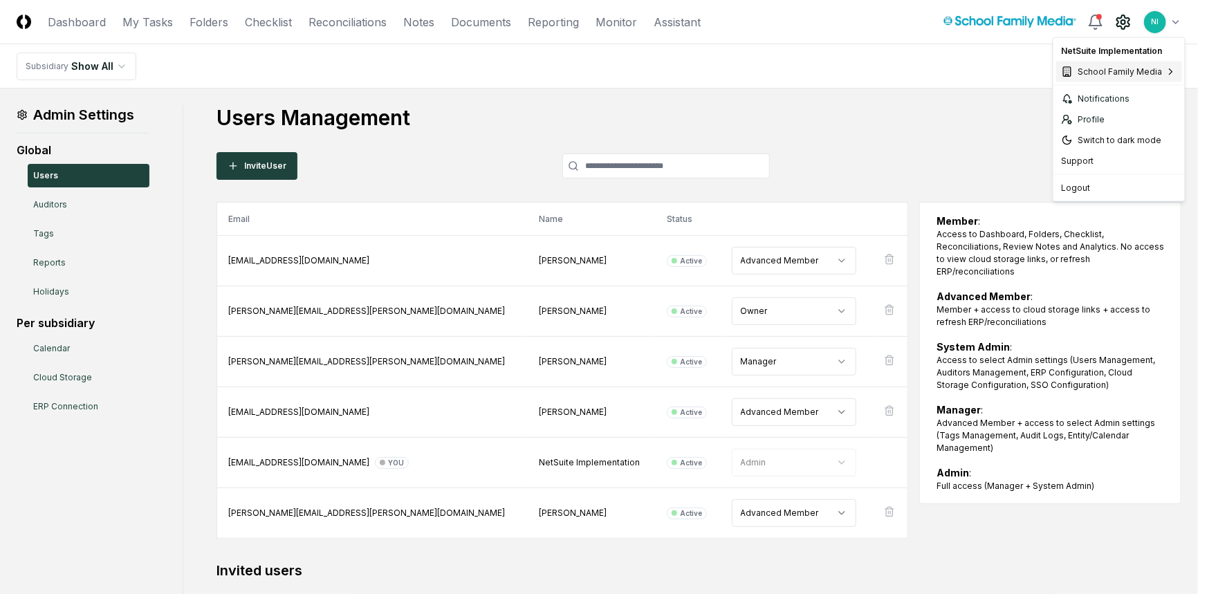
click at [1085, 70] on span "School Family Media" at bounding box center [1120, 72] width 84 height 12
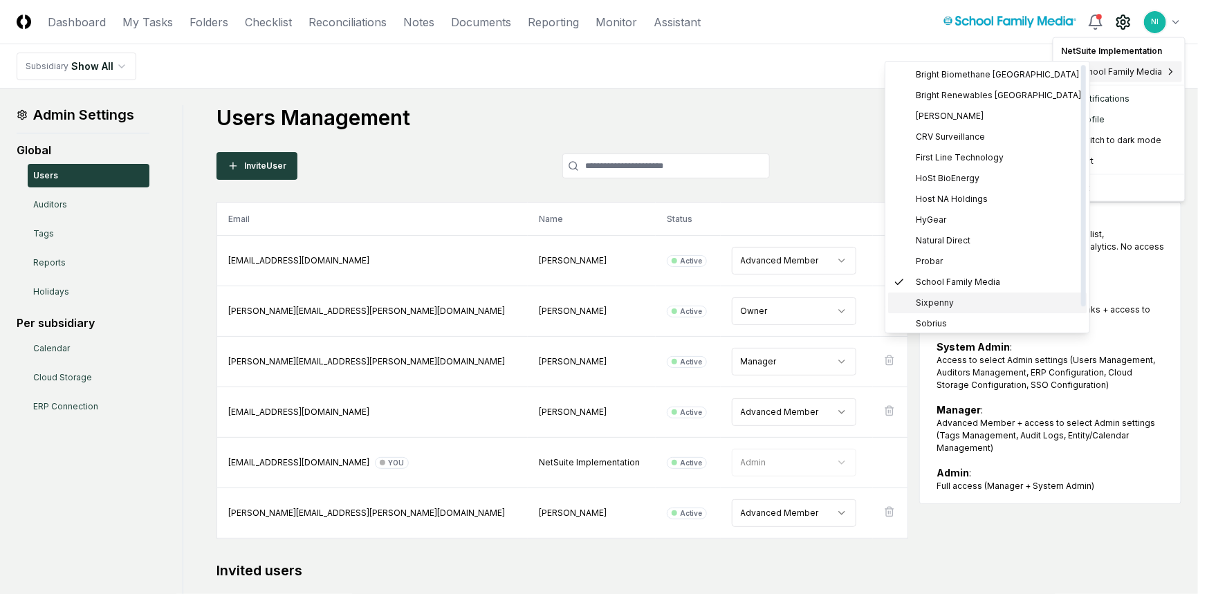
click at [952, 305] on div "Sixpenny" at bounding box center [987, 303] width 199 height 21
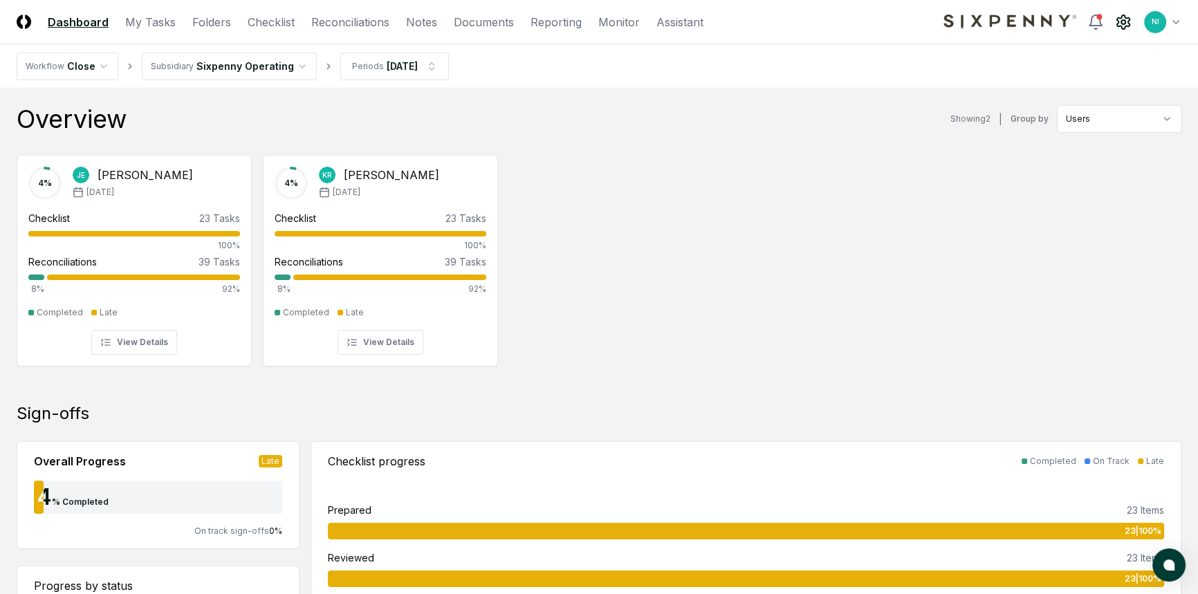
click at [1121, 27] on icon at bounding box center [1123, 22] width 17 height 17
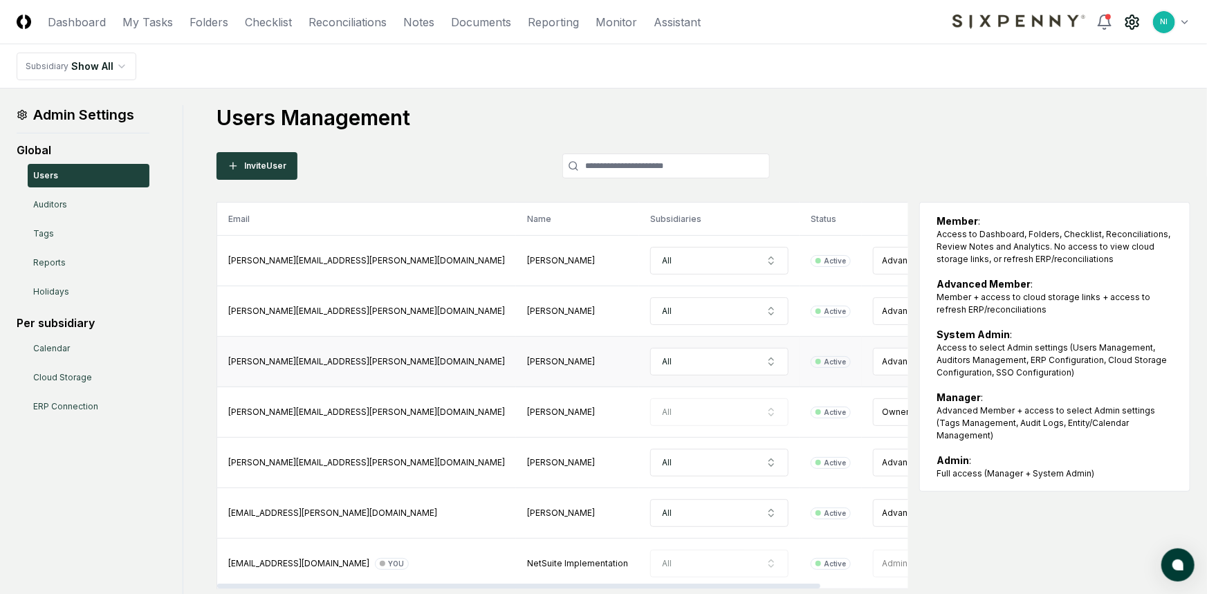
click at [867, 362] on html "CloseCore Dashboard My Tasks Folders Checklist Reconciliations Notes Documents …" at bounding box center [603, 411] width 1207 height 822
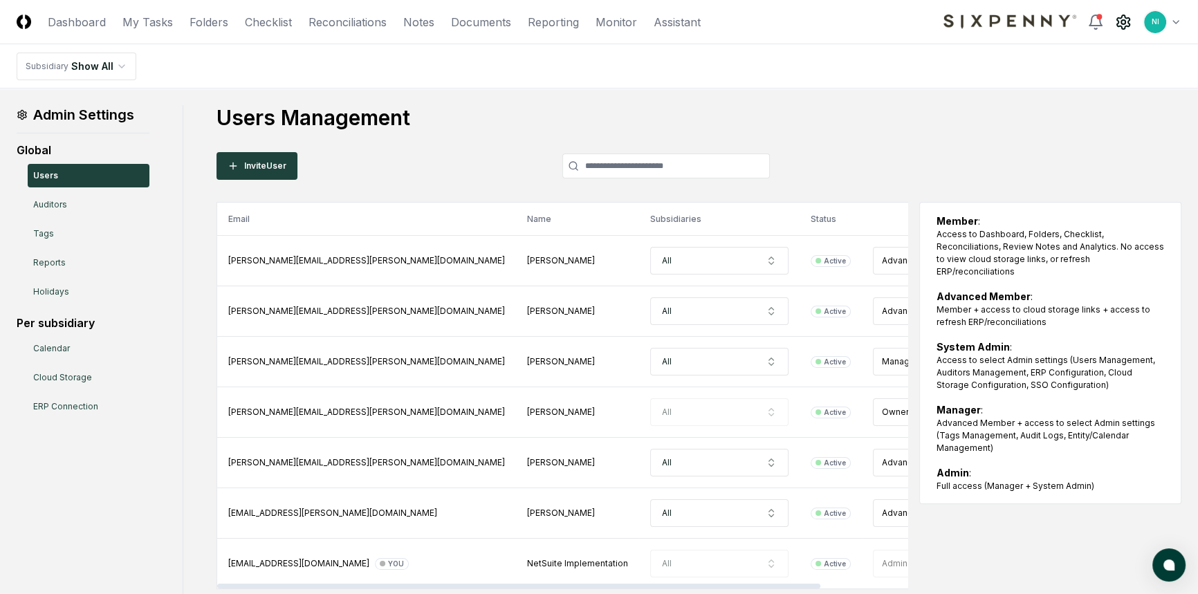
click at [1176, 19] on html "CloseCore Dashboard My Tasks Folders Checklist Reconciliations Notes Documents …" at bounding box center [599, 411] width 1198 height 822
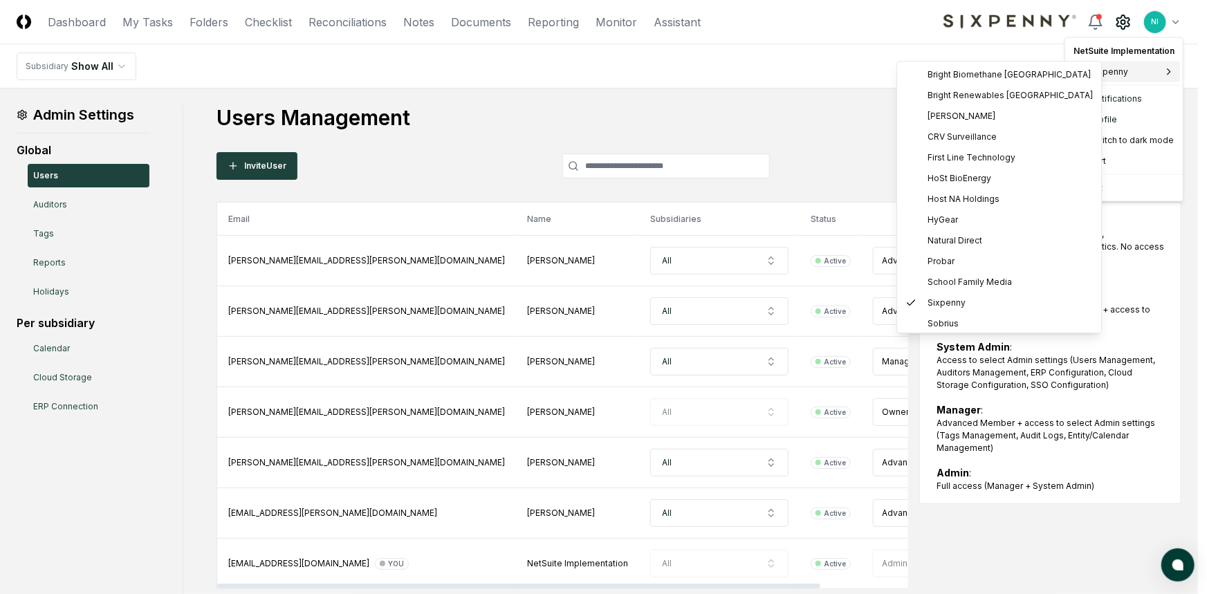
click at [1098, 74] on span "Sixpenny" at bounding box center [1109, 72] width 38 height 12
click at [944, 315] on span "Sobrius" at bounding box center [943, 320] width 31 height 12
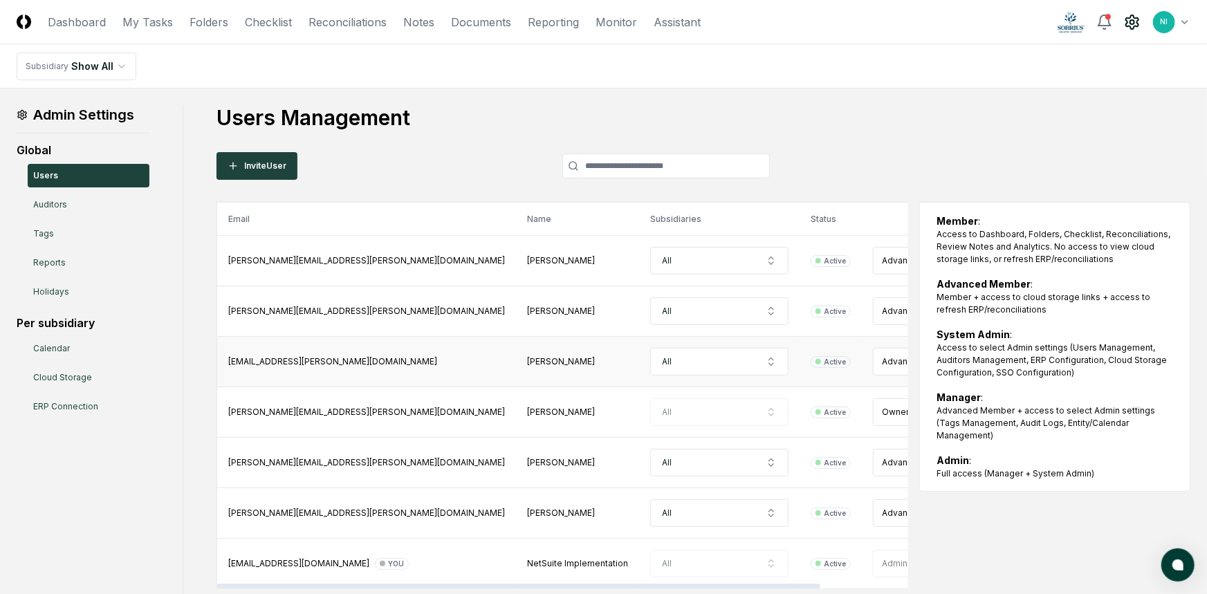
click at [862, 362] on html "CloseCore Dashboard My Tasks Folders Checklist Reconciliations Notes Documents …" at bounding box center [603, 411] width 1207 height 822
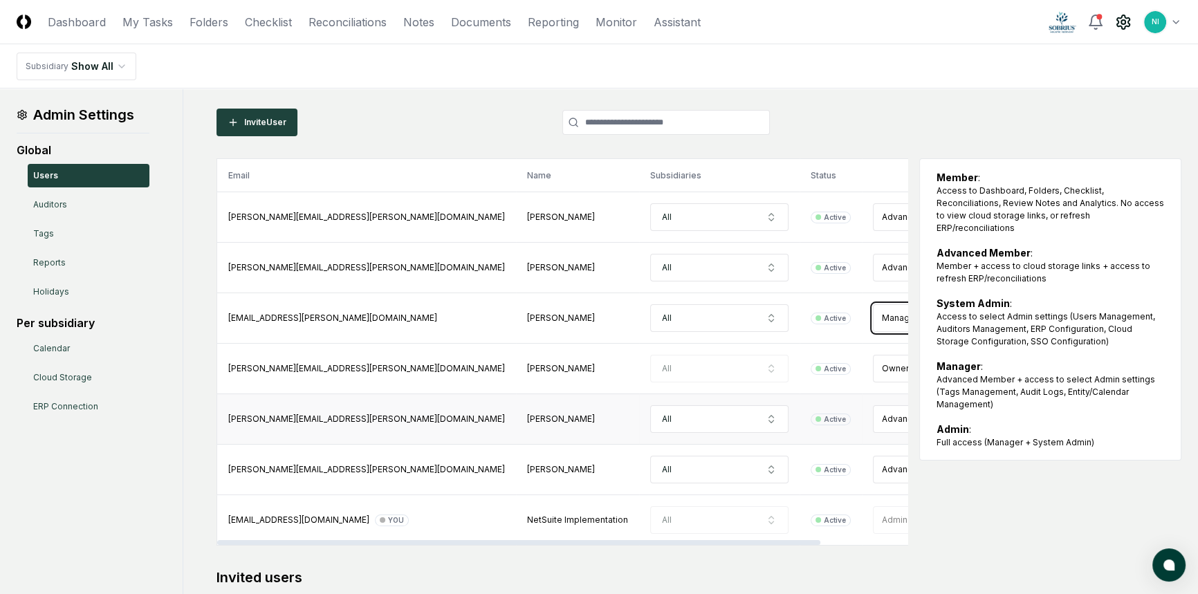
scroll to position [62, 0]
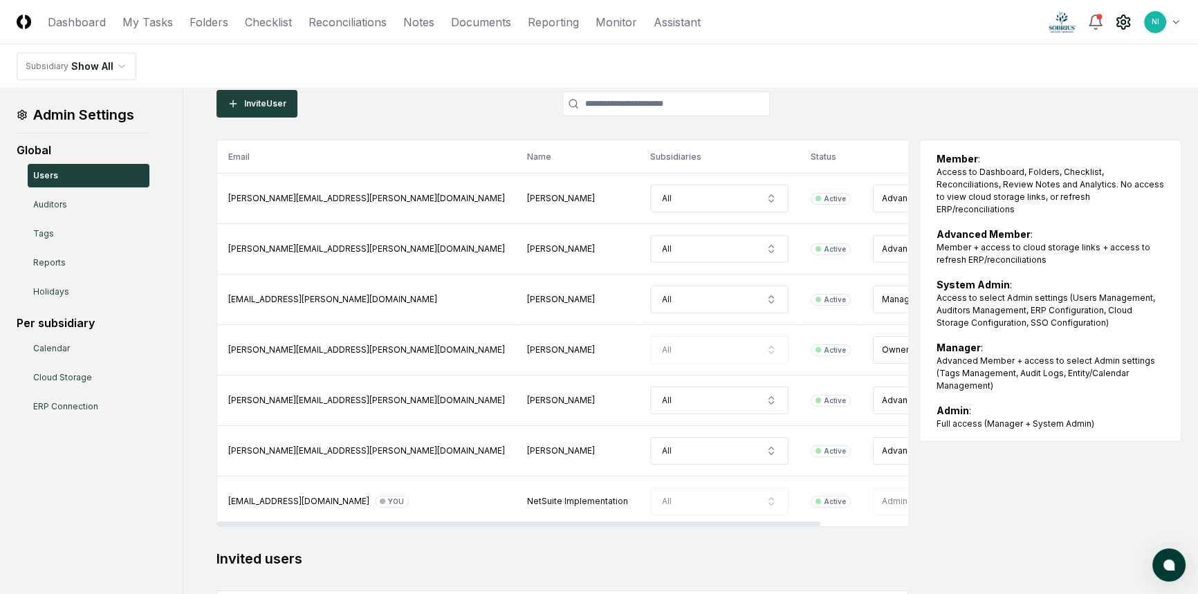
click at [1170, 17] on html "CloseCore Dashboard My Tasks Folders Checklist Reconciliations Notes Documents …" at bounding box center [599, 349] width 1198 height 822
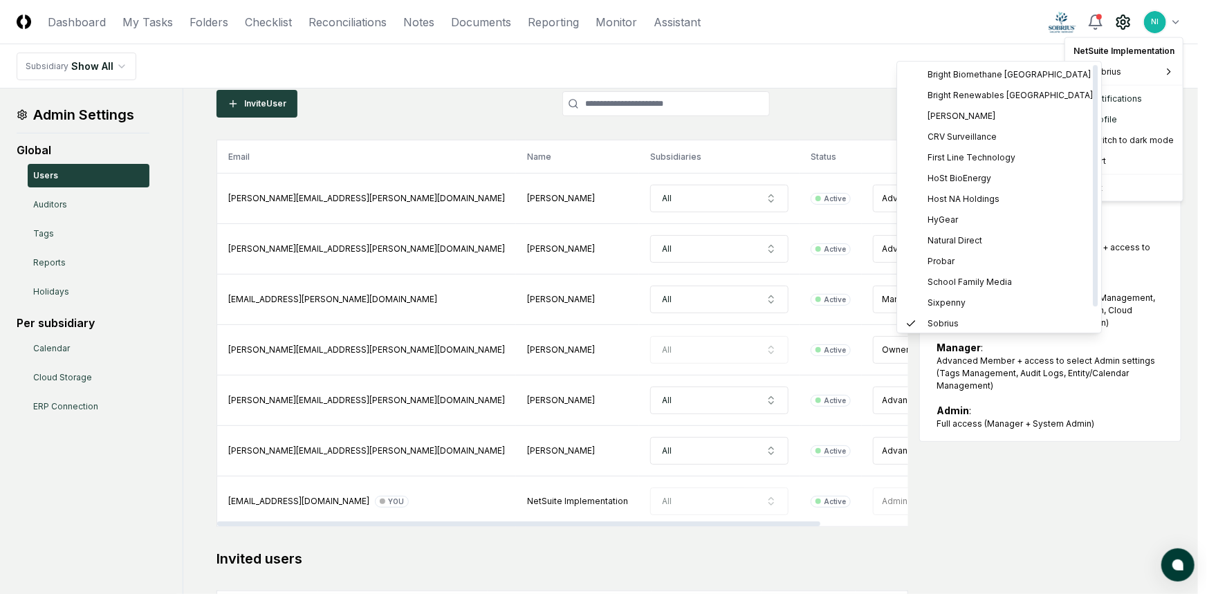
click at [1086, 478] on html "CloseCore Dashboard My Tasks Folders Checklist Reconciliations Notes Documents …" at bounding box center [603, 349] width 1207 height 822
